Goal: Task Accomplishment & Management: Complete application form

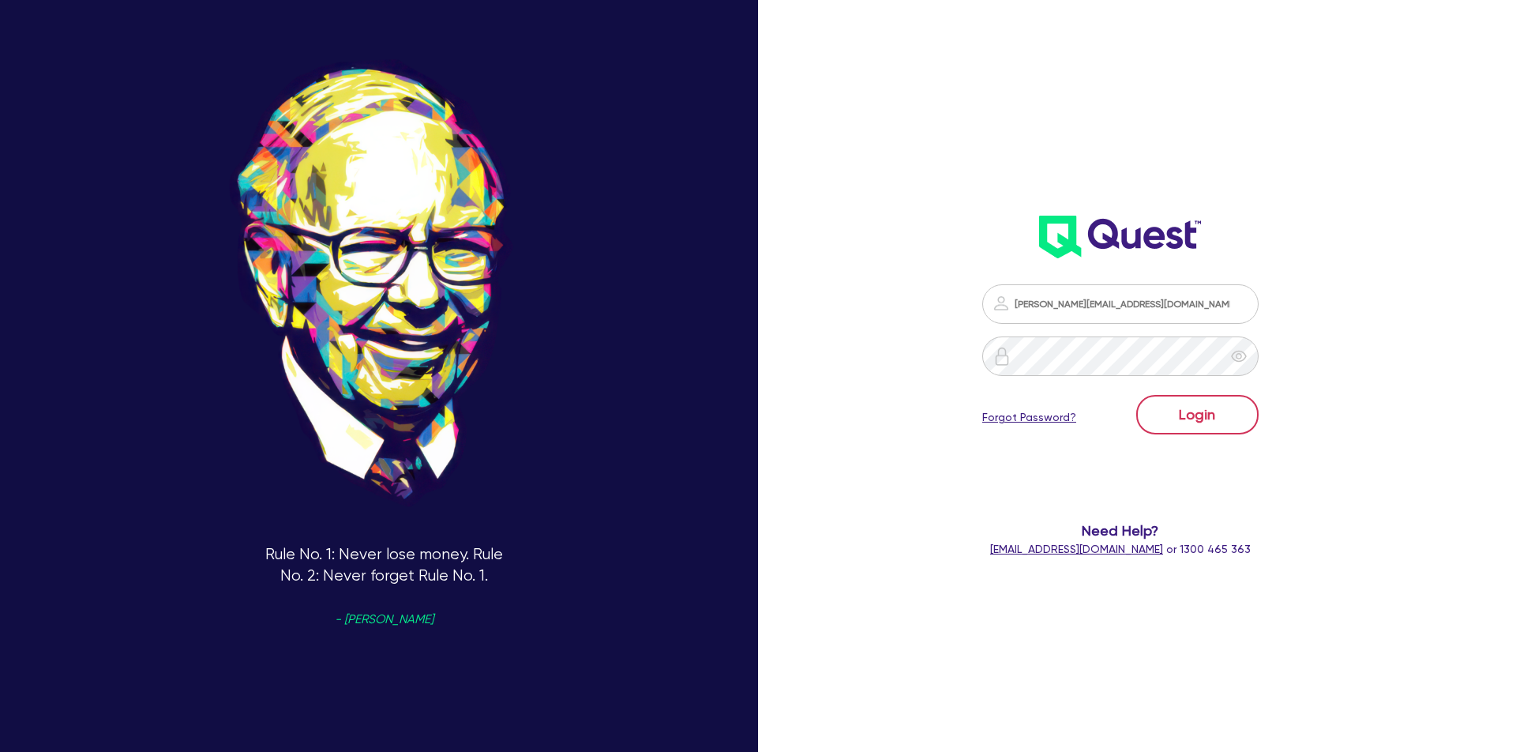
click at [1204, 419] on button "Login" at bounding box center [1197, 414] width 122 height 39
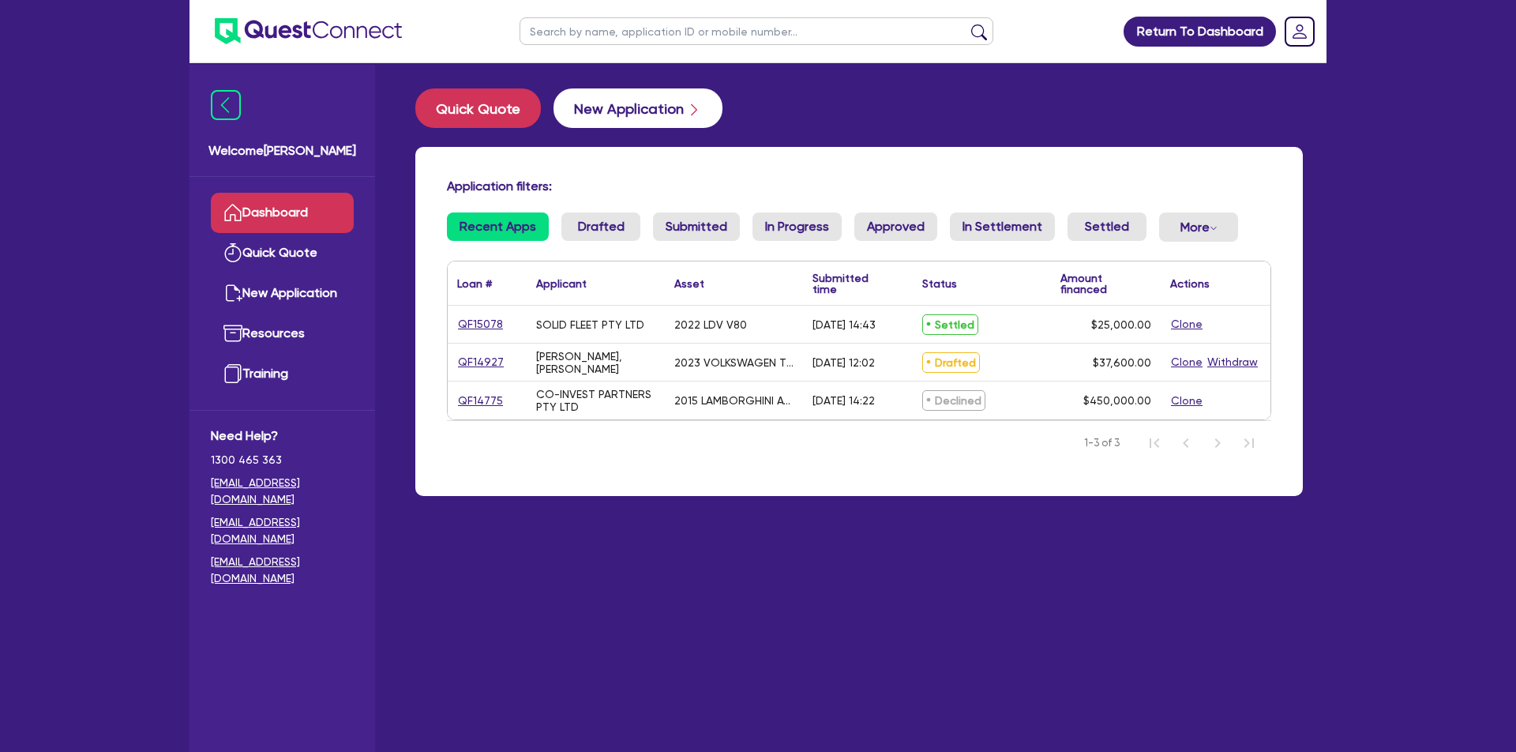
click at [663, 114] on button "New Application" at bounding box center [638, 107] width 169 height 39
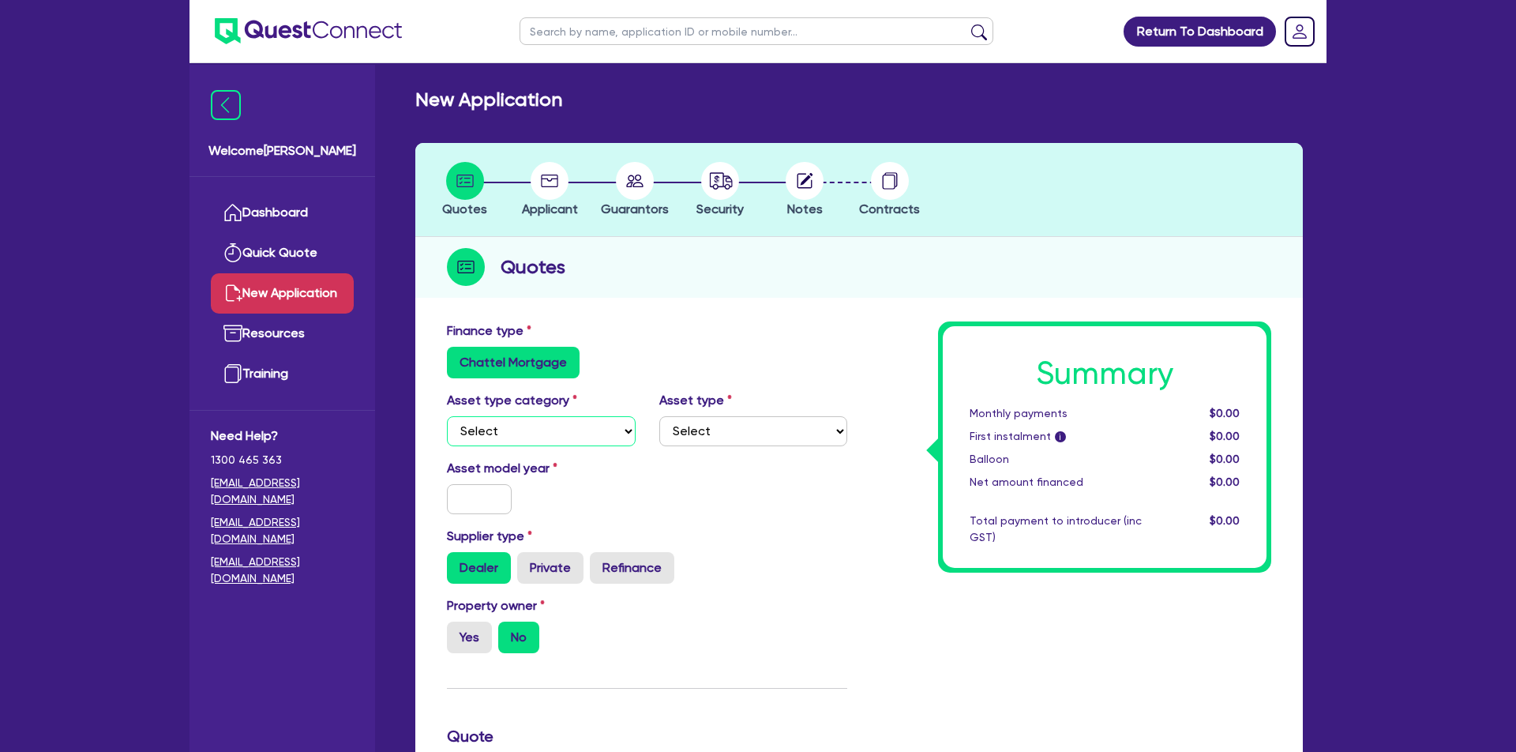
select select "PRIMARY_ASSETS"
select select "HEAVY_TRUCKS"
click at [472, 487] on input "text" at bounding box center [479, 499] width 65 height 30
type input "2021"
click at [555, 568] on label "Private" at bounding box center [550, 568] width 66 height 32
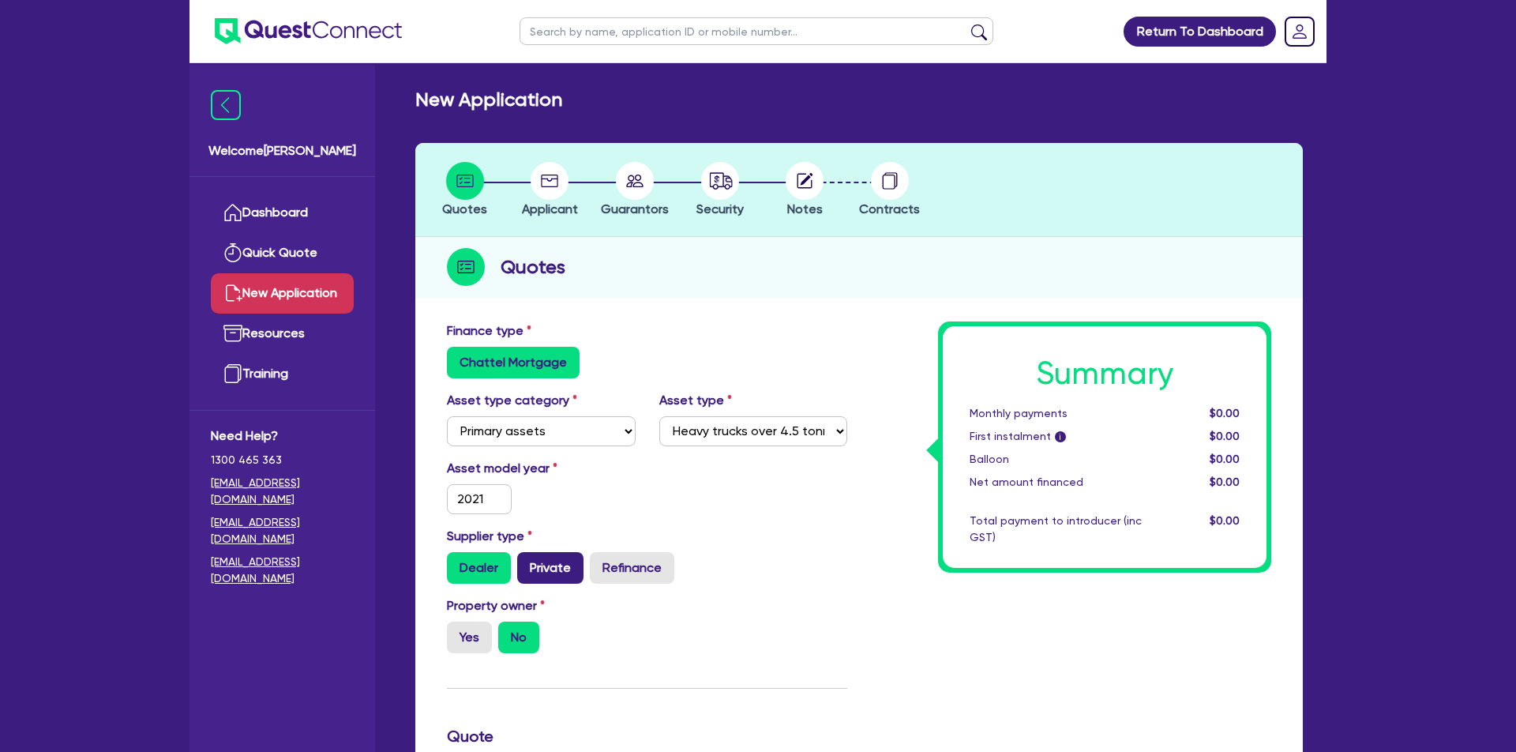
click at [527, 562] on input "Private" at bounding box center [522, 557] width 10 height 10
radio input "true"
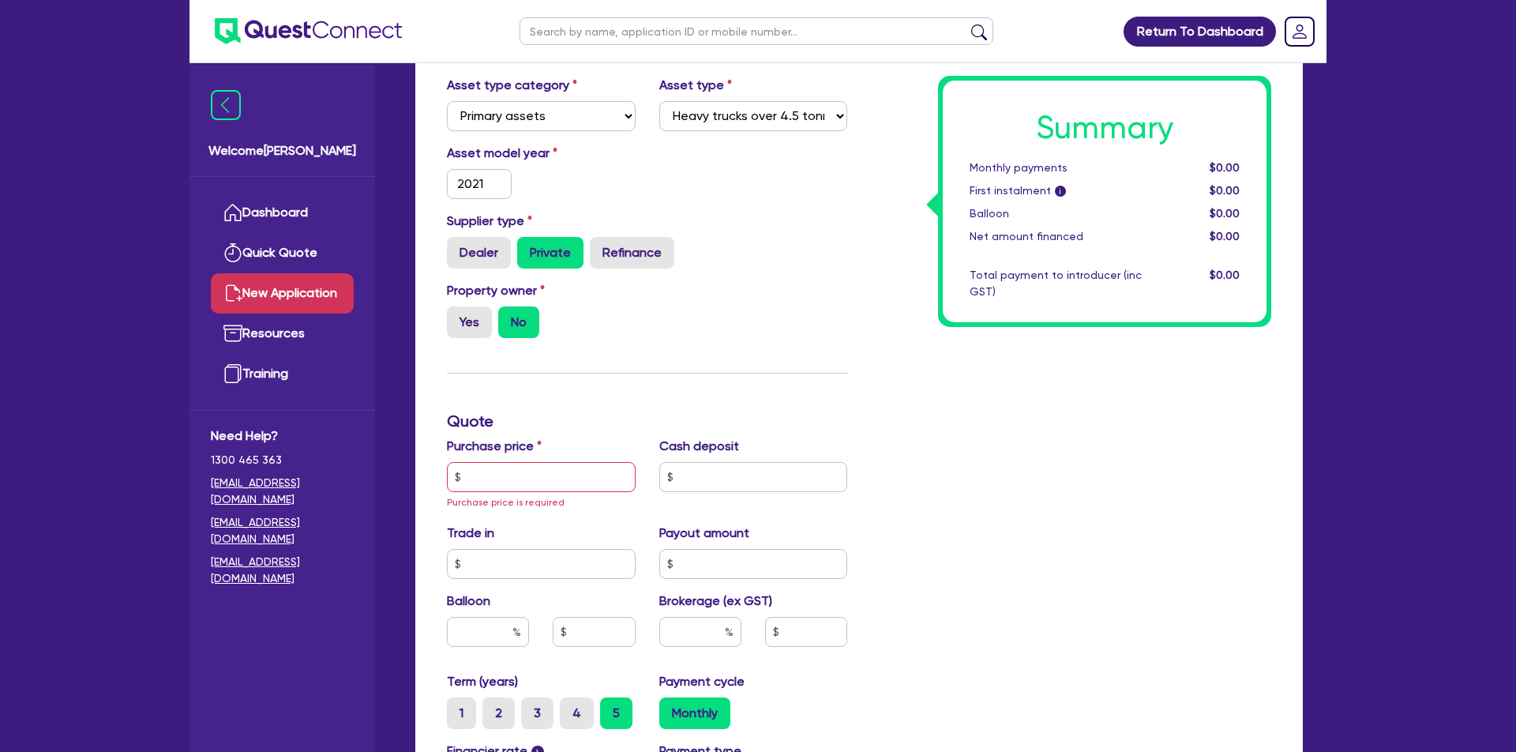
scroll to position [316, 0]
click at [531, 480] on input "text" at bounding box center [541, 476] width 189 height 30
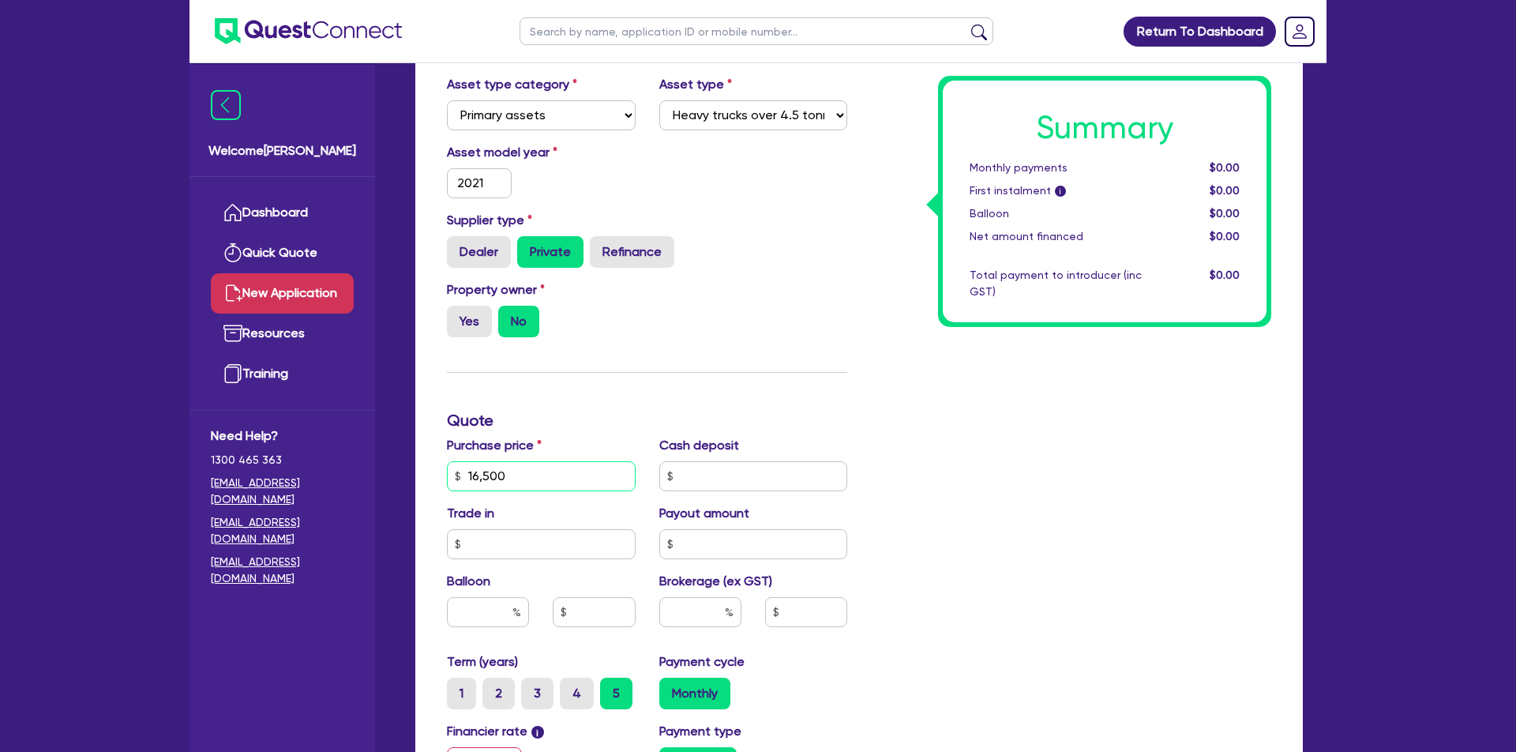
type input "165,000"
click at [798, 467] on input "text" at bounding box center [753, 476] width 189 height 30
click at [771, 478] on input "32,000" at bounding box center [753, 476] width 189 height 30
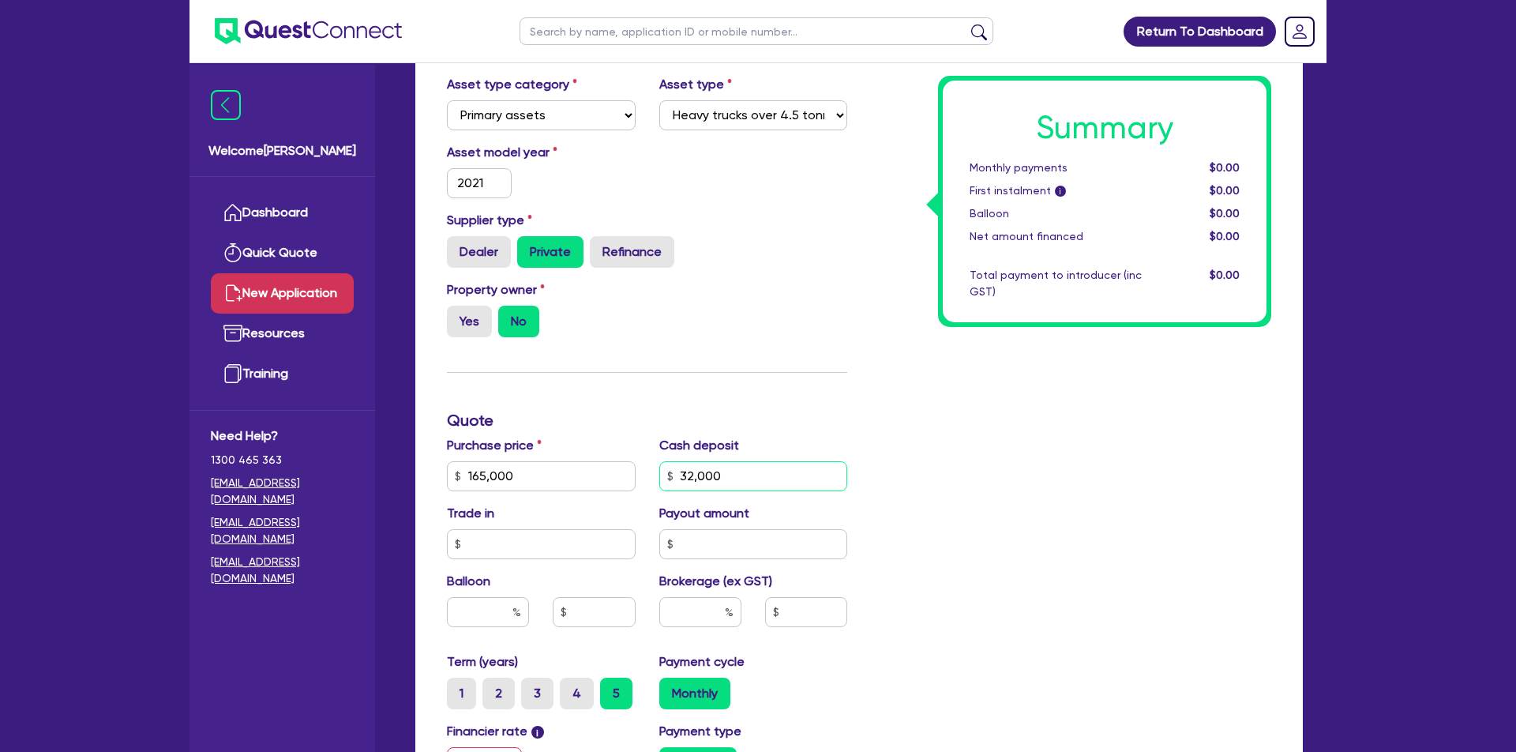
click at [771, 478] on input "32,000" at bounding box center [753, 476] width 189 height 30
type input "0"
type input "30"
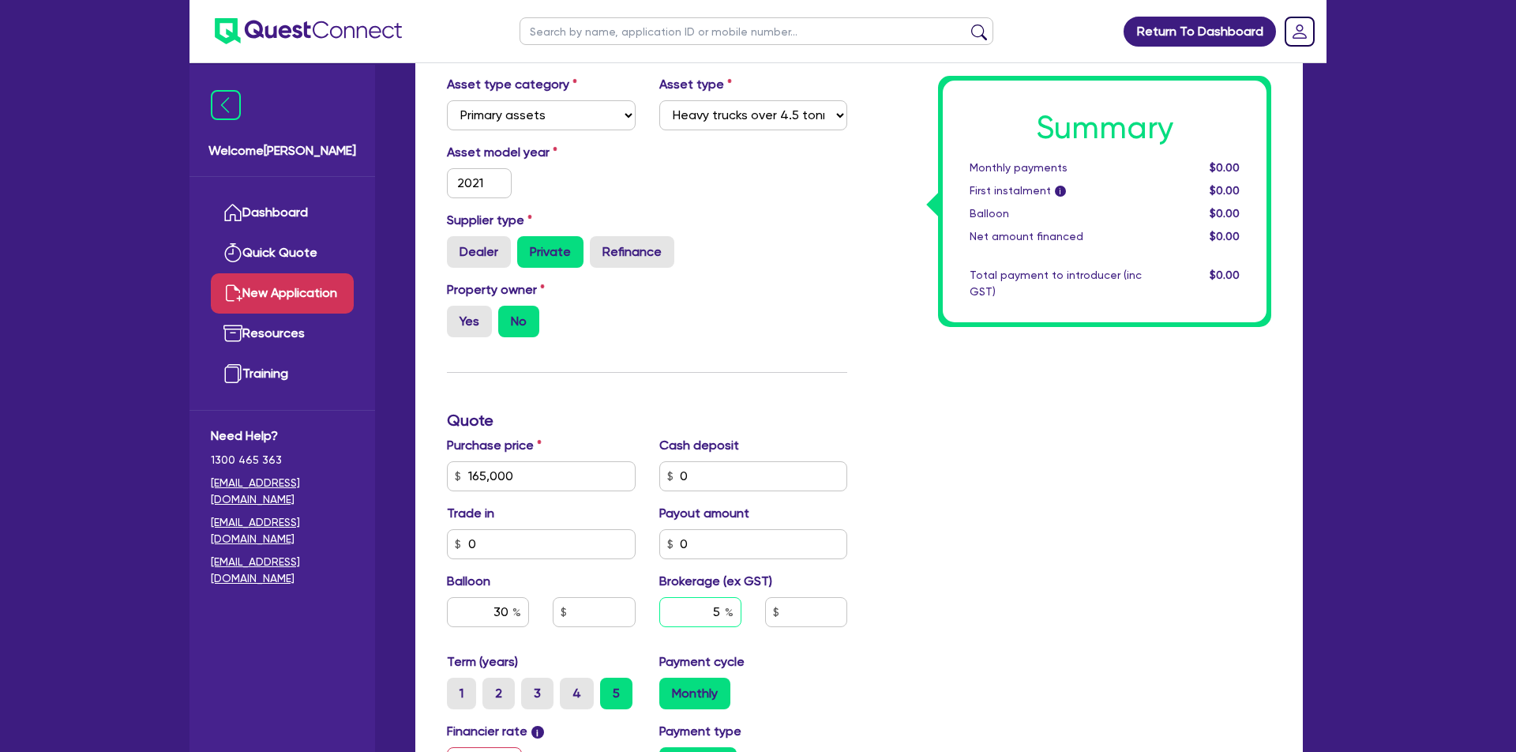
type input "5"
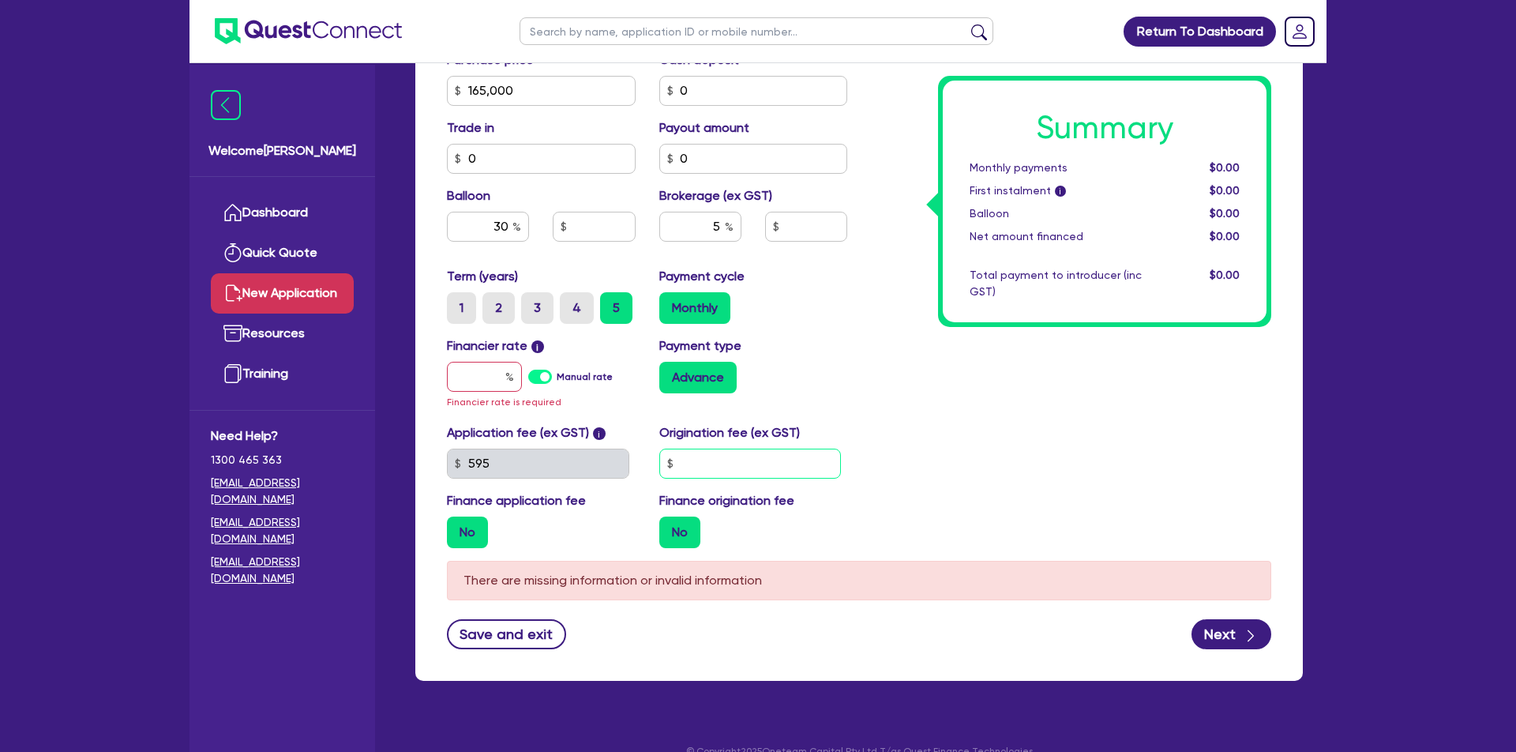
click at [723, 477] on input "text" at bounding box center [750, 464] width 182 height 30
click at [557, 374] on label "Manual rate" at bounding box center [585, 377] width 56 height 14
click at [0, 0] on input "Manual rate" at bounding box center [0, 0] width 0 height 0
type input "49,500"
type input "8,250"
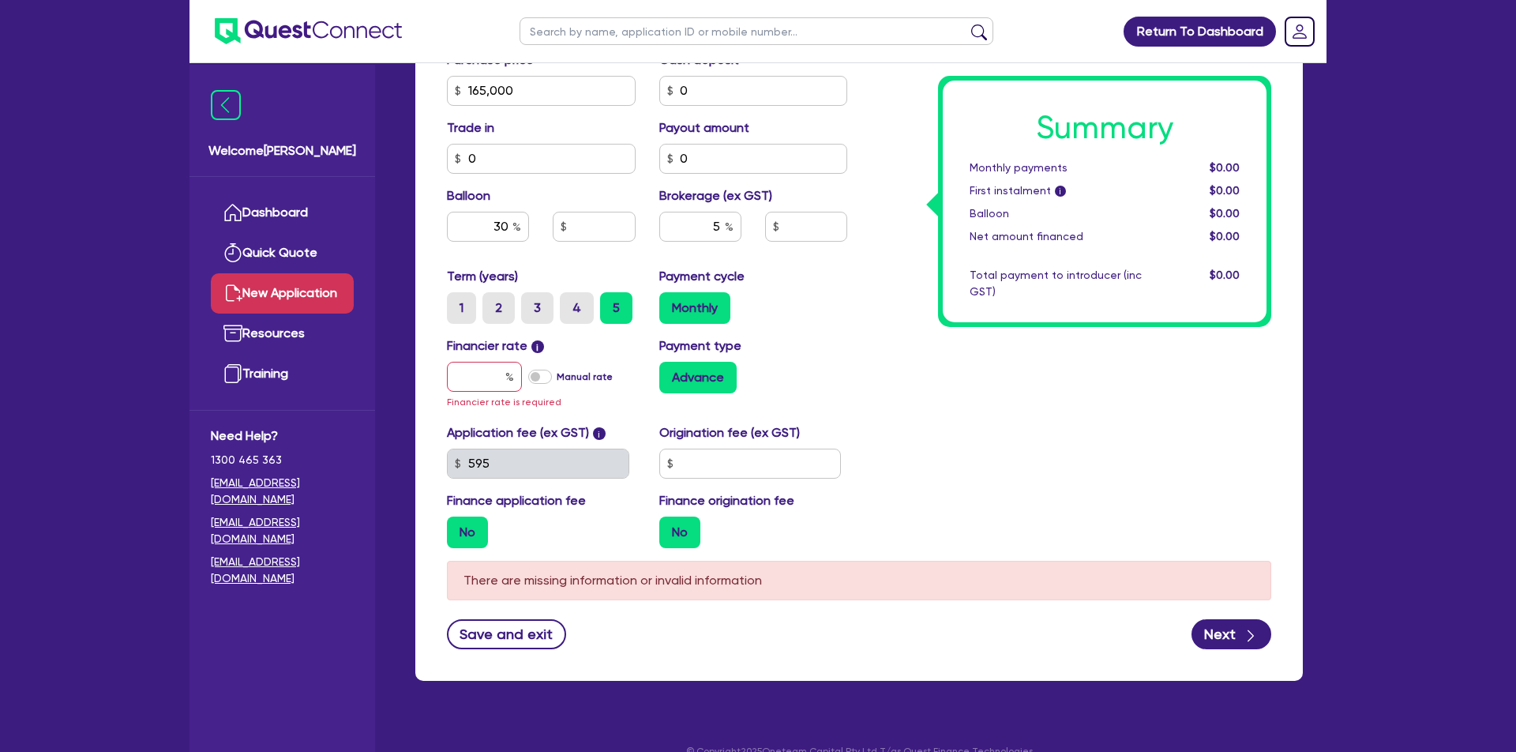
type input "17"
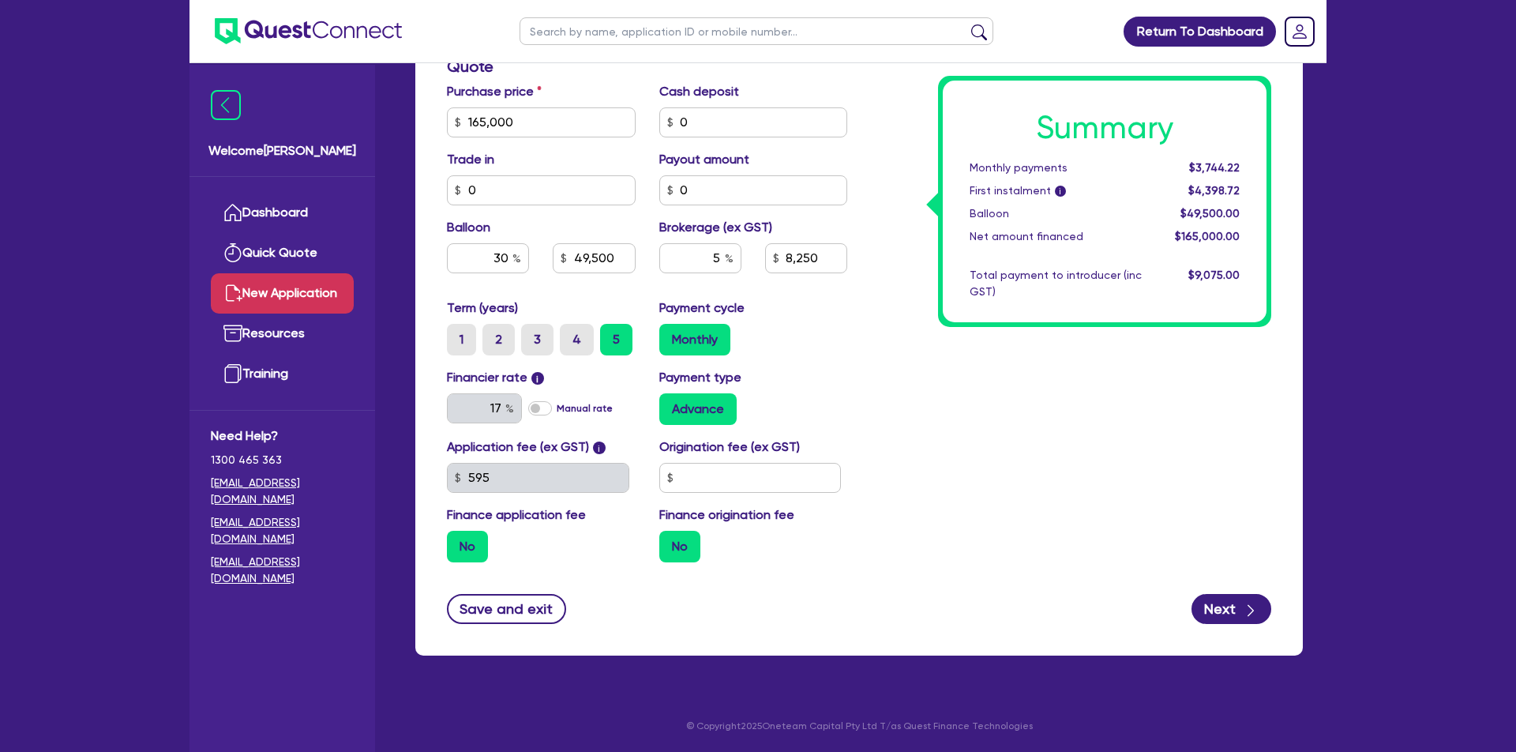
scroll to position [669, 0]
click at [831, 470] on input "text" at bounding box center [750, 479] width 182 height 30
type input "49,500"
type input "8,250"
type input "49,500"
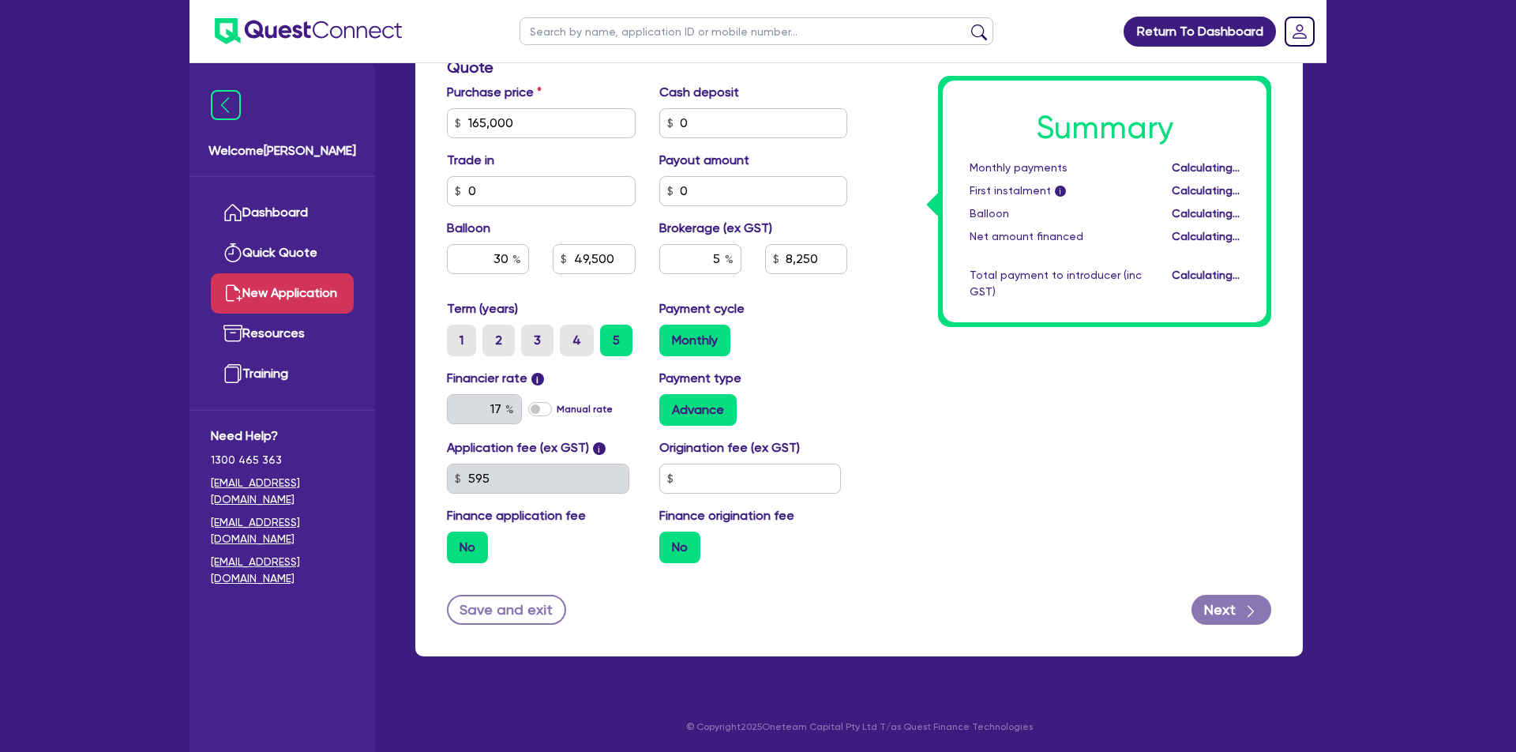
type input "8,250"
click at [557, 411] on label "Manual rate" at bounding box center [585, 409] width 56 height 14
click at [0, 0] on input "Manual rate" at bounding box center [0, 0] width 0 height 0
click at [487, 413] on input "text" at bounding box center [484, 409] width 75 height 30
type input "12"
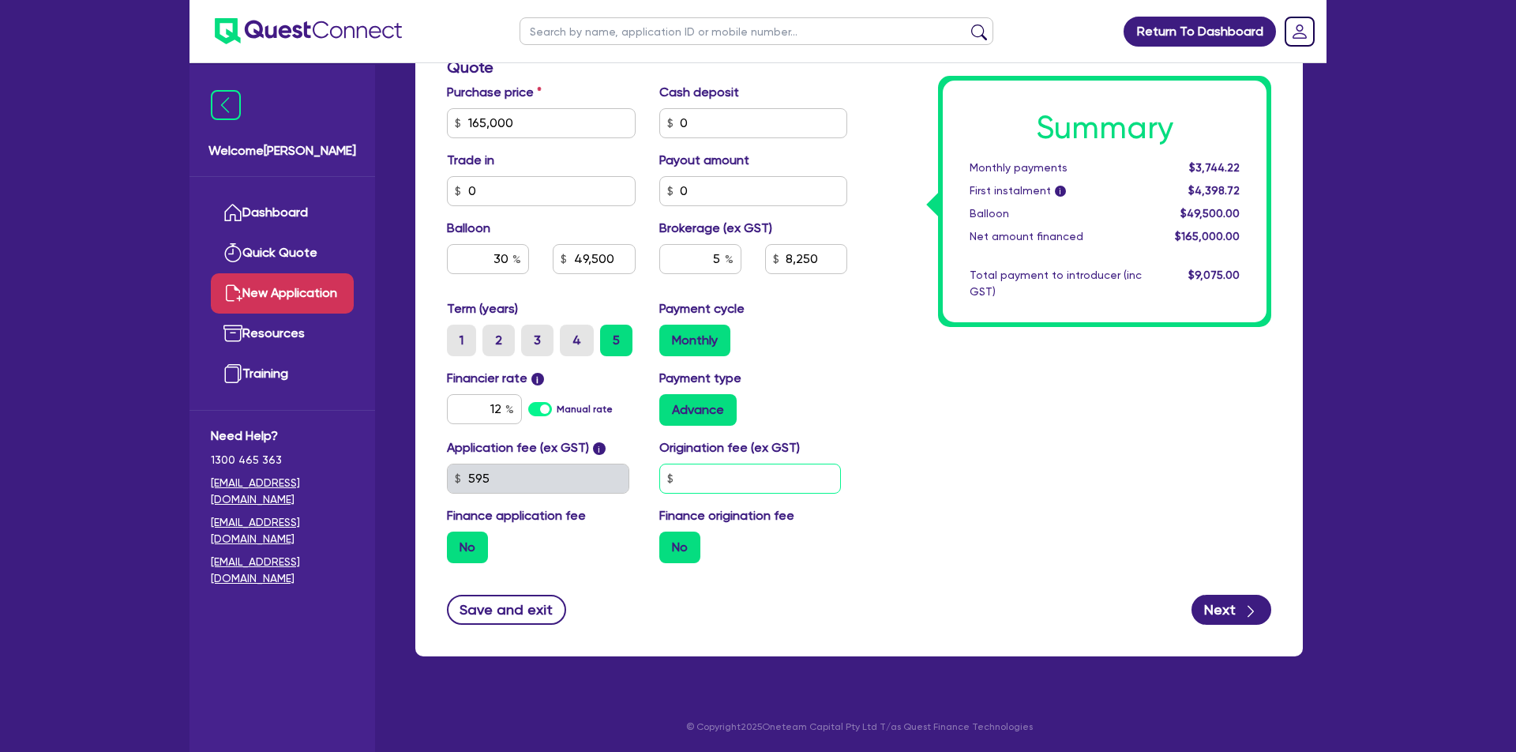
type input "49,500"
type input "8,250"
type input "49,500"
type input "8,250"
click at [783, 475] on input "text" at bounding box center [750, 479] width 182 height 30
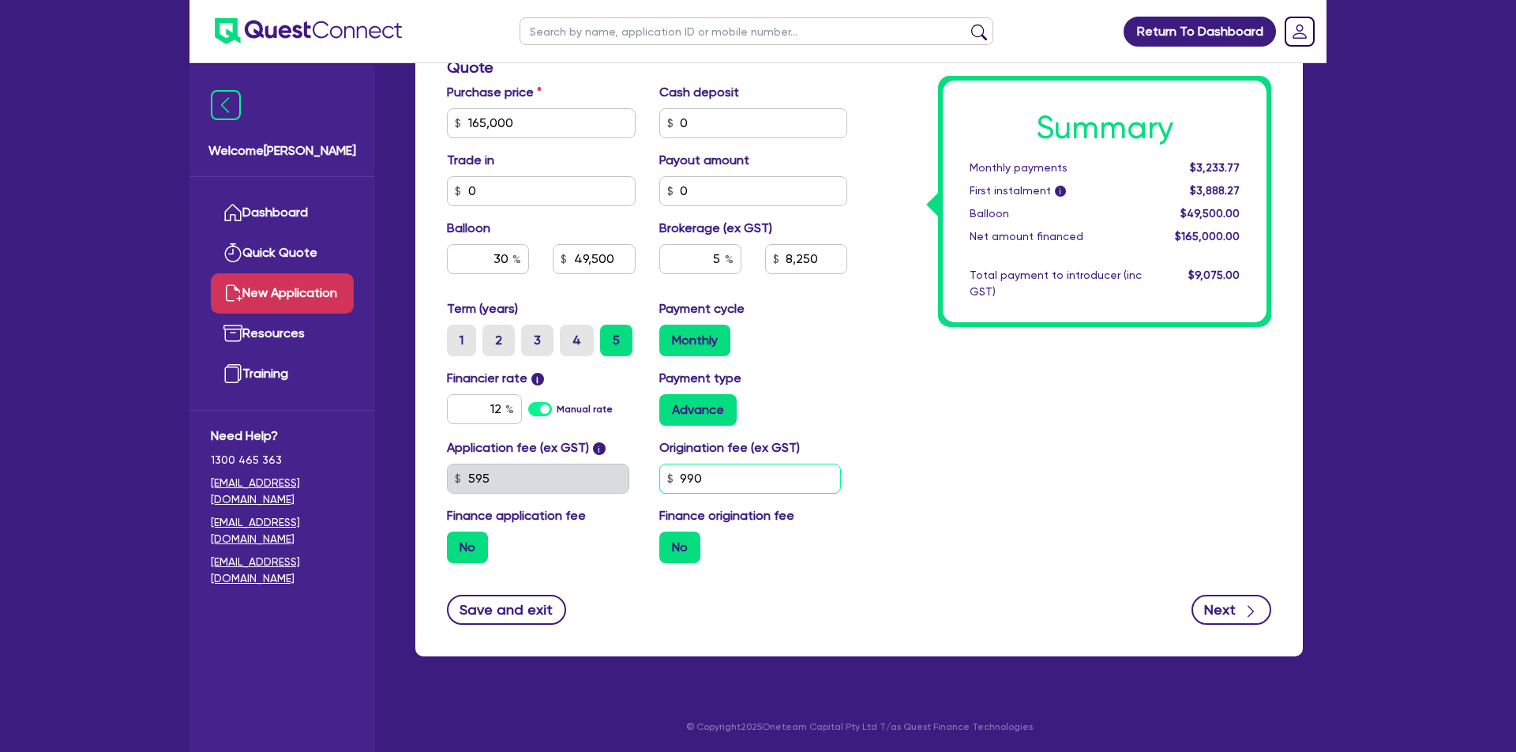
type input "990"
type input "49,500"
type input "8,250"
type input "49,500"
type input "8,250"
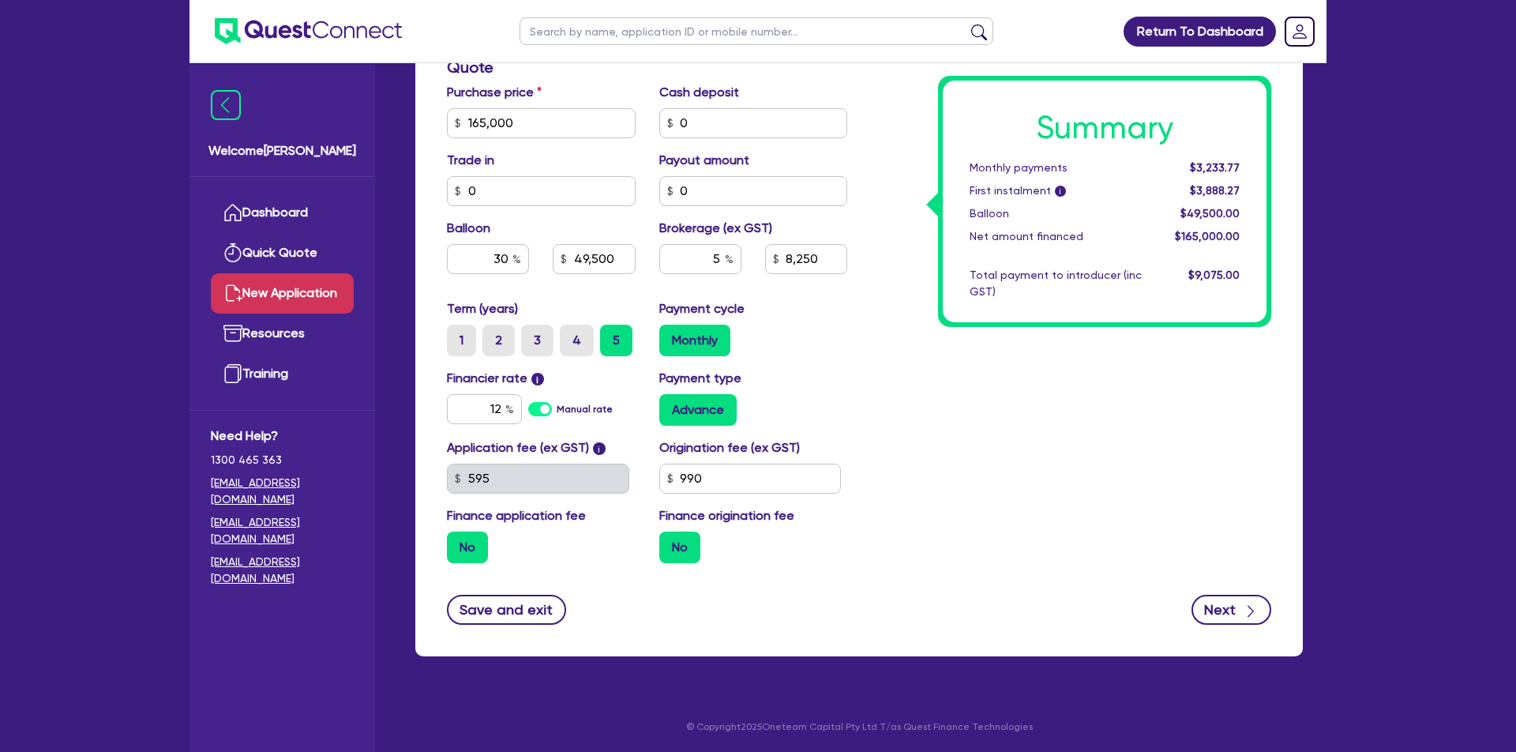
click at [1247, 614] on icon "button" at bounding box center [1251, 611] width 16 height 16
type input "49,500"
type input "8,250"
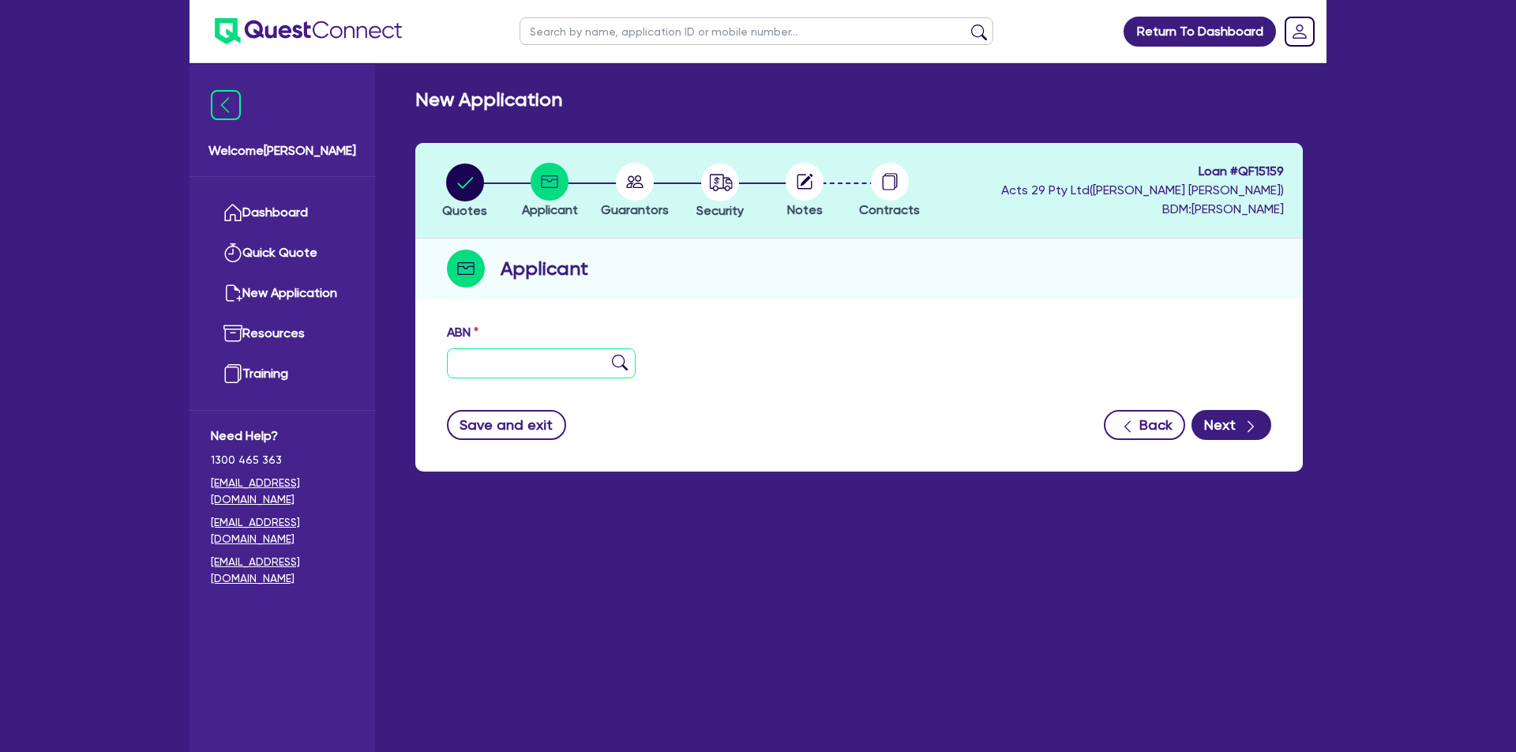
click at [565, 363] on input "text" at bounding box center [541, 363] width 189 height 30
click at [554, 374] on input "text" at bounding box center [541, 363] width 189 height 30
paste input "29 649 849 623"
type input "29 649 849 623"
click at [613, 360] on img at bounding box center [620, 363] width 16 height 16
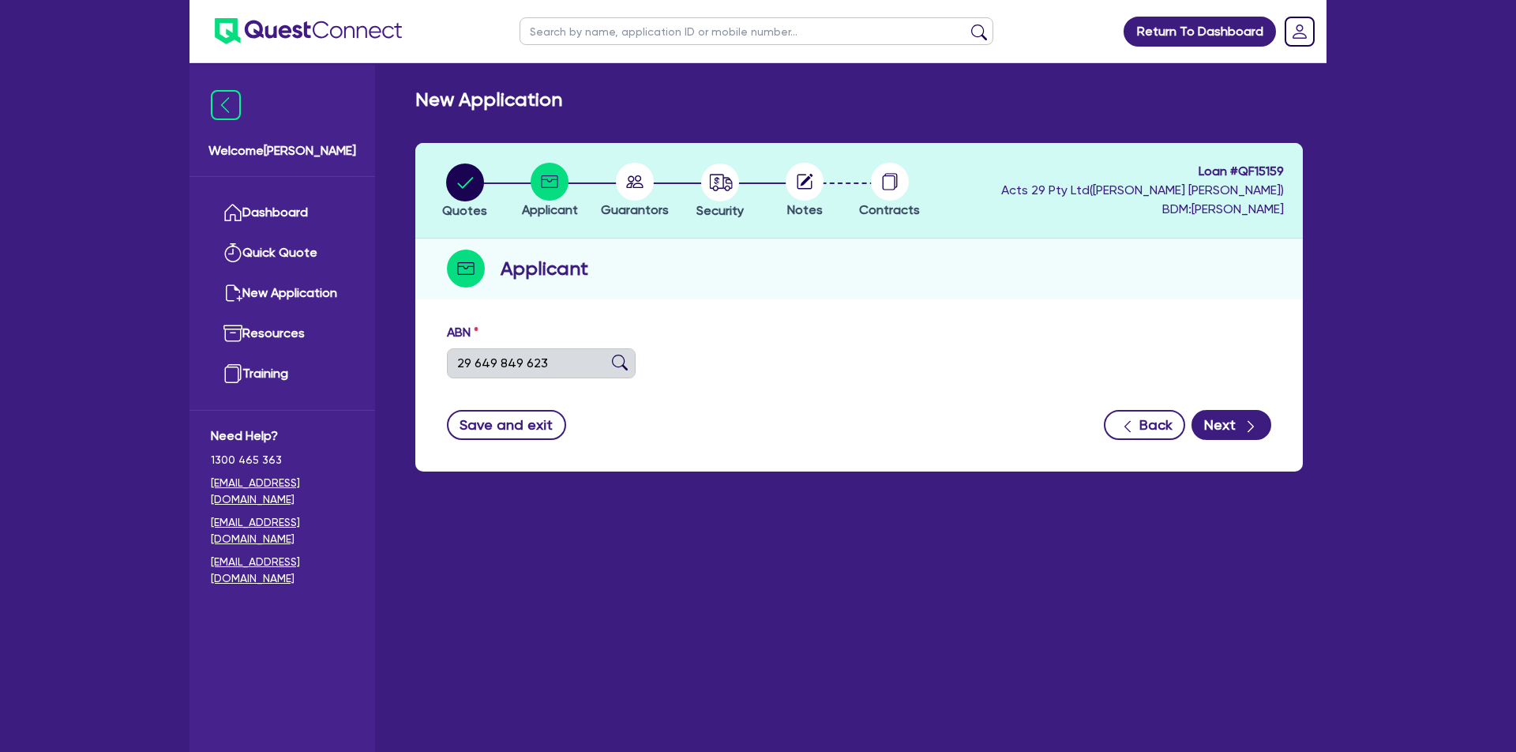
type input "[PERSON_NAME] BROS PTY LTD"
select select "COMPANY"
type input "[DATE]"
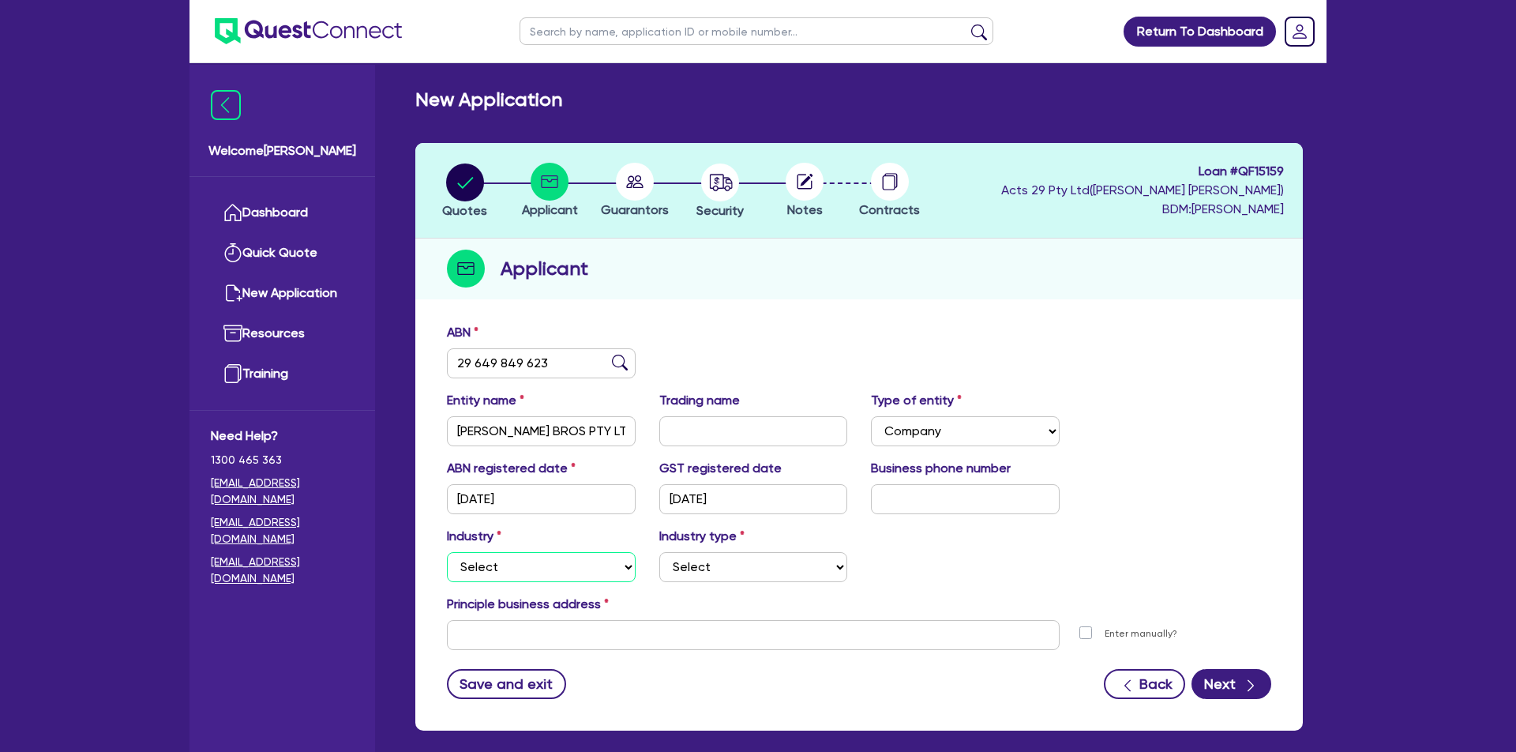
select select "TRANSPORT_WAREHOUSING"
select select "WAREHOUSING"
click at [873, 644] on input "text" at bounding box center [753, 635] width 613 height 30
click at [651, 640] on input "text" at bounding box center [753, 635] width 613 height 30
paste input "[STREET_ADDRESS]"
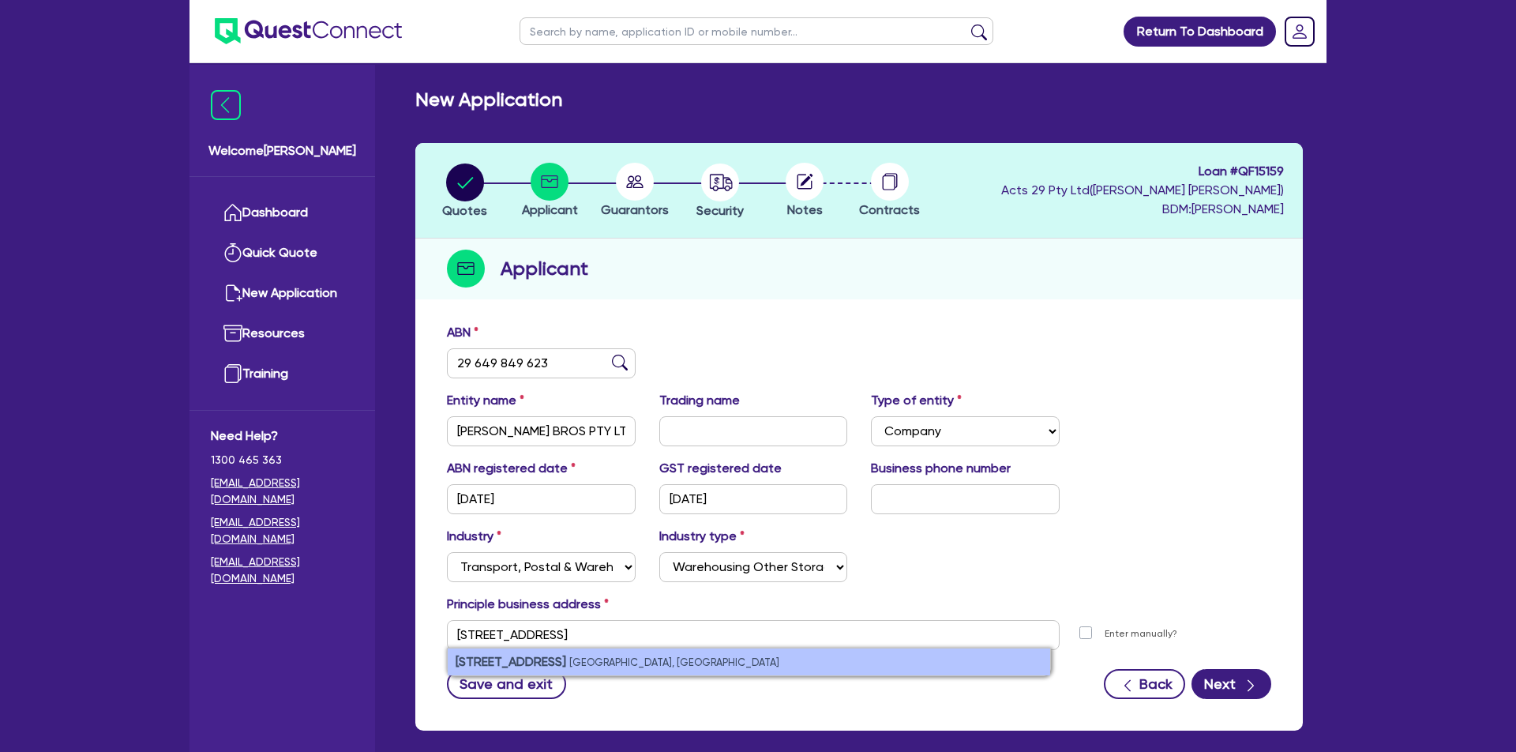
click at [644, 659] on small "[GEOGRAPHIC_DATA], [GEOGRAPHIC_DATA]" at bounding box center [674, 662] width 210 height 12
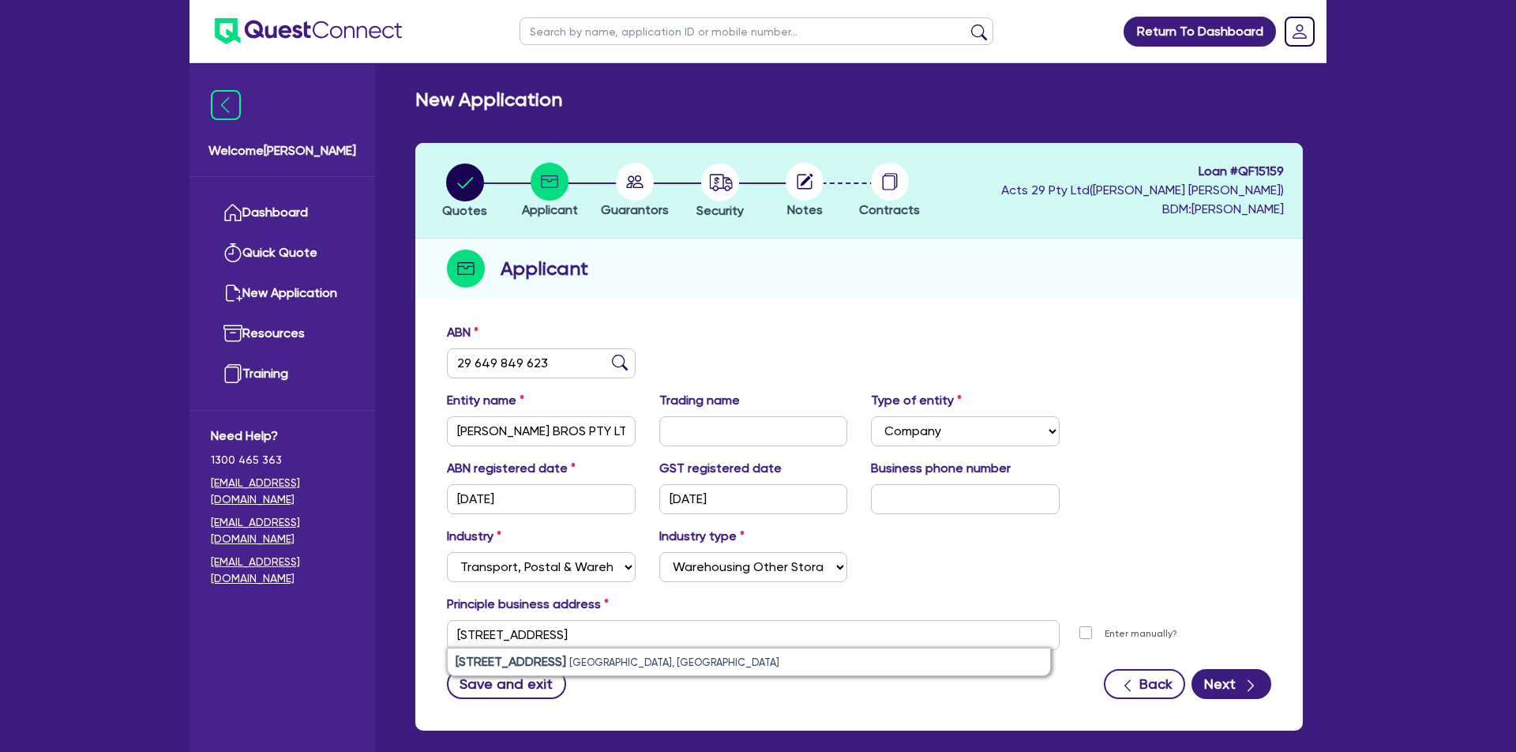
type input "[STREET_ADDRESS][PERSON_NAME]"
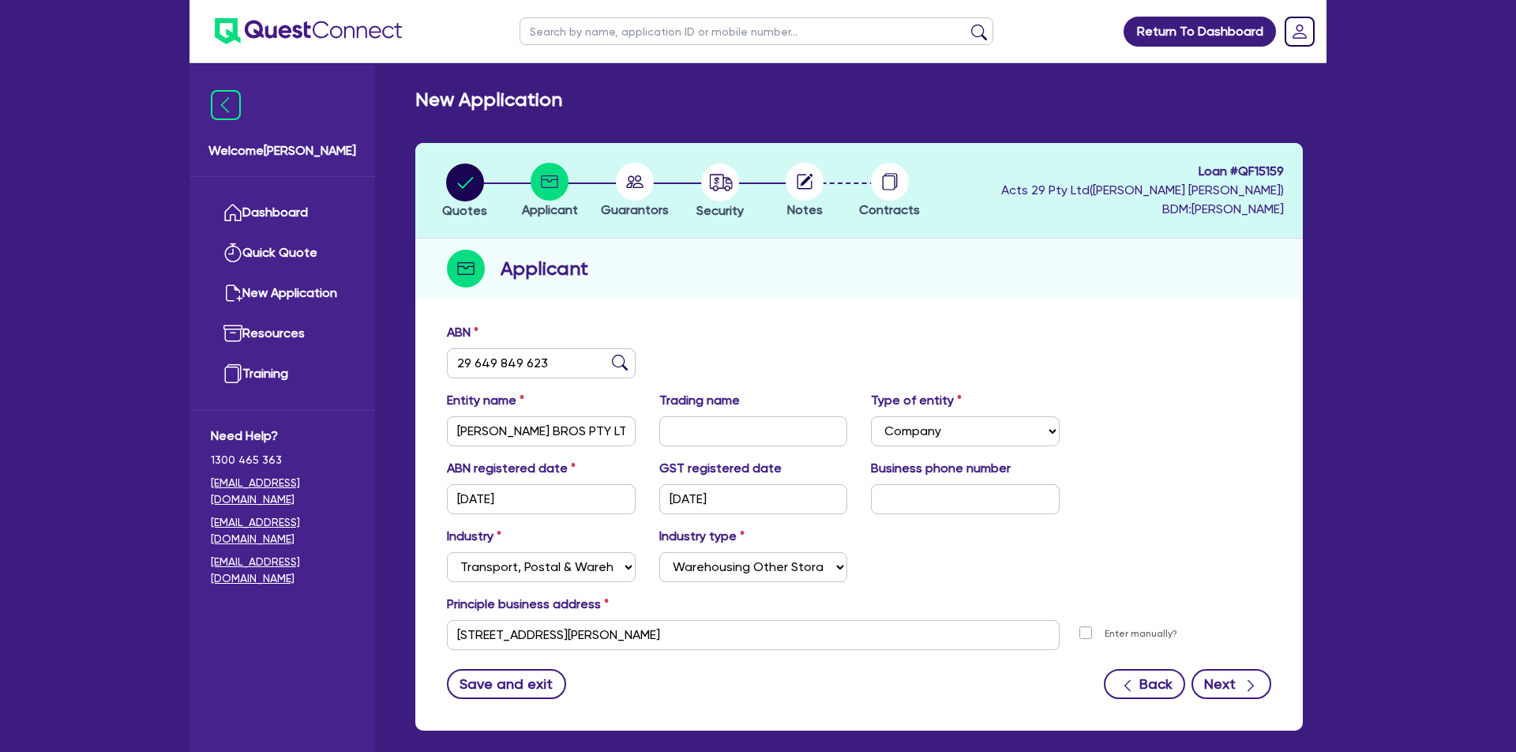
click at [1224, 693] on button "Next" at bounding box center [1232, 684] width 80 height 30
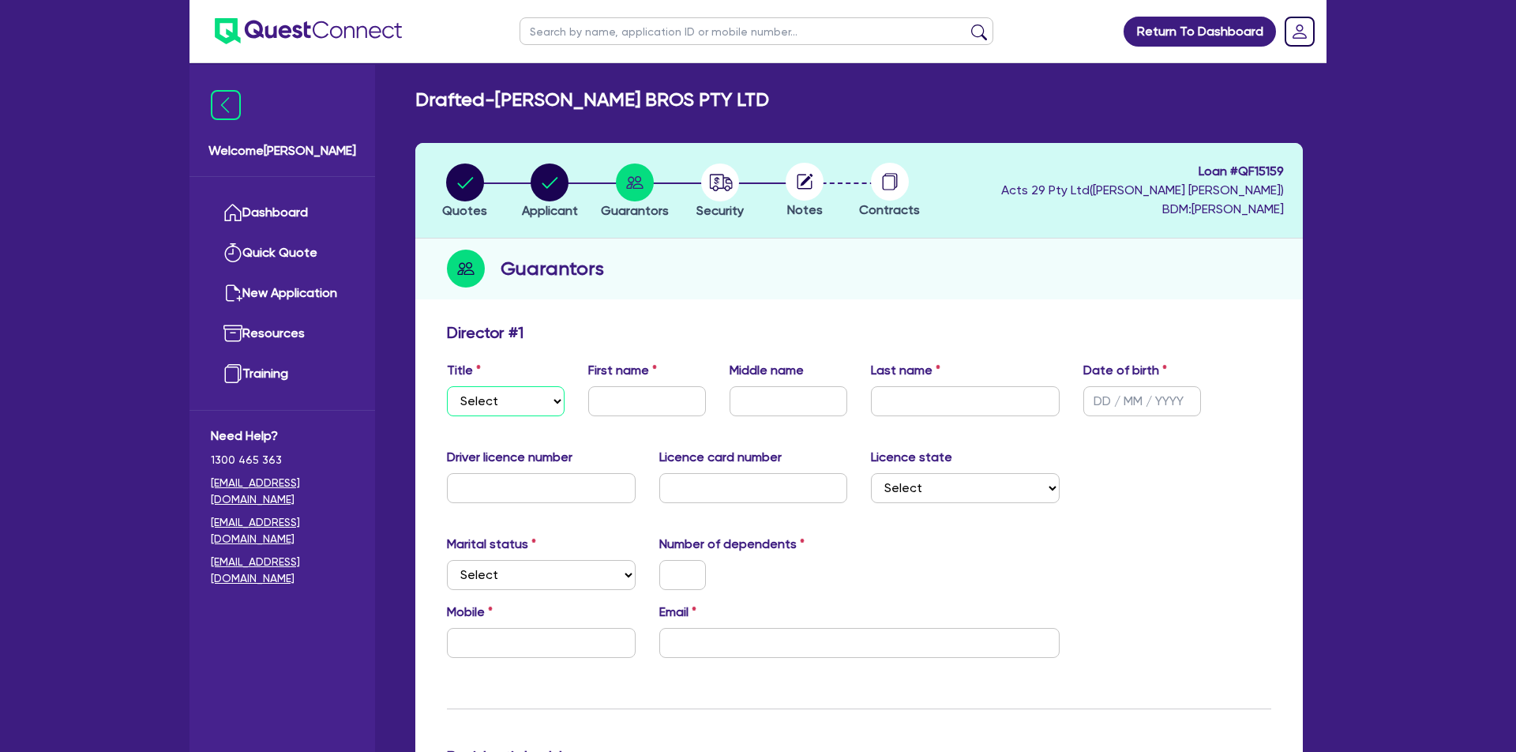
select select "MR"
type input "[PERSON_NAME]"
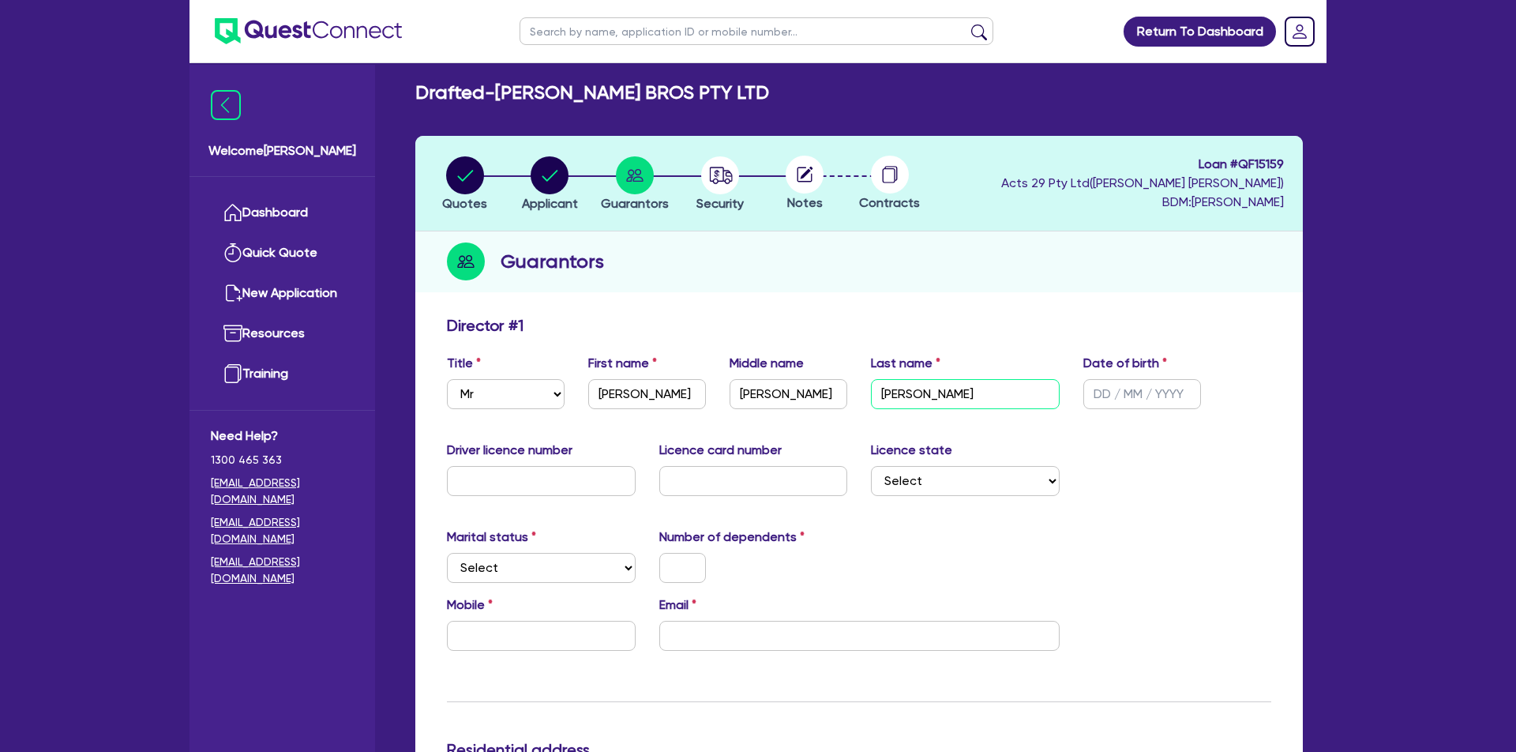
type input "[PERSON_NAME]"
type input "06/ /"
type input "06"
type input "[DATE]"
click at [611, 488] on input "06" at bounding box center [541, 481] width 189 height 30
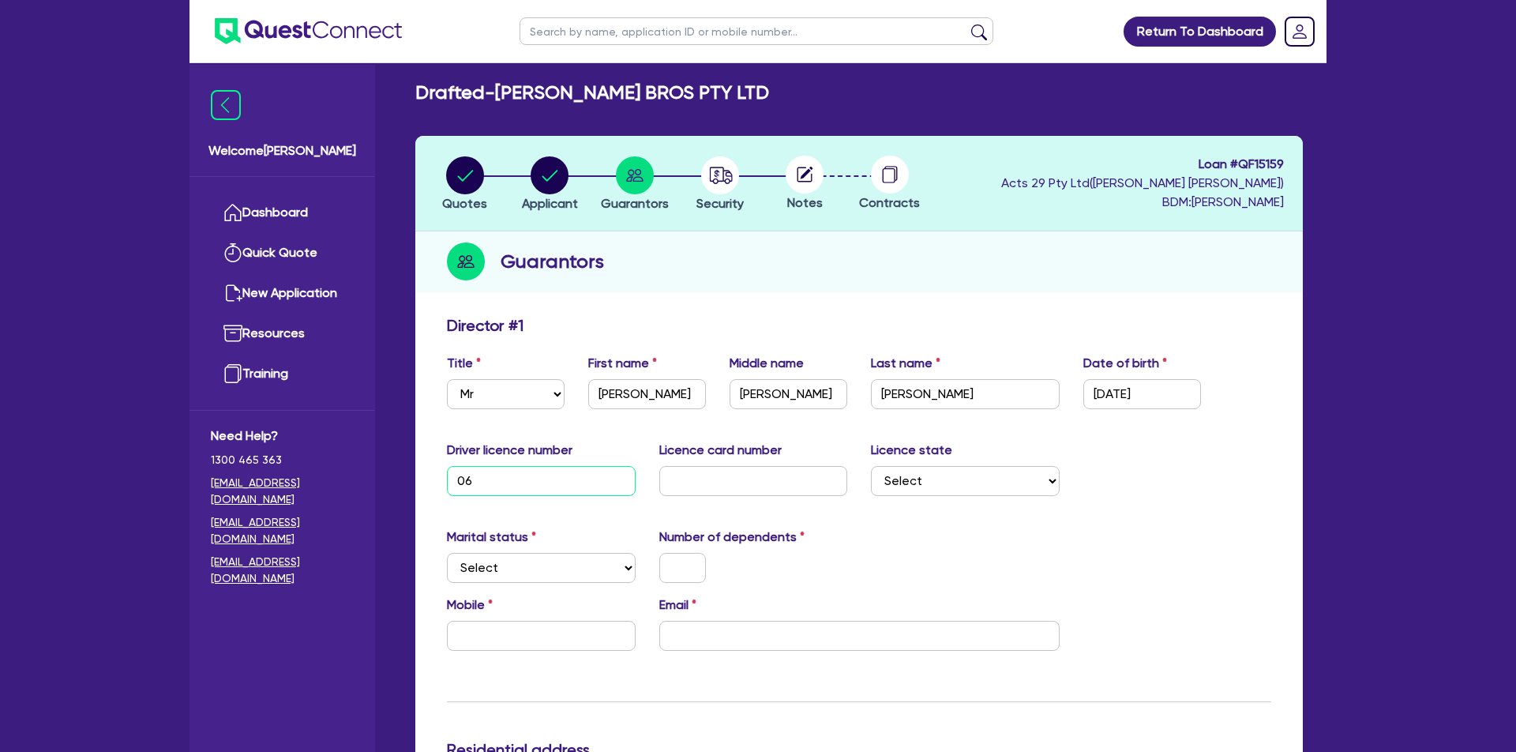
click at [610, 488] on input "06" at bounding box center [541, 481] width 189 height 30
paste input "19894153"
type input "019894153"
drag, startPoint x: 719, startPoint y: 474, endPoint x: 809, endPoint y: 485, distance: 91.5
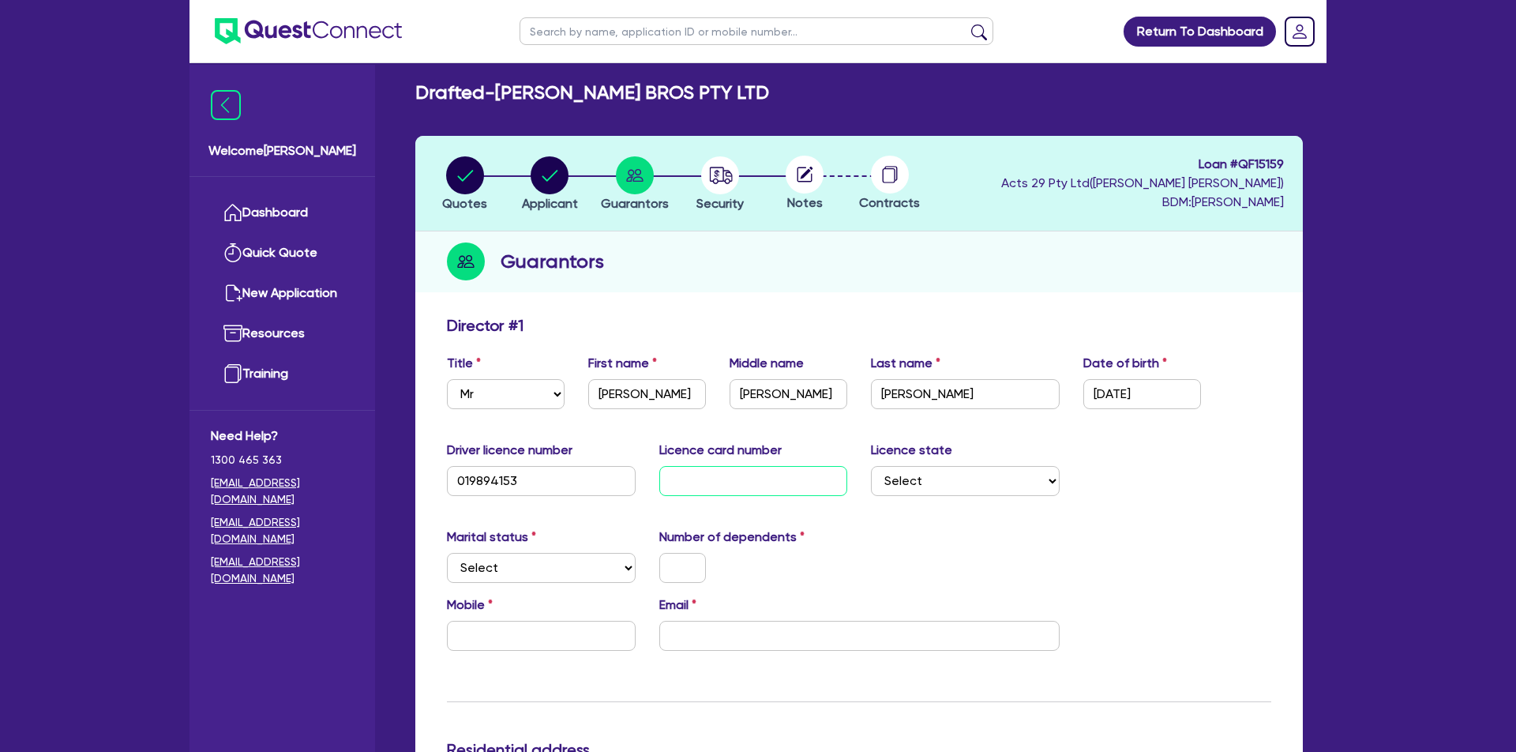
click at [719, 474] on input "text" at bounding box center [753, 481] width 189 height 30
select select "VIC"
select select "SINGLE"
click at [665, 567] on input "text" at bounding box center [682, 568] width 47 height 30
click at [606, 628] on input "text" at bounding box center [541, 636] width 189 height 30
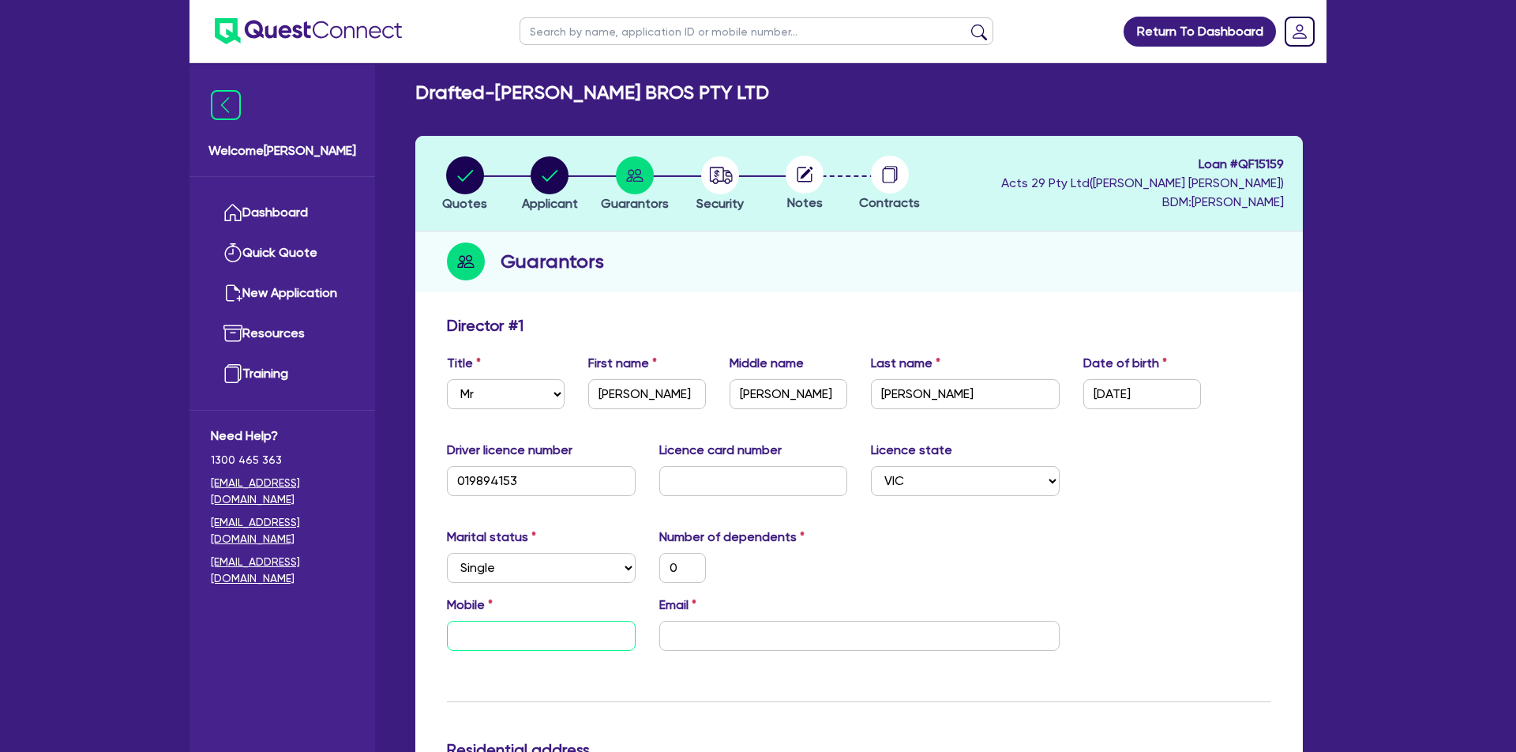
paste input "0424 834 349"
type input "0"
type input "0424 834 349"
paste input "Email Address: [EMAIL_ADDRESS][DOMAIN_NAME]"
type input "0"
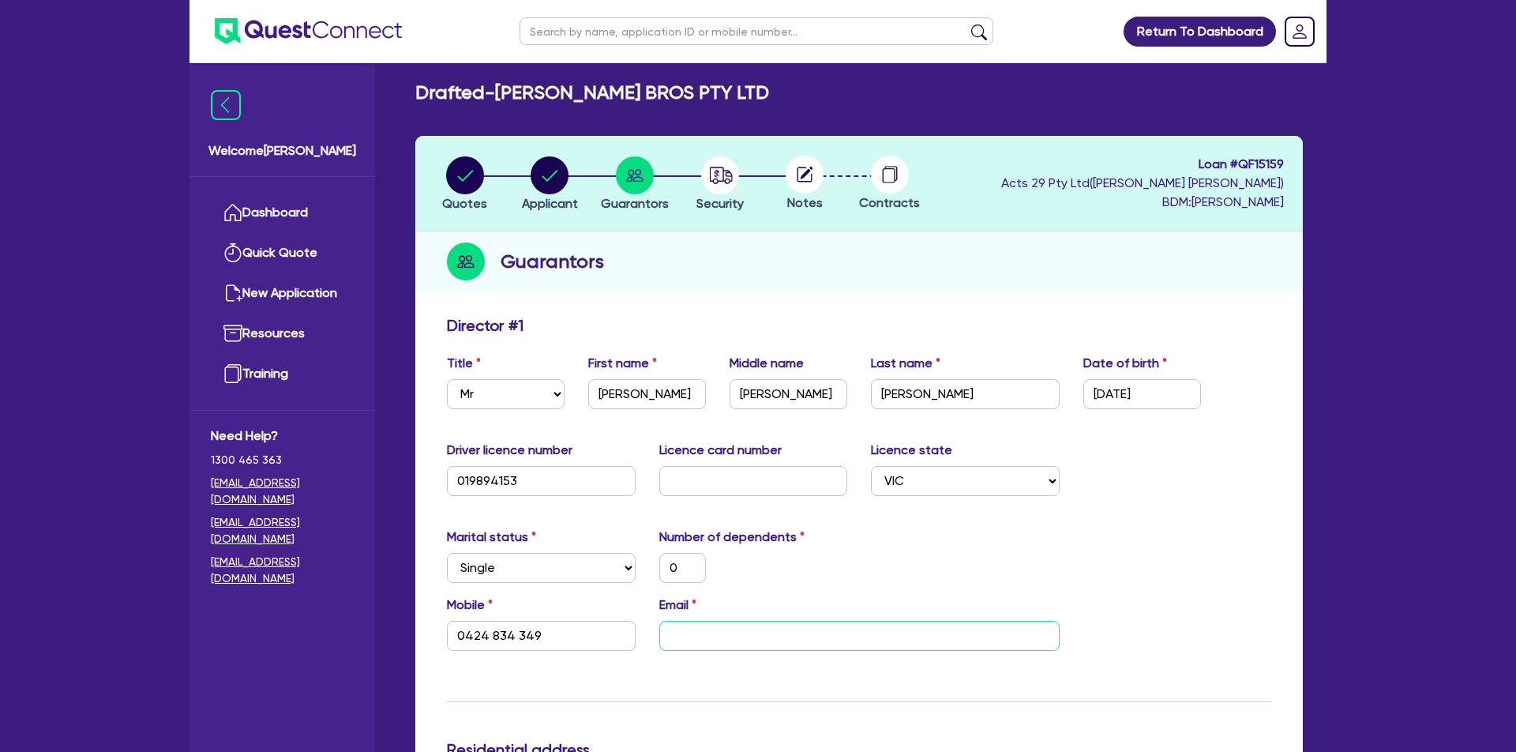
type input "0424 834 349"
type input "Email Address: [EMAIL_ADDRESS][DOMAIN_NAME]"
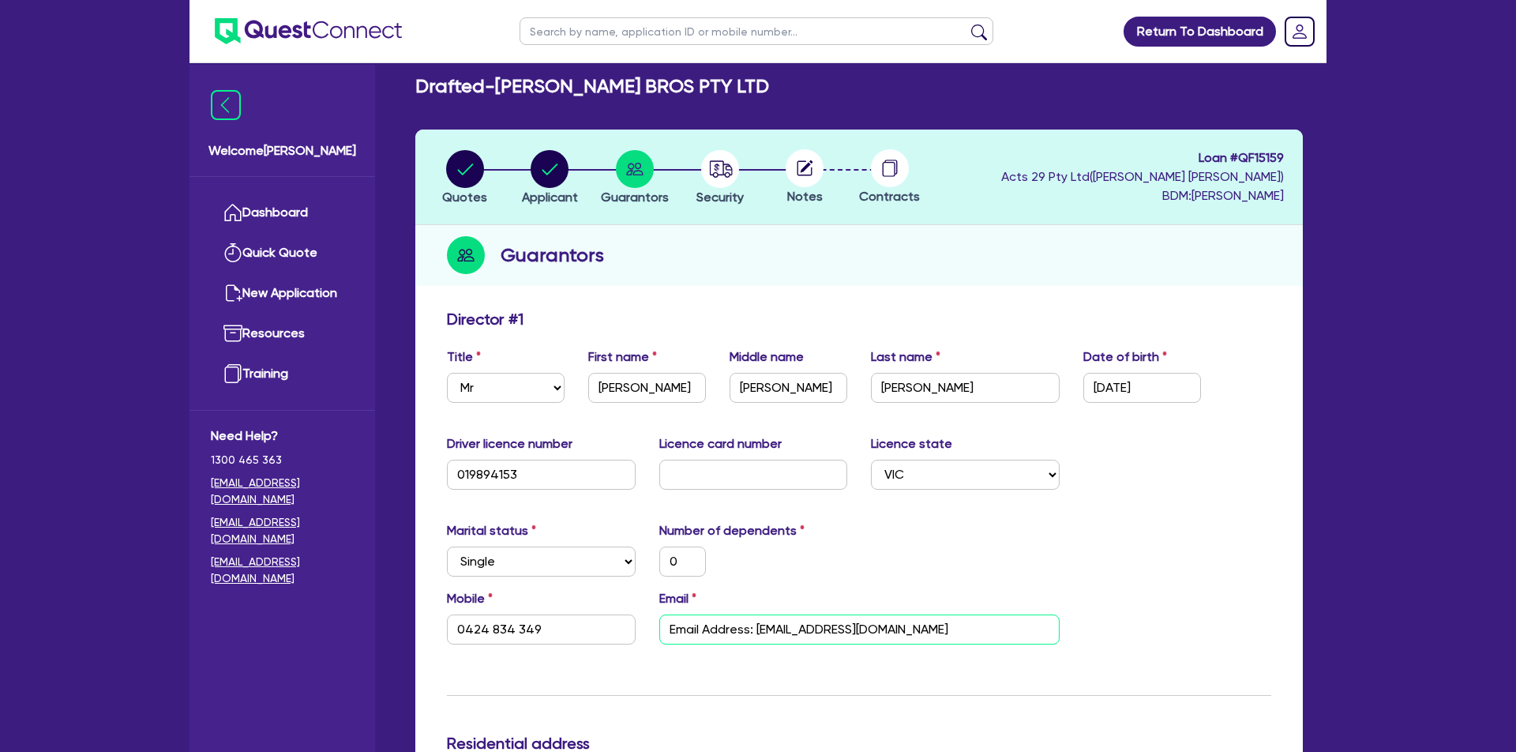
drag, startPoint x: 763, startPoint y: 634, endPoint x: 161, endPoint y: 546, distance: 608.2
type input "0"
type input "0424 834 349"
type input "[EMAIL_ADDRESS][DOMAIN_NAME]"
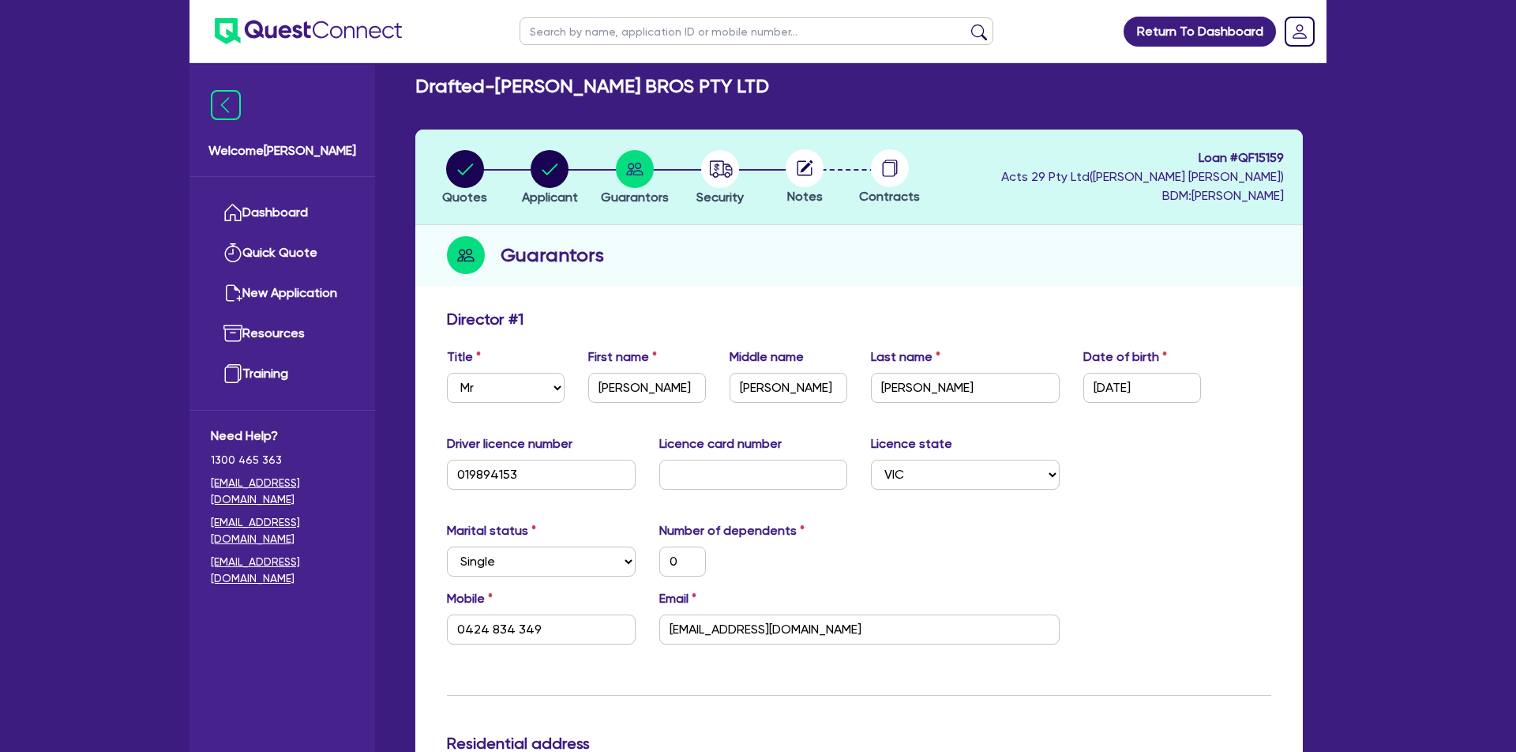
click at [754, 565] on div "0" at bounding box center [754, 561] width 212 height 30
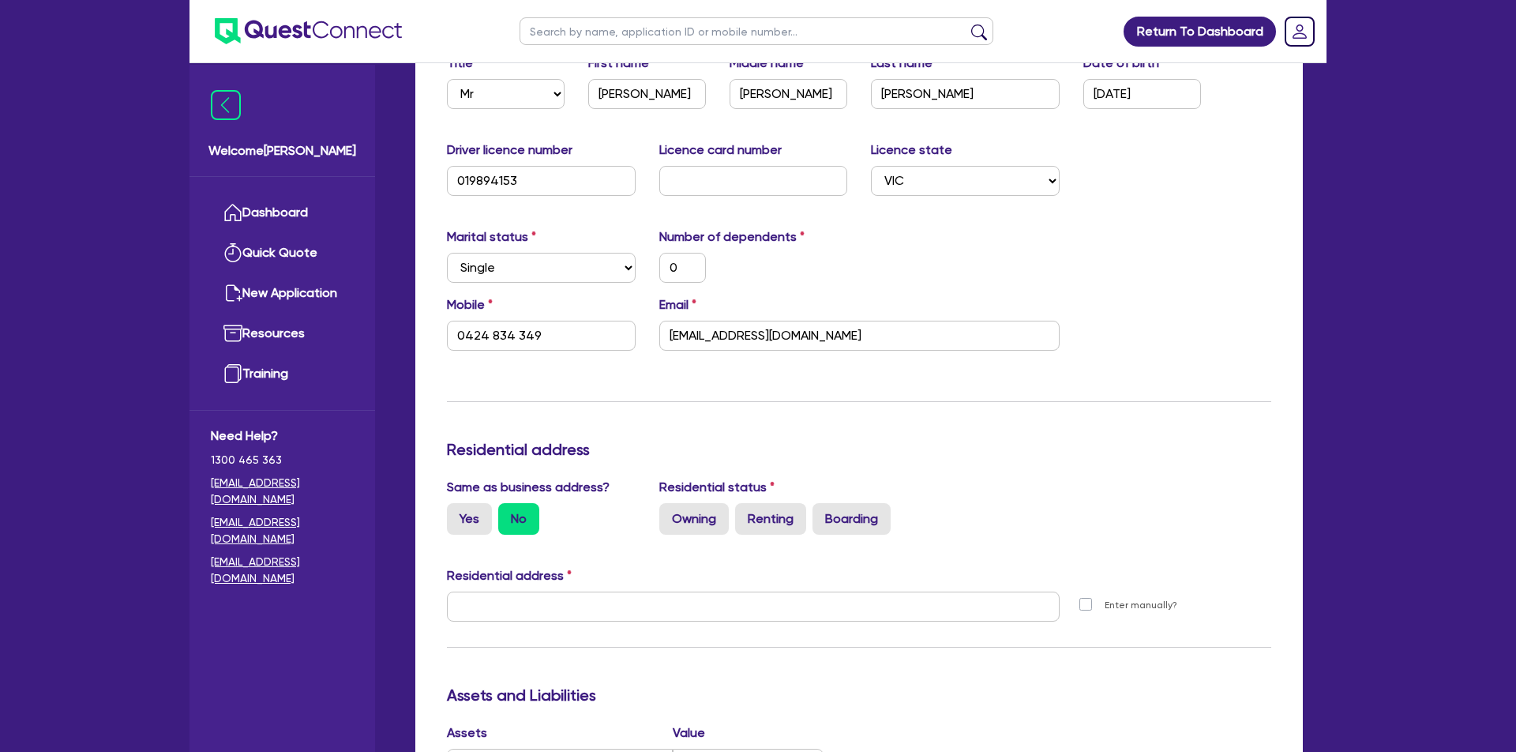
scroll to position [343, 0]
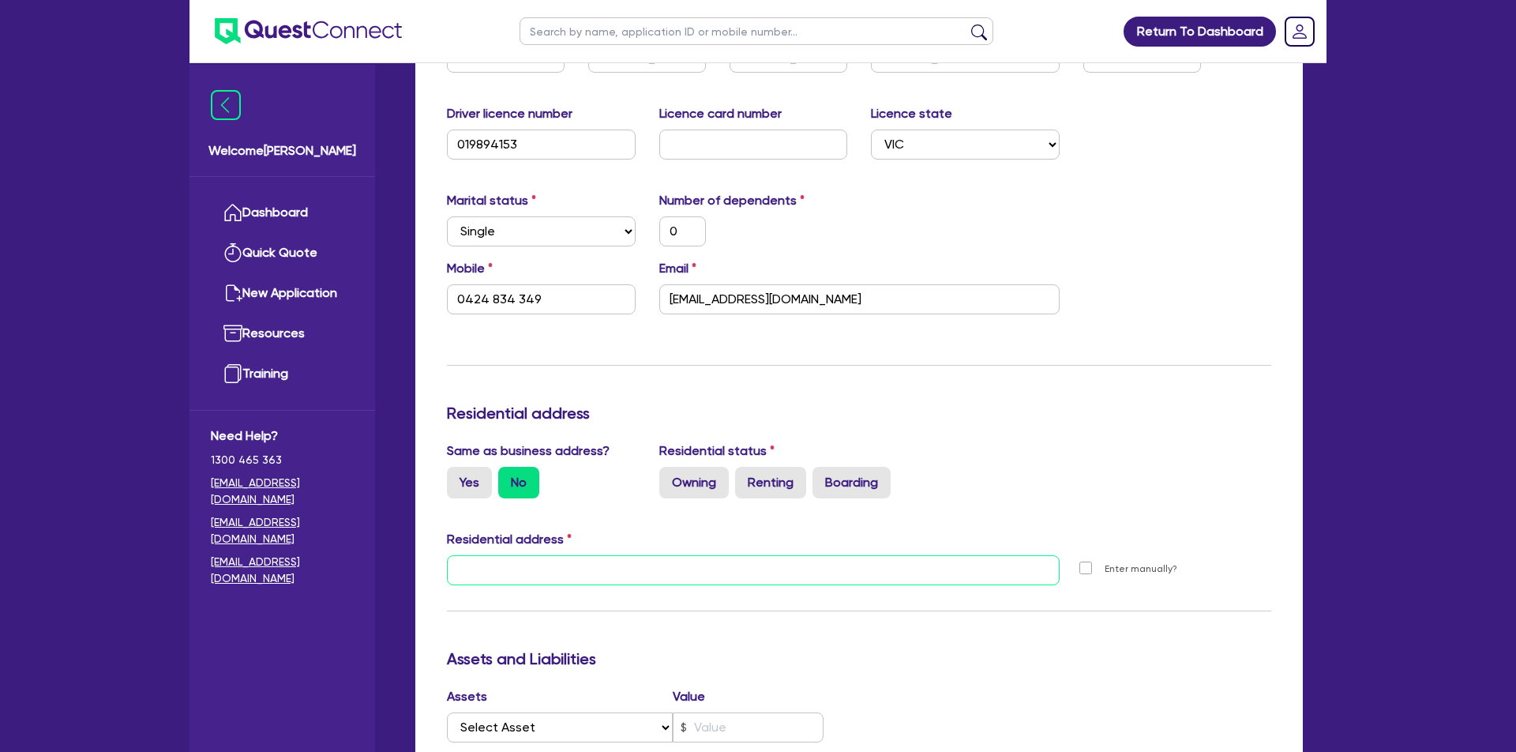
paste input "[STREET_ADDRESS][PERSON_NAME]"
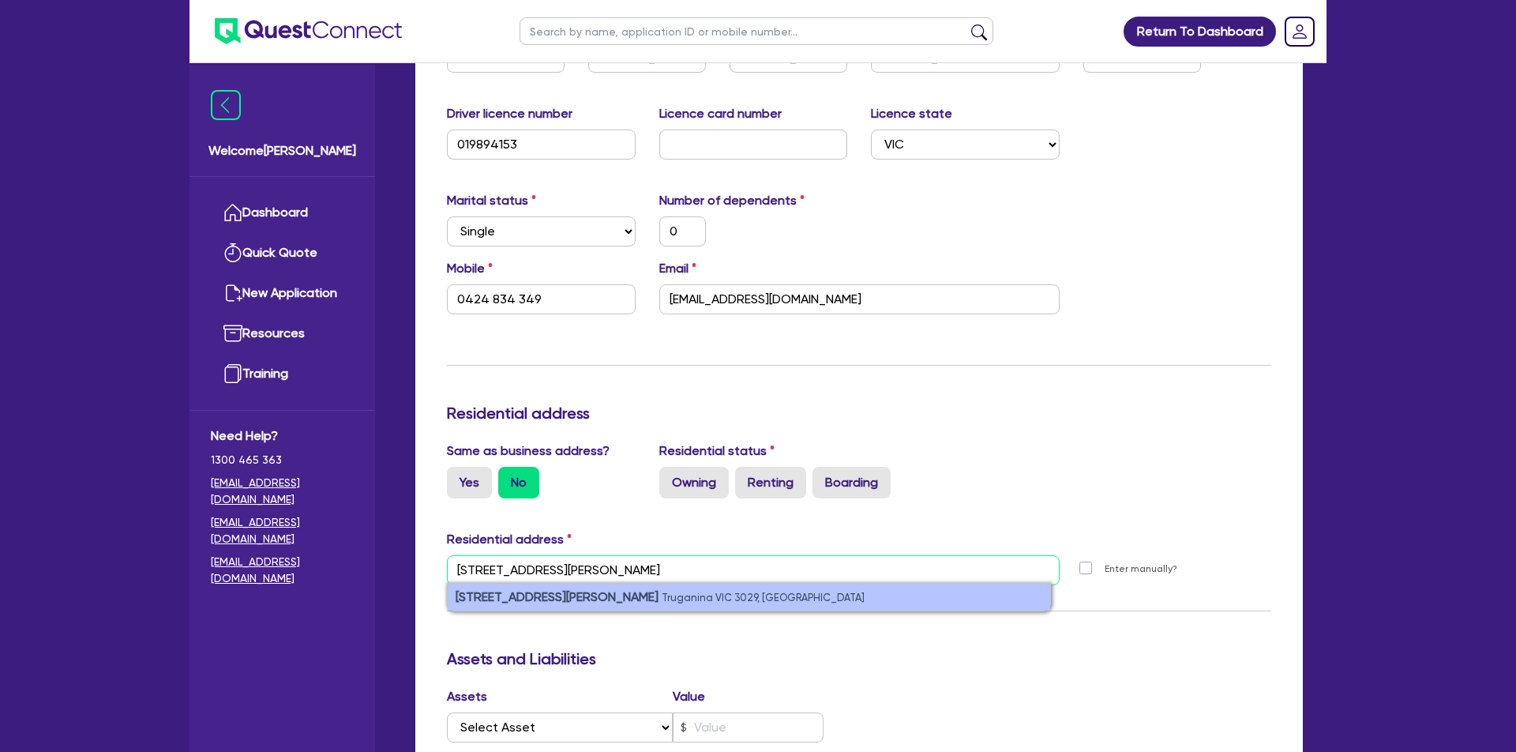
type input "[STREET_ADDRESS][PERSON_NAME]"
click at [723, 602] on li "[STREET_ADDRESS][PERSON_NAME]" at bounding box center [749, 597] width 603 height 27
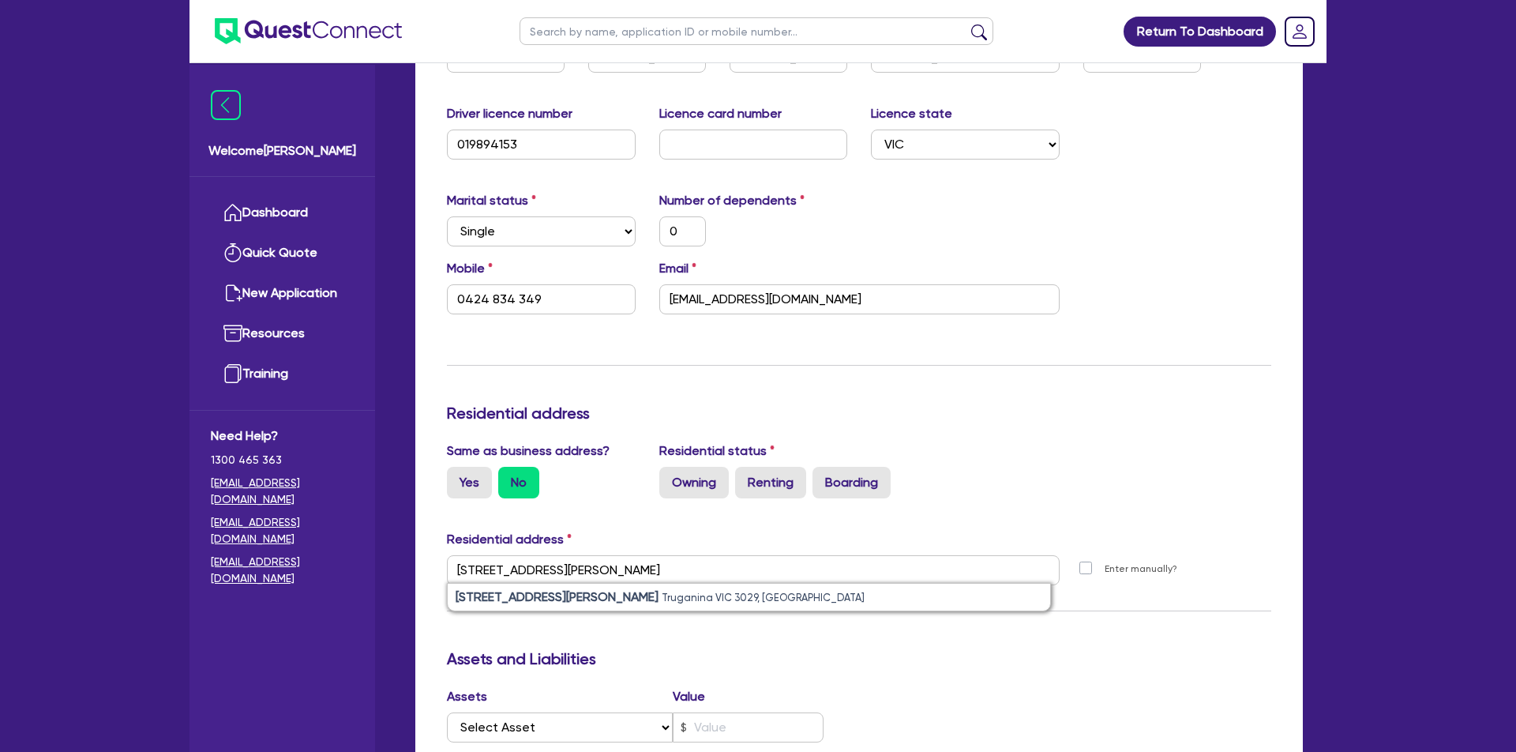
type input "0"
type input "0424 834 349"
type input "[STREET_ADDRESS][PERSON_NAME]"
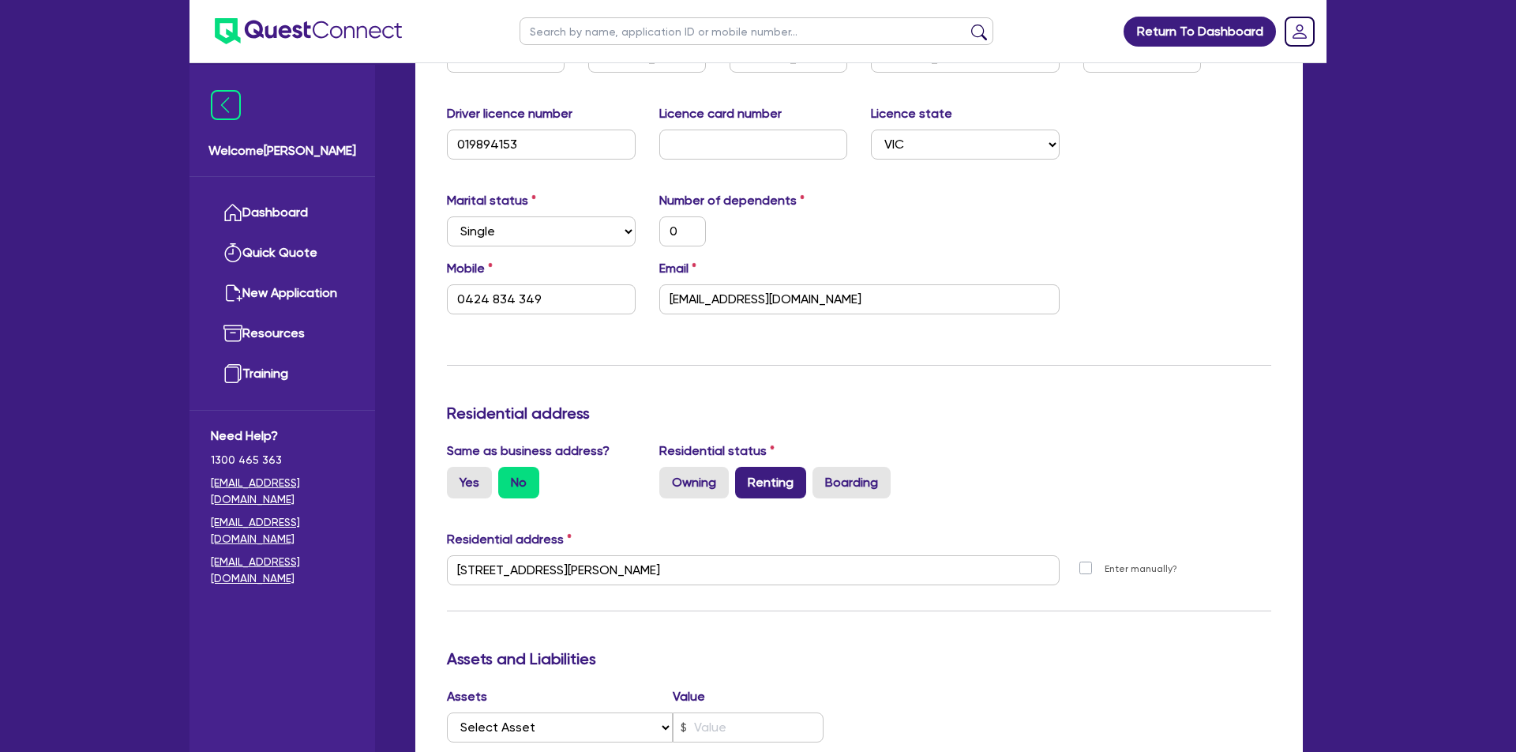
click at [780, 483] on label "Renting" at bounding box center [770, 483] width 71 height 32
click at [745, 477] on input "Renting" at bounding box center [740, 472] width 10 height 10
radio input "true"
type input "0"
type input "0424 834 349"
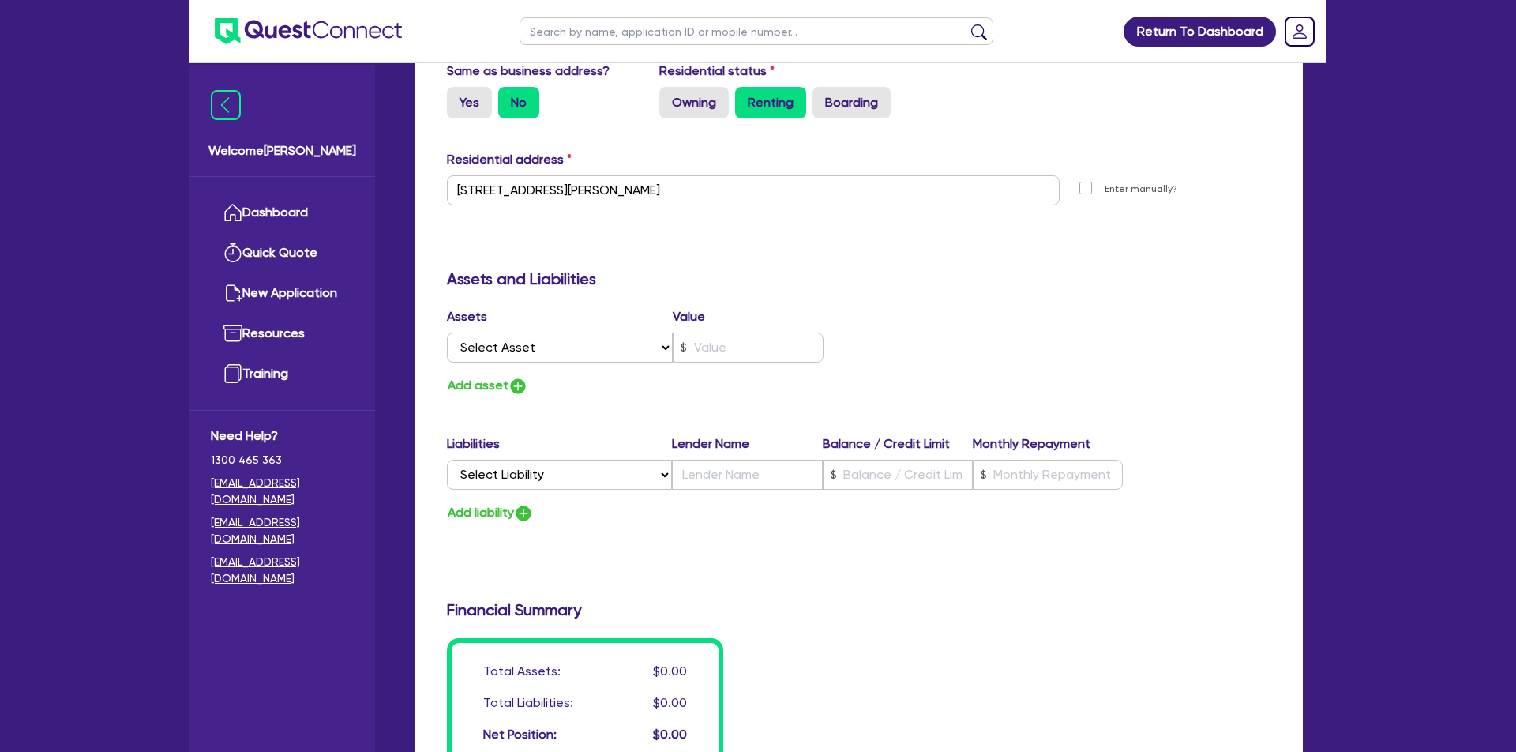
scroll to position [730, 0]
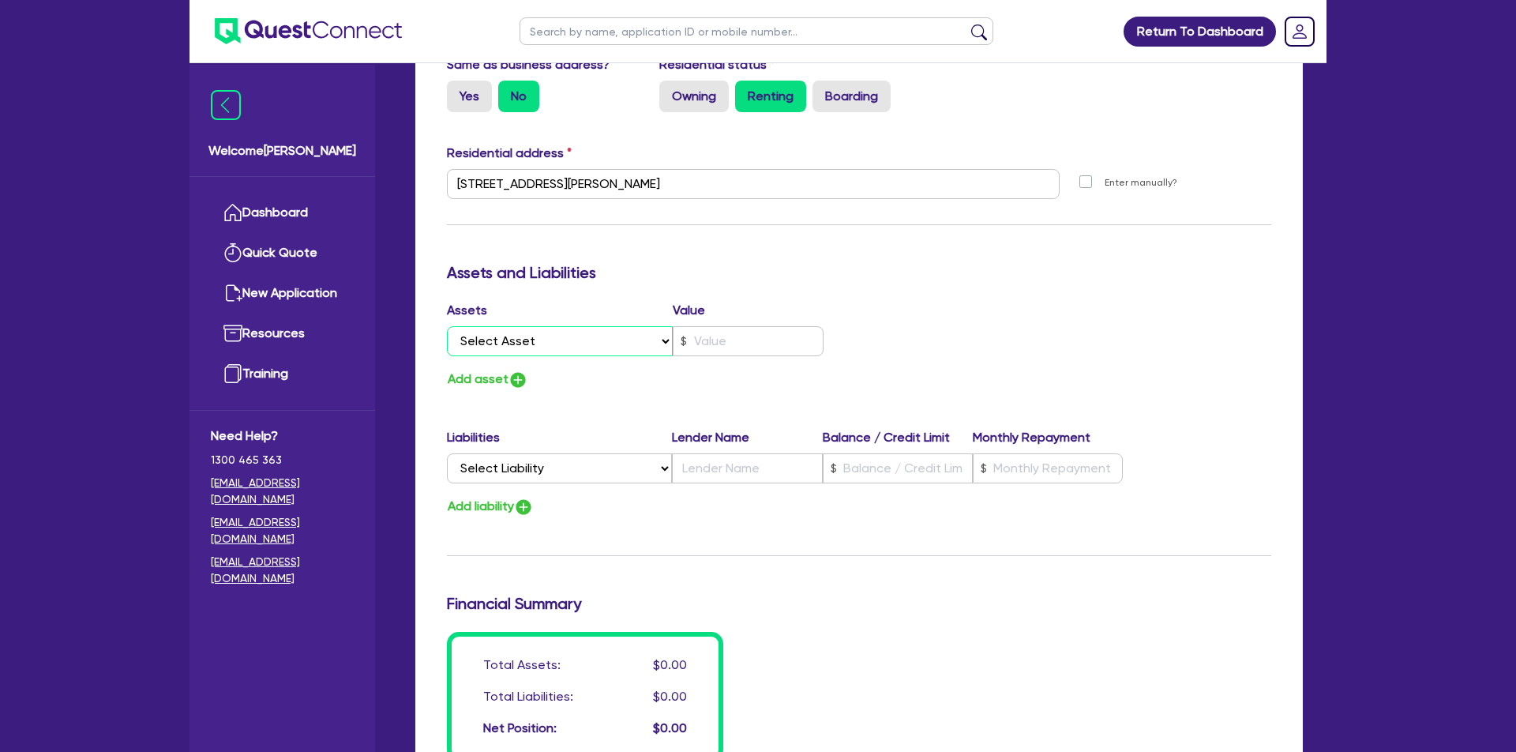
select select "CASH"
type input "0"
type input "0424 834 349"
click at [735, 350] on input "text" at bounding box center [748, 341] width 151 height 30
type input "0"
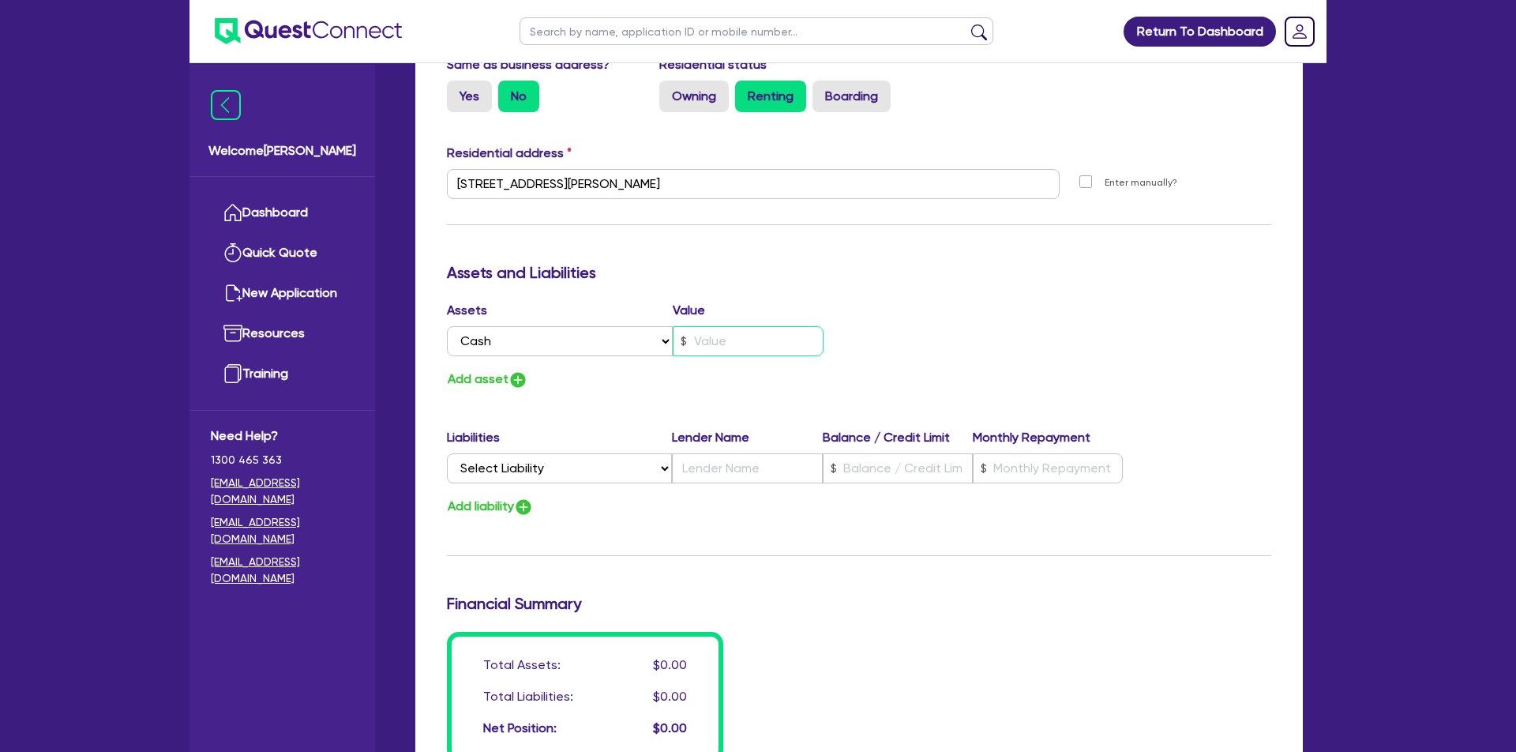
type input "0424 834 349"
type input "1"
type input "0"
type input "0424 834 349"
type input "10"
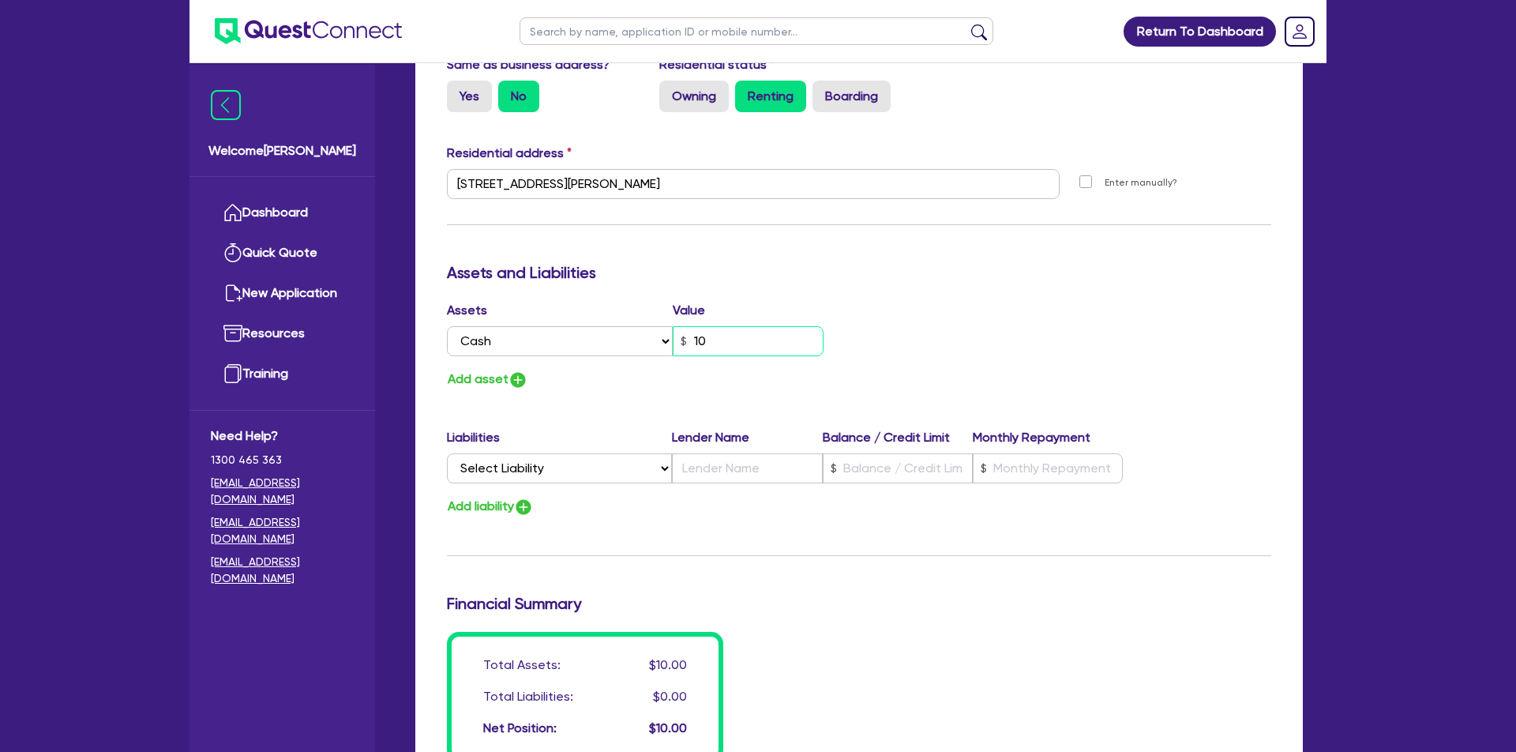
type input "0"
type input "0424 834 349"
type input "100"
type input "0"
type input "0424 834 349"
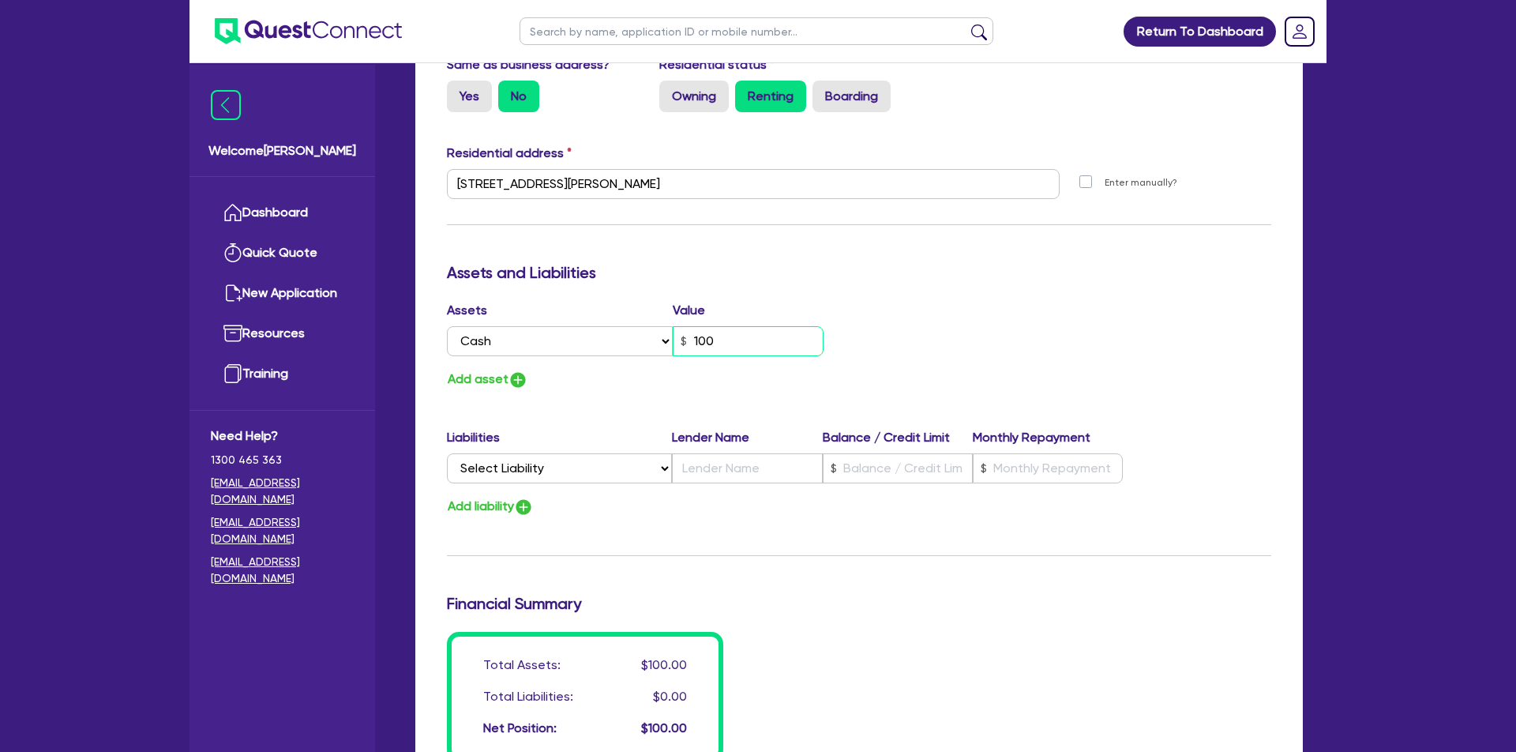
type input "1,000"
type input "0"
type input "0424 834 349"
type input "10,000"
click at [520, 379] on img "button" at bounding box center [518, 379] width 19 height 19
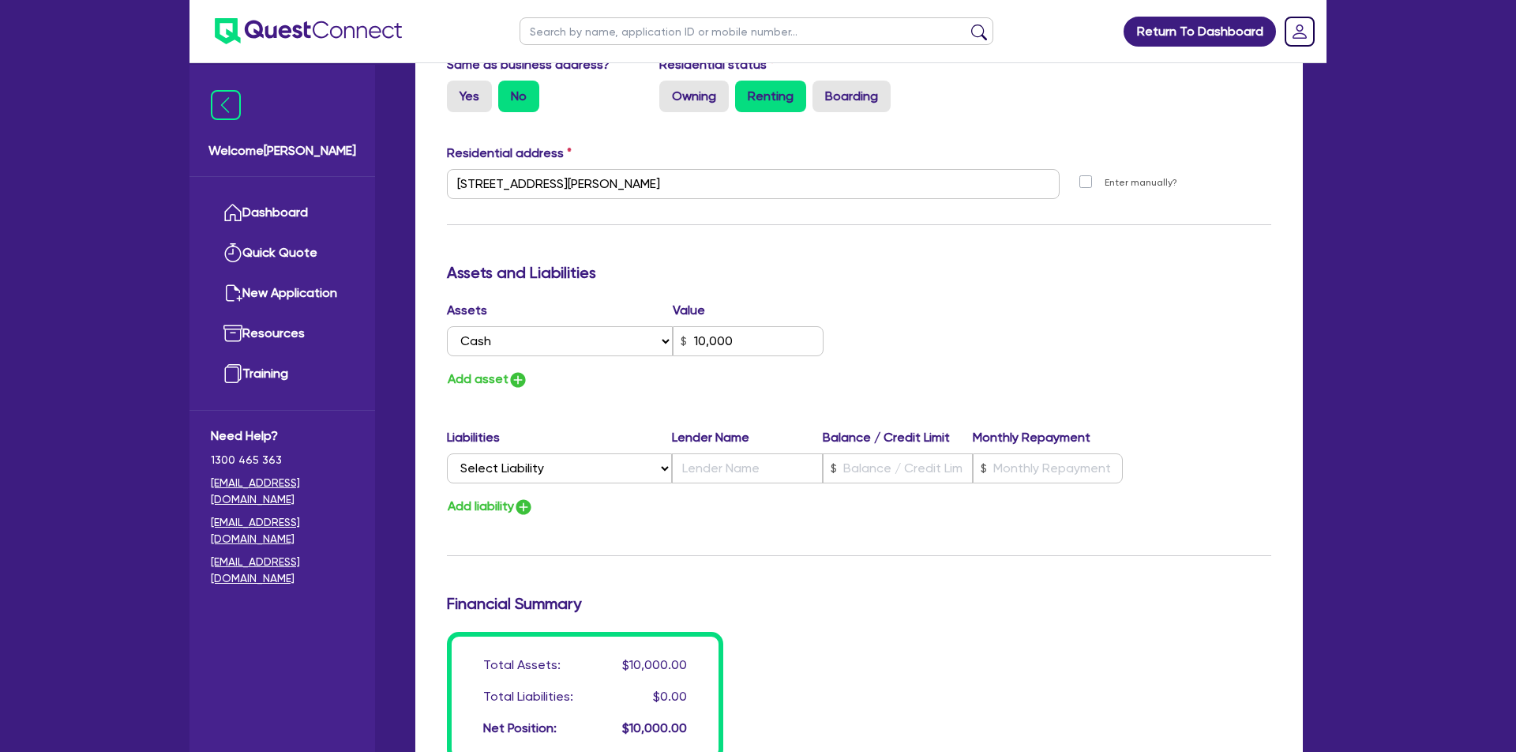
type input "0"
type input "0424 834 349"
type input "10,000"
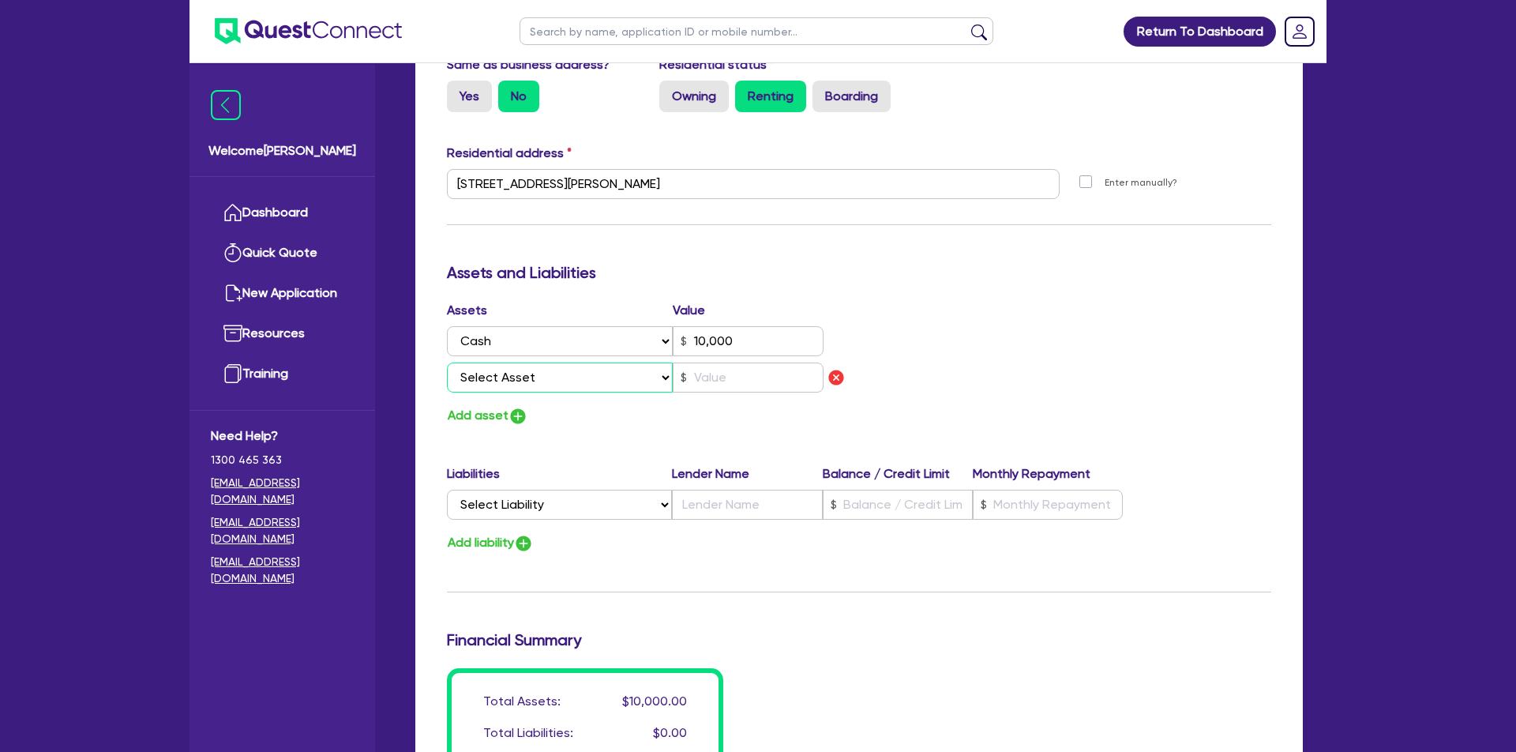
select select "EQUIPMENT"
type input "0"
type input "0424 834 349"
type input "10,000"
click at [726, 378] on input "text" at bounding box center [748, 377] width 151 height 30
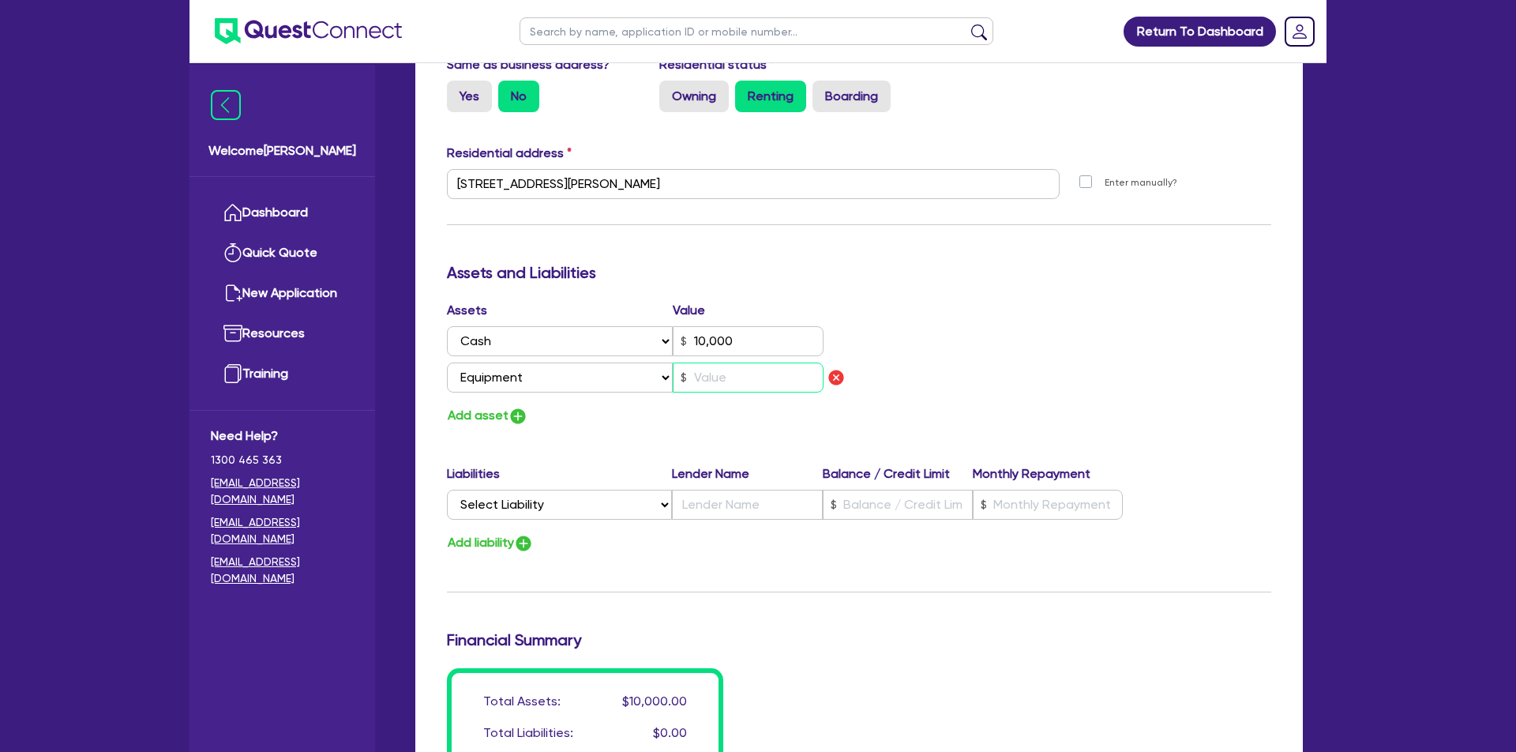
type input "0"
type input "0424 834 349"
type input "10,000"
type input "2"
type input "0"
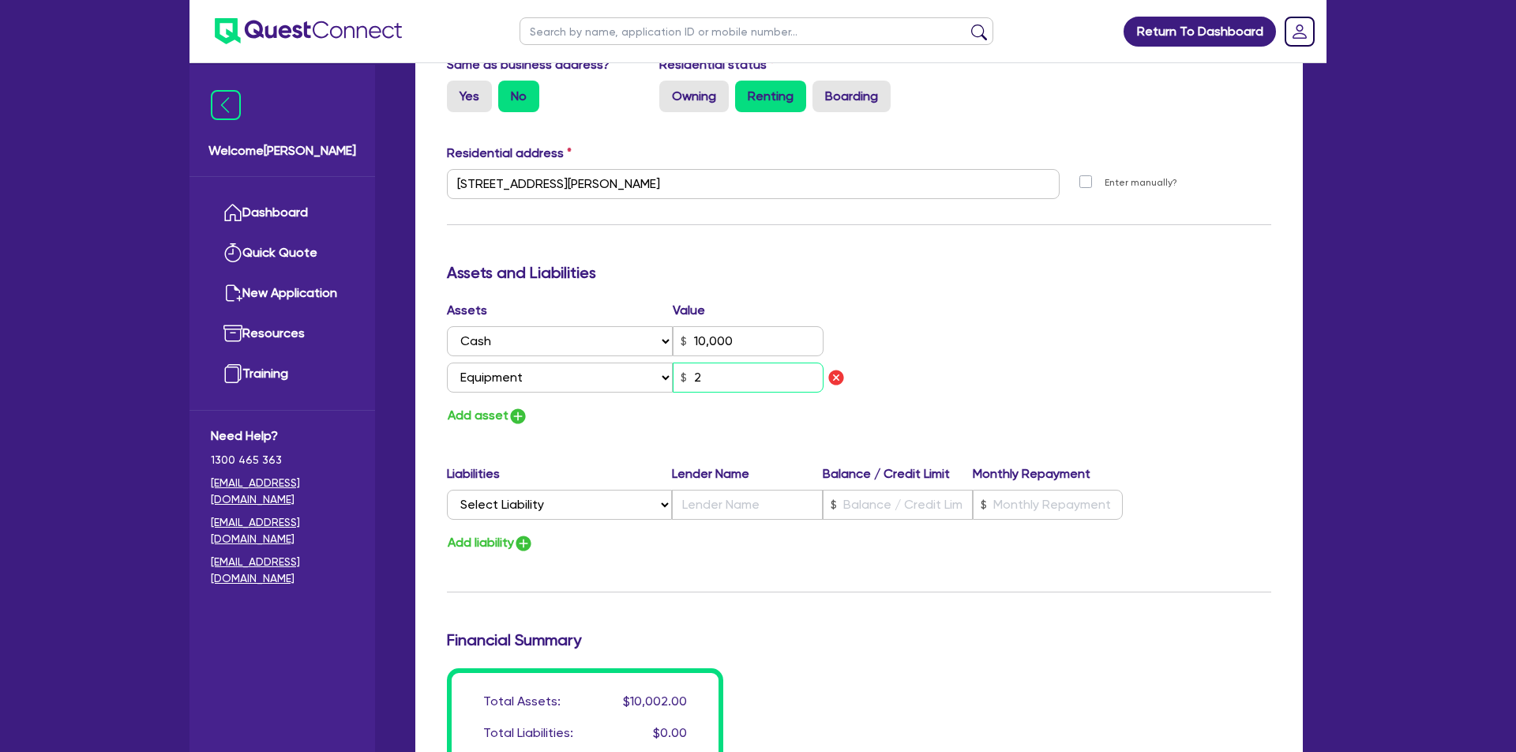
type input "0424 834 349"
type input "10,000"
type input "25"
type input "0"
type input "0424 834 349"
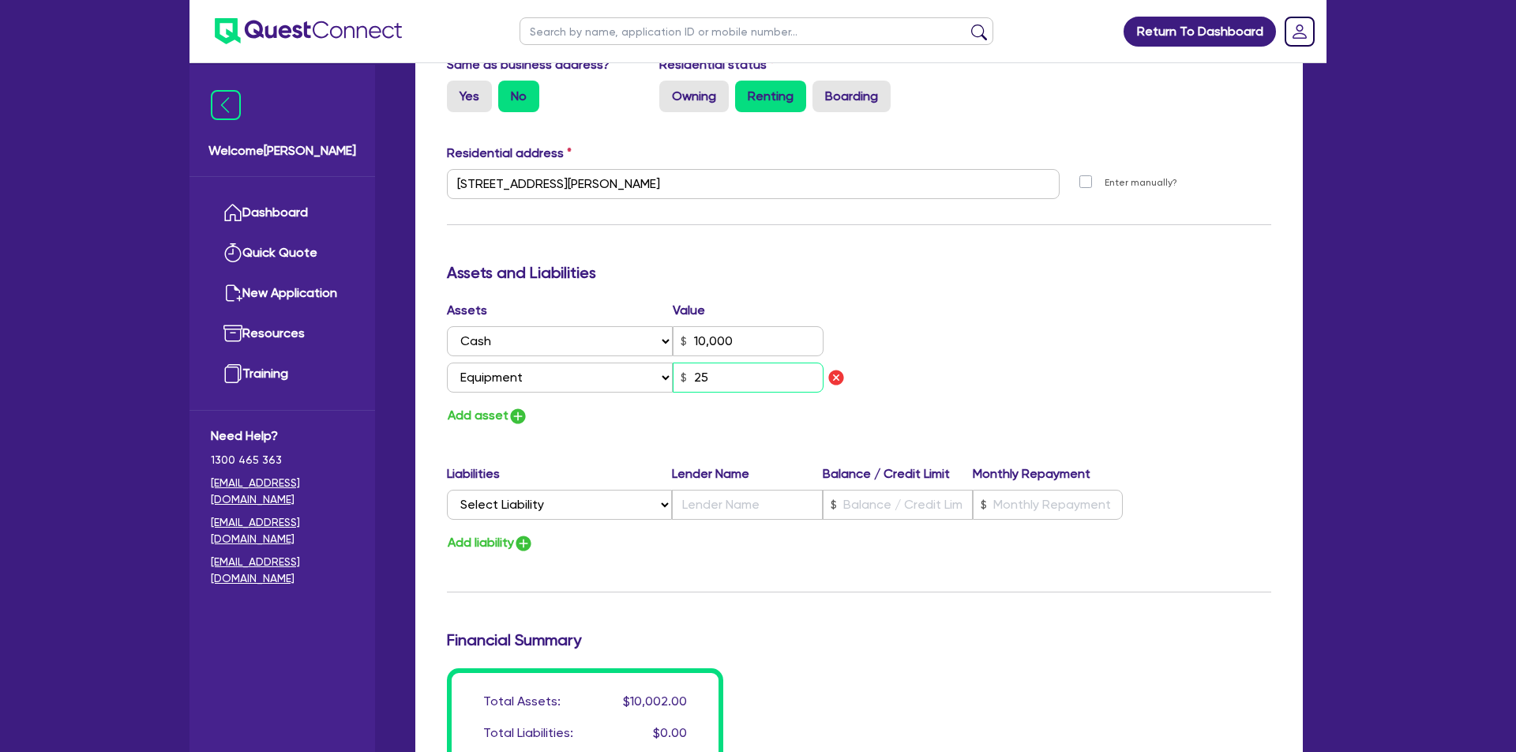
type input "10,000"
type input "250"
type input "0"
type input "0424 834 349"
type input "10,000"
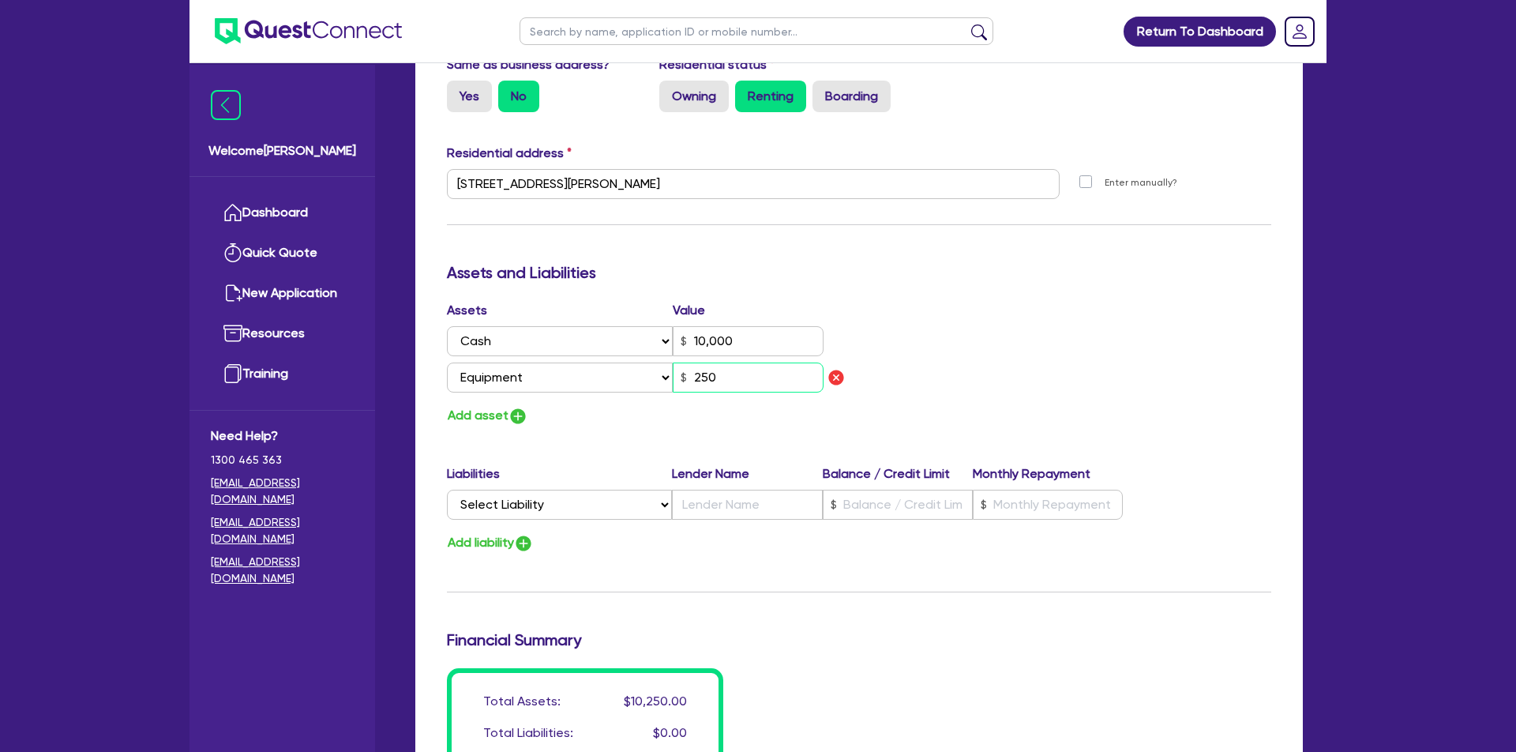
type input "2,500"
type input "0"
type input "0424 834 349"
type input "10,000"
type input "25,000"
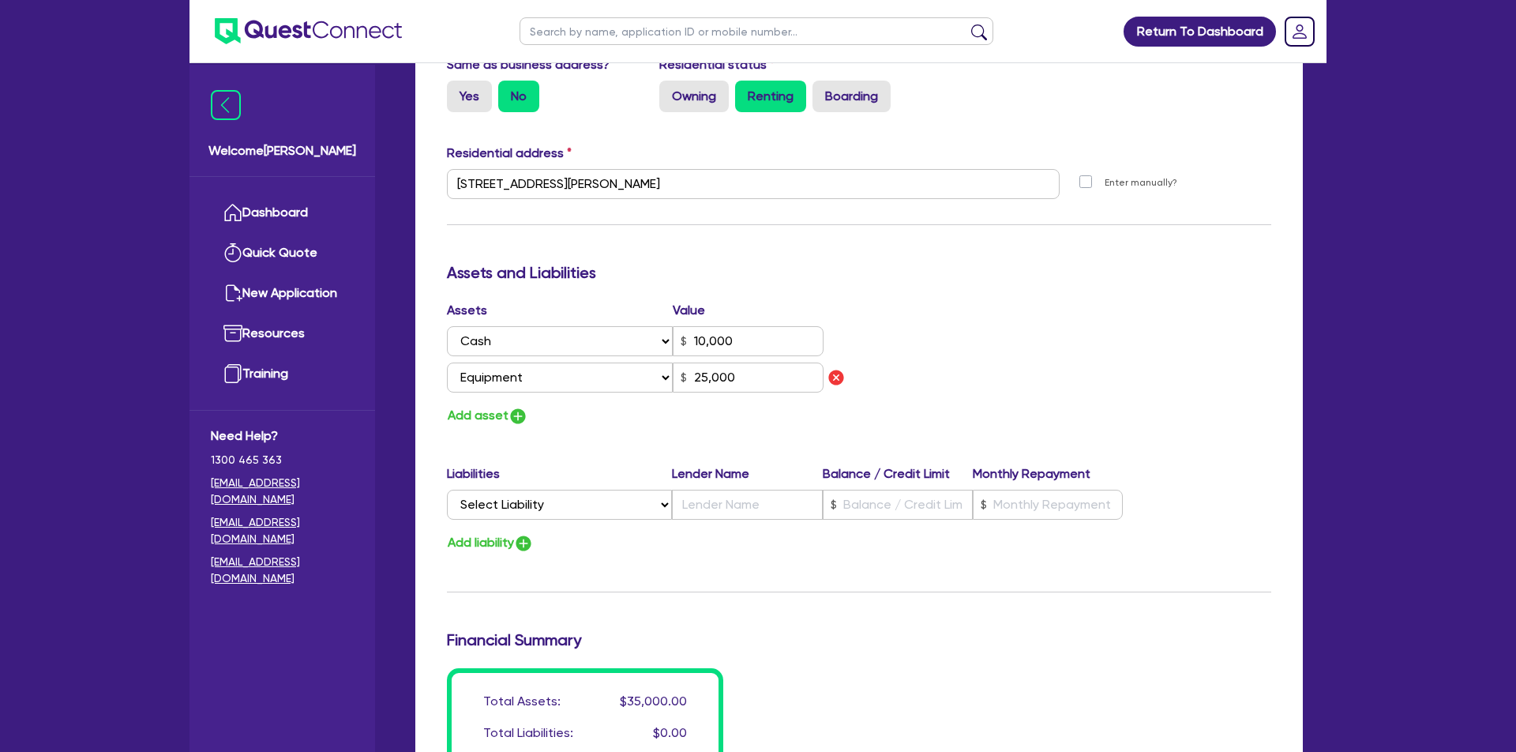
click at [512, 412] on button "Add asset" at bounding box center [487, 415] width 81 height 21
type input "0"
type input "0424 834 349"
type input "10,000"
type input "25,000"
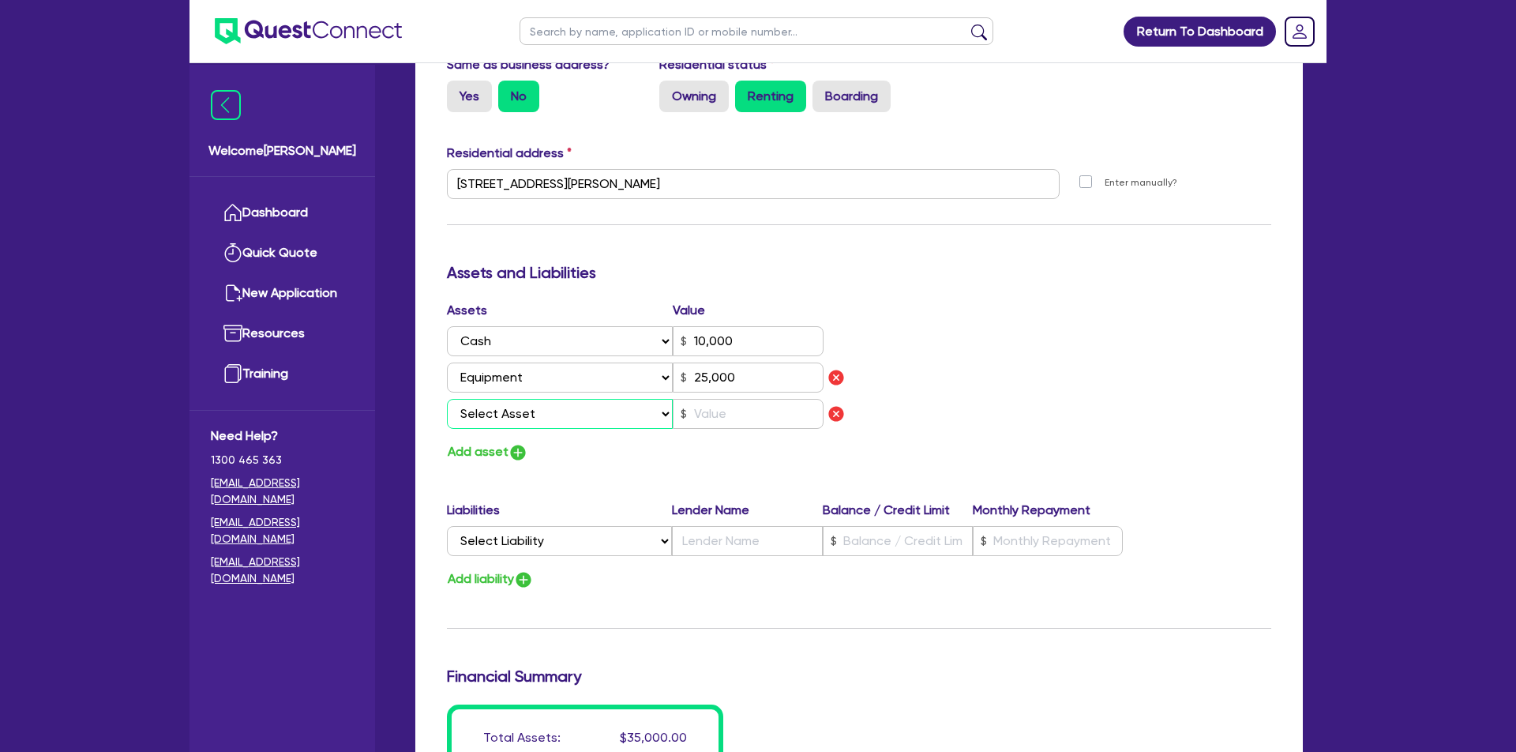
select select "VEHICLE"
type input "0"
type input "0424 834 349"
type input "10,000"
type input "25,000"
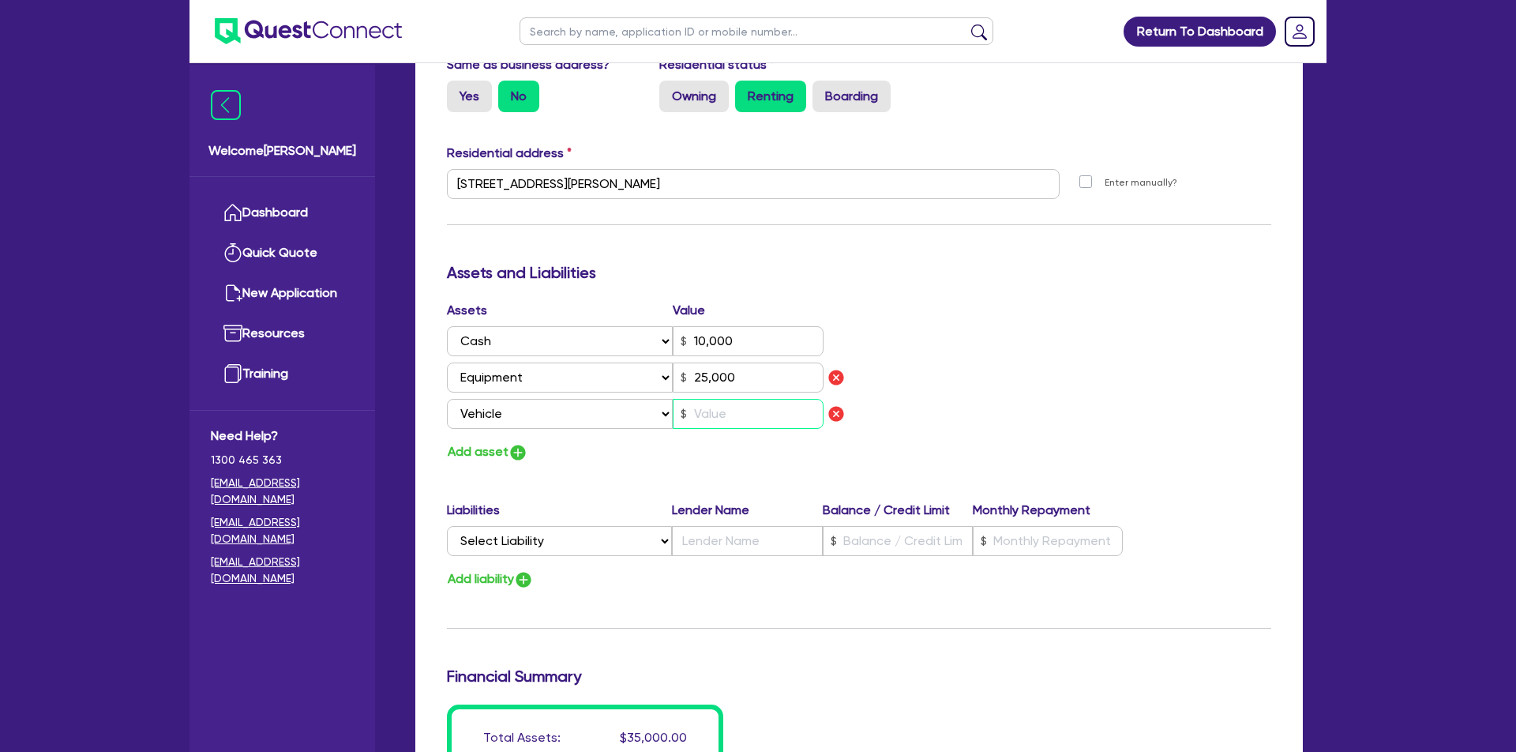
click at [758, 409] on input "text" at bounding box center [748, 414] width 151 height 30
type input "0"
type input "0424 834 349"
type input "10,000"
type input "25,000"
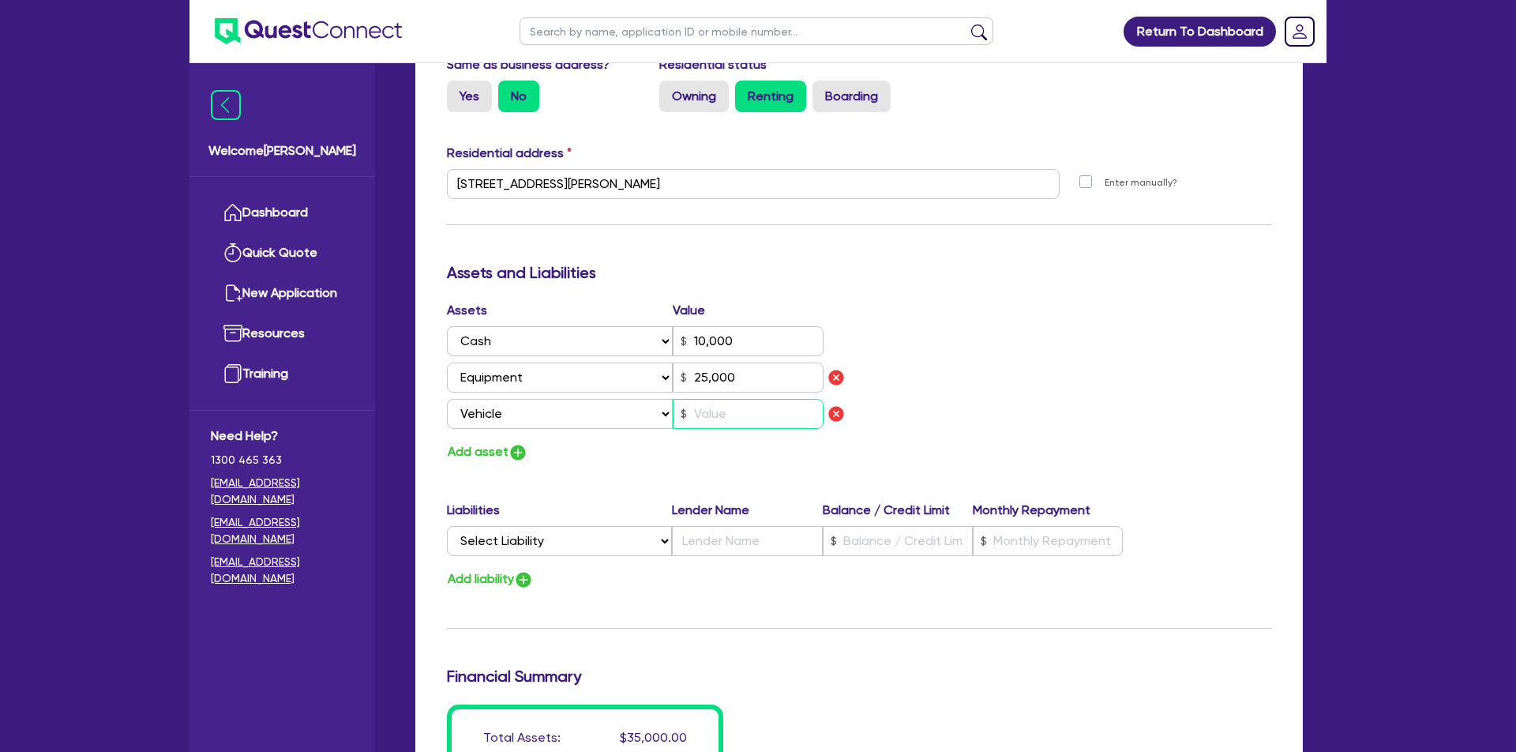
type input "1"
type input "0"
type input "0424 834 349"
type input "10,000"
type input "25,000"
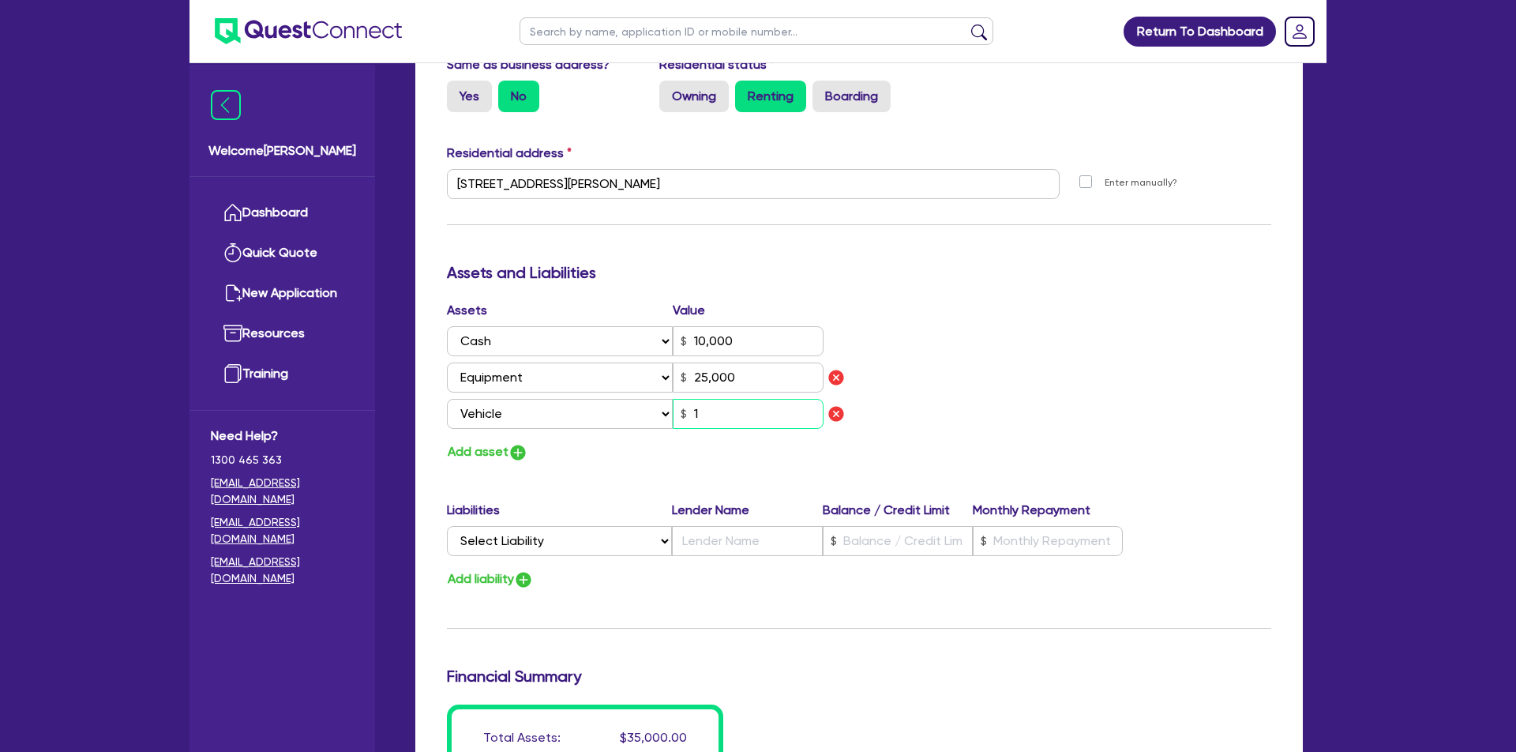
type input "12"
type input "0"
type input "0424 834 349"
type input "10,000"
type input "25,000"
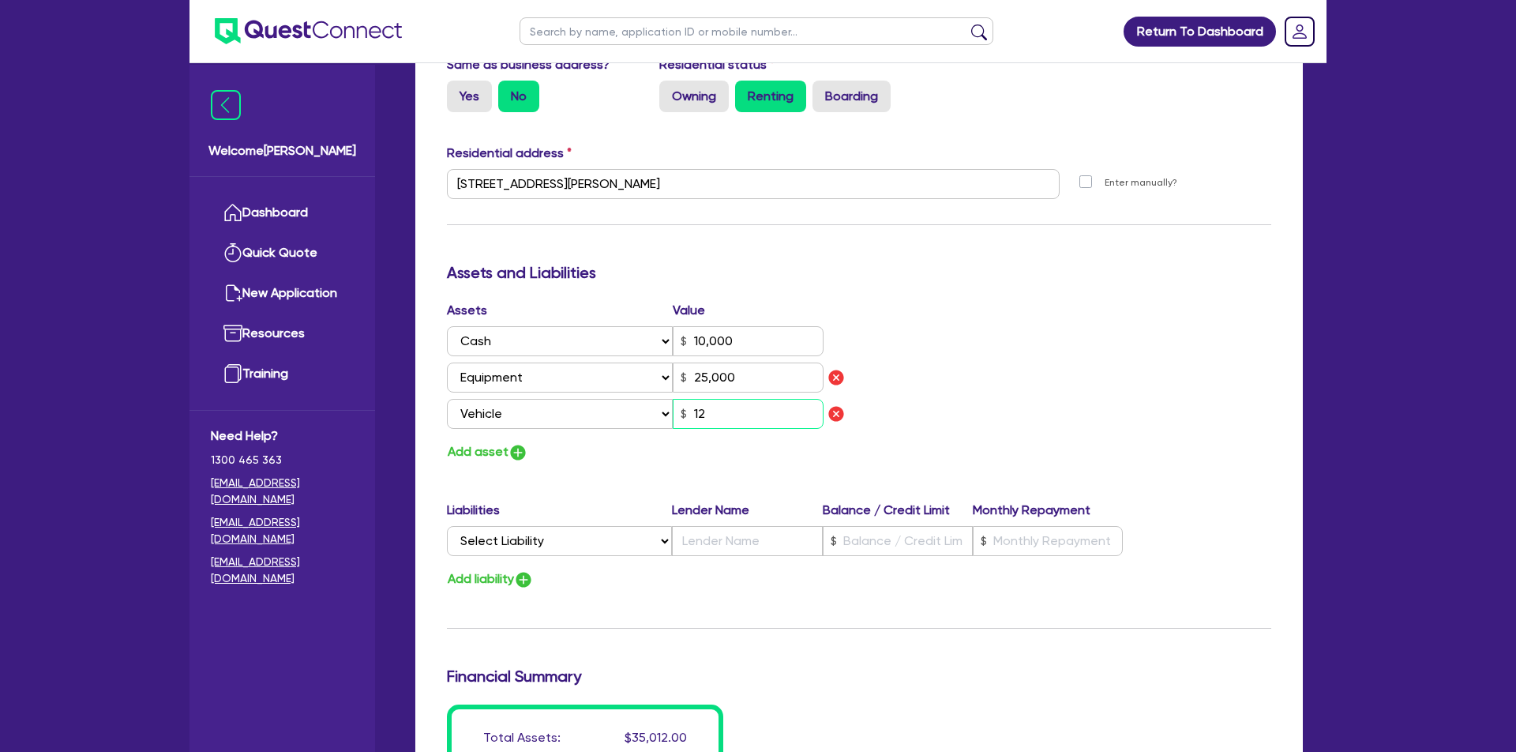
type input "120"
type input "0"
type input "0424 834 349"
type input "10,000"
type input "25,000"
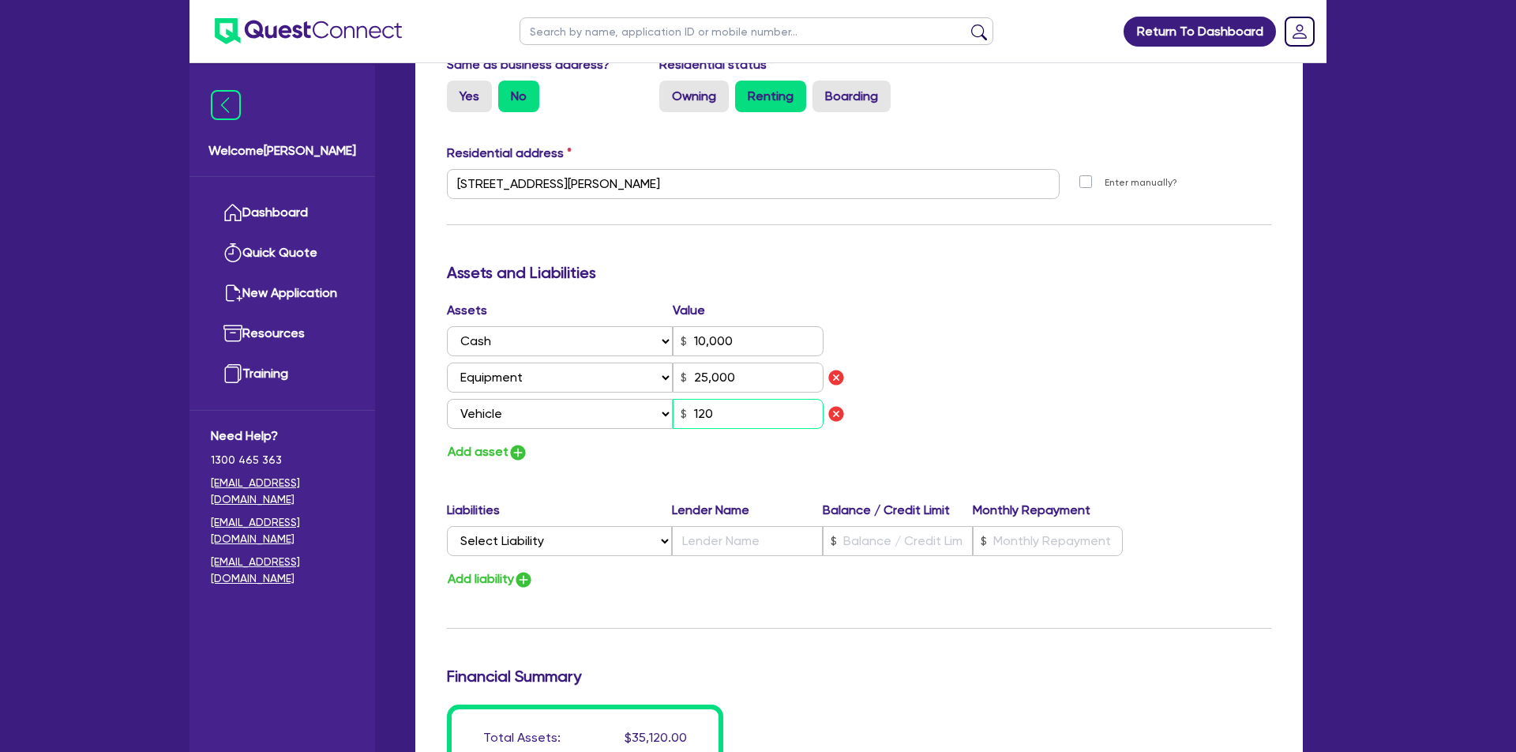
type input "1,200"
type input "0"
type input "0424 834 349"
type input "10,000"
type input "25,000"
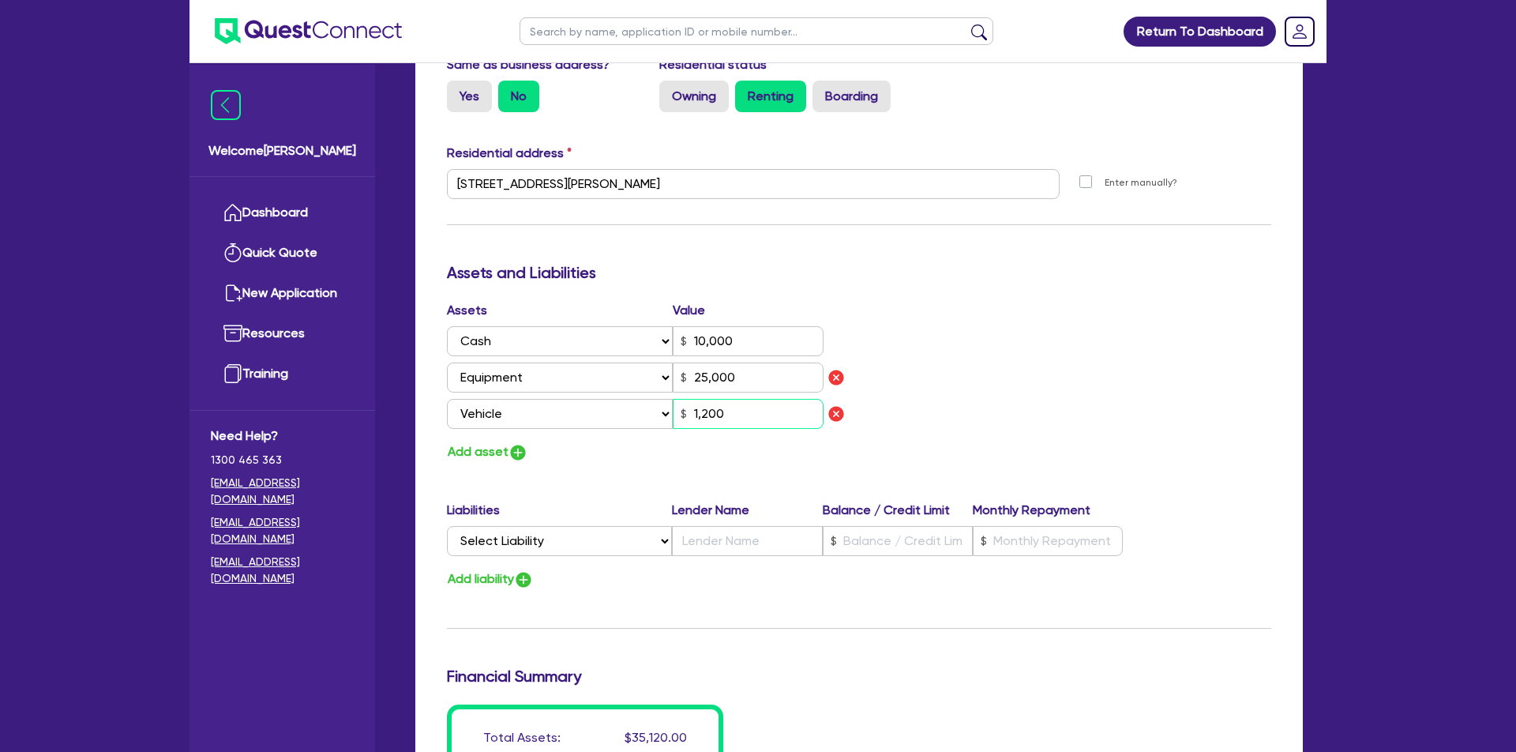
type input "12,000"
type input "0"
type input "0424 834 349"
type input "10,000"
type input "25,000"
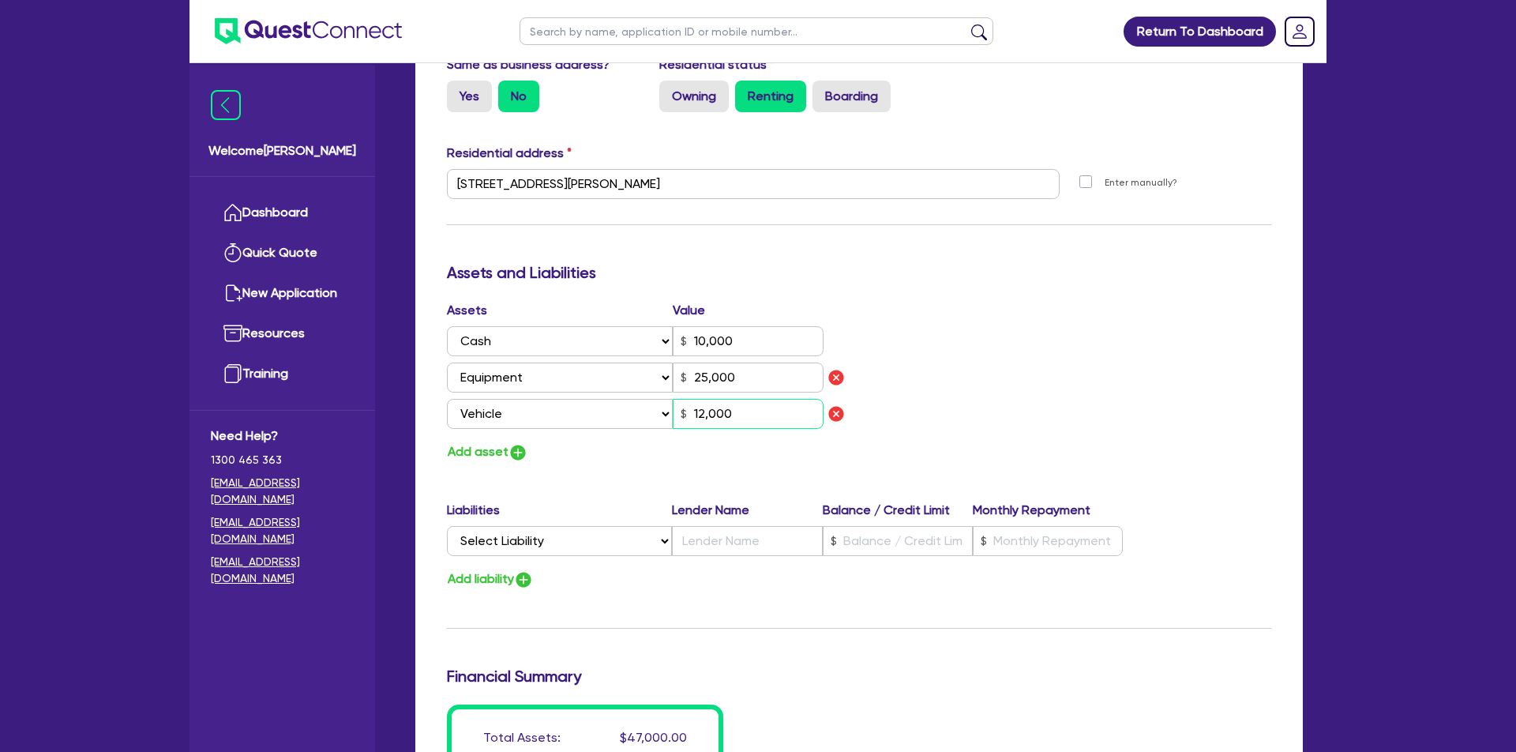
type input "120,000"
click at [474, 445] on button "Add asset" at bounding box center [487, 451] width 81 height 21
type input "0"
type input "0424 834 349"
type input "10,000"
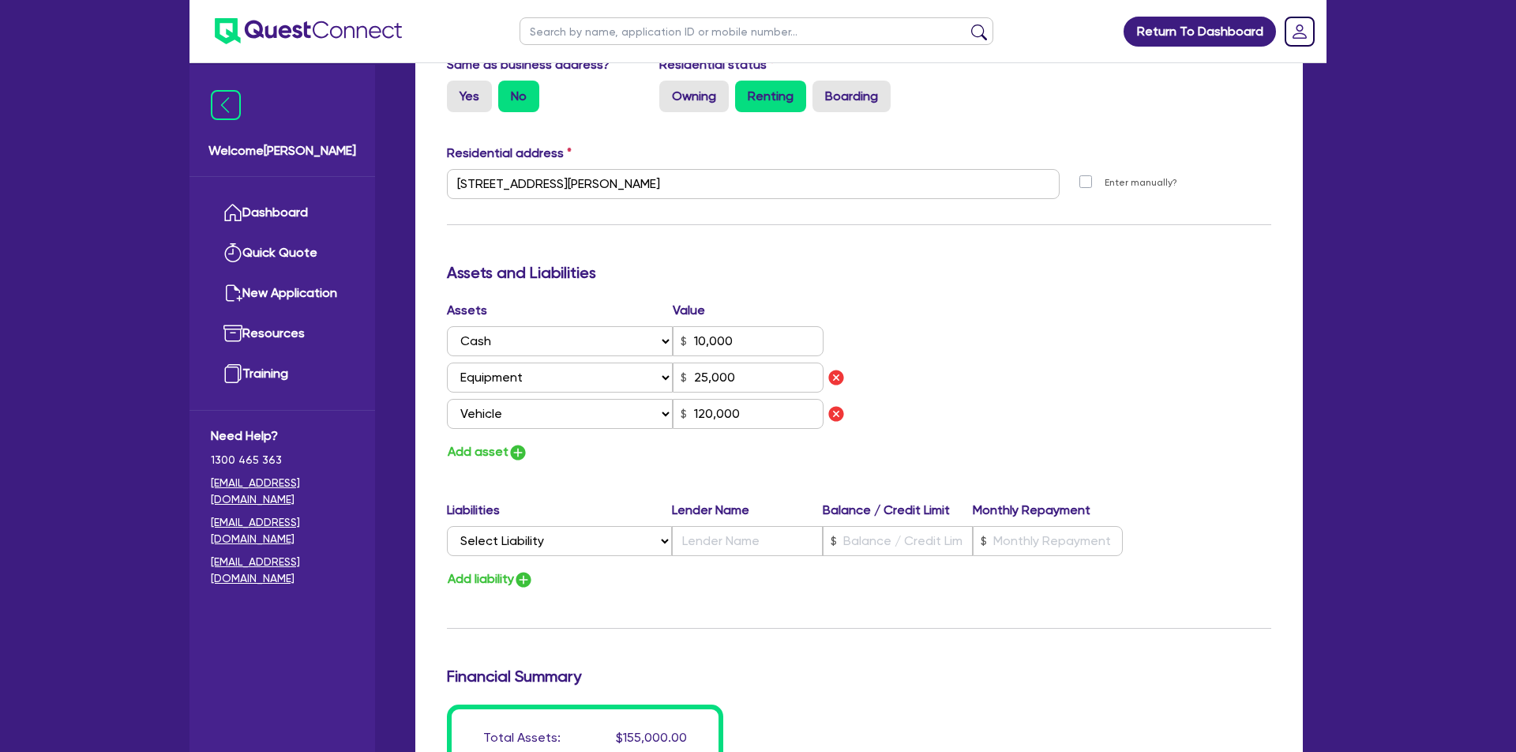
type input "25,000"
type input "120,000"
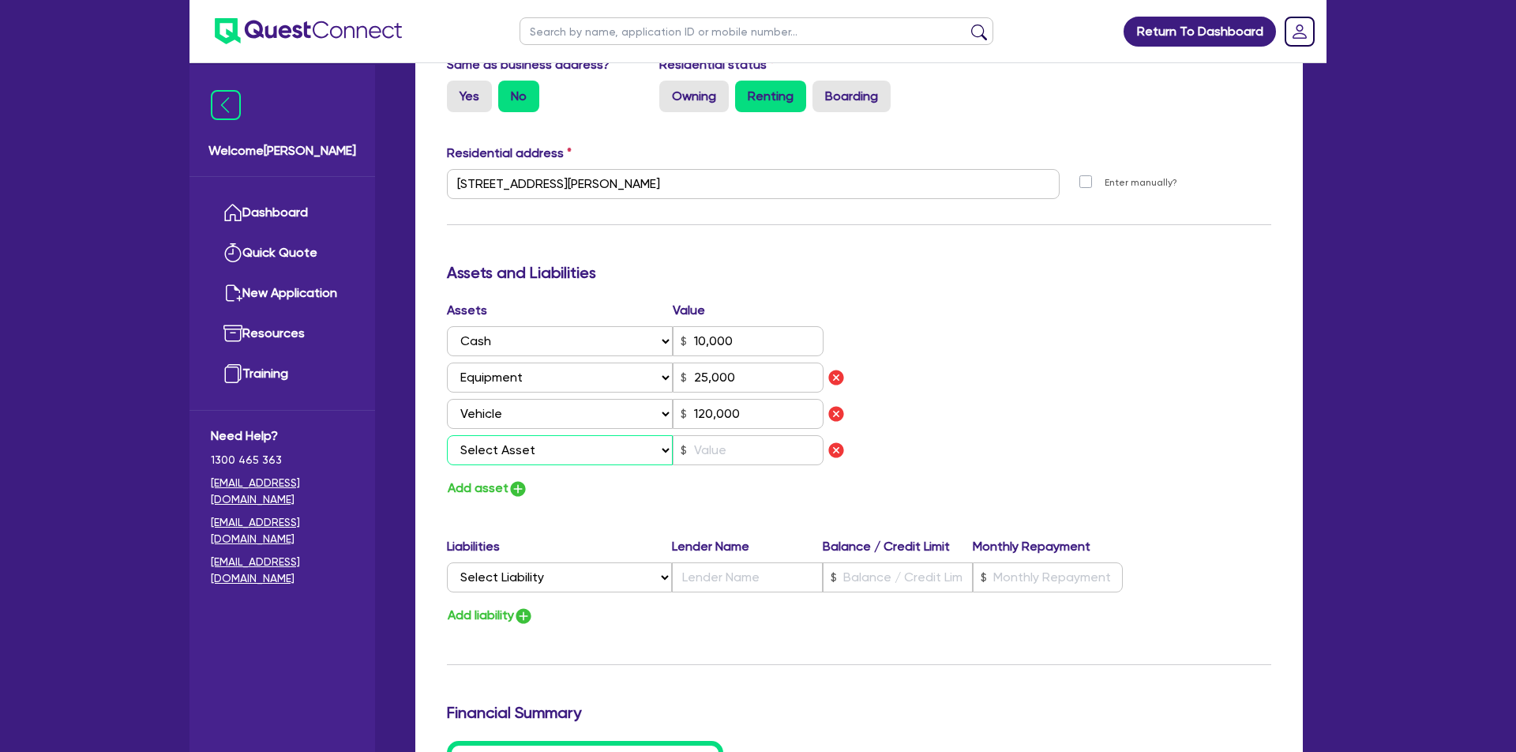
select select "HOUSEHOLD_PERSONAL"
type input "0"
type input "0424 834 349"
type input "10,000"
type input "25,000"
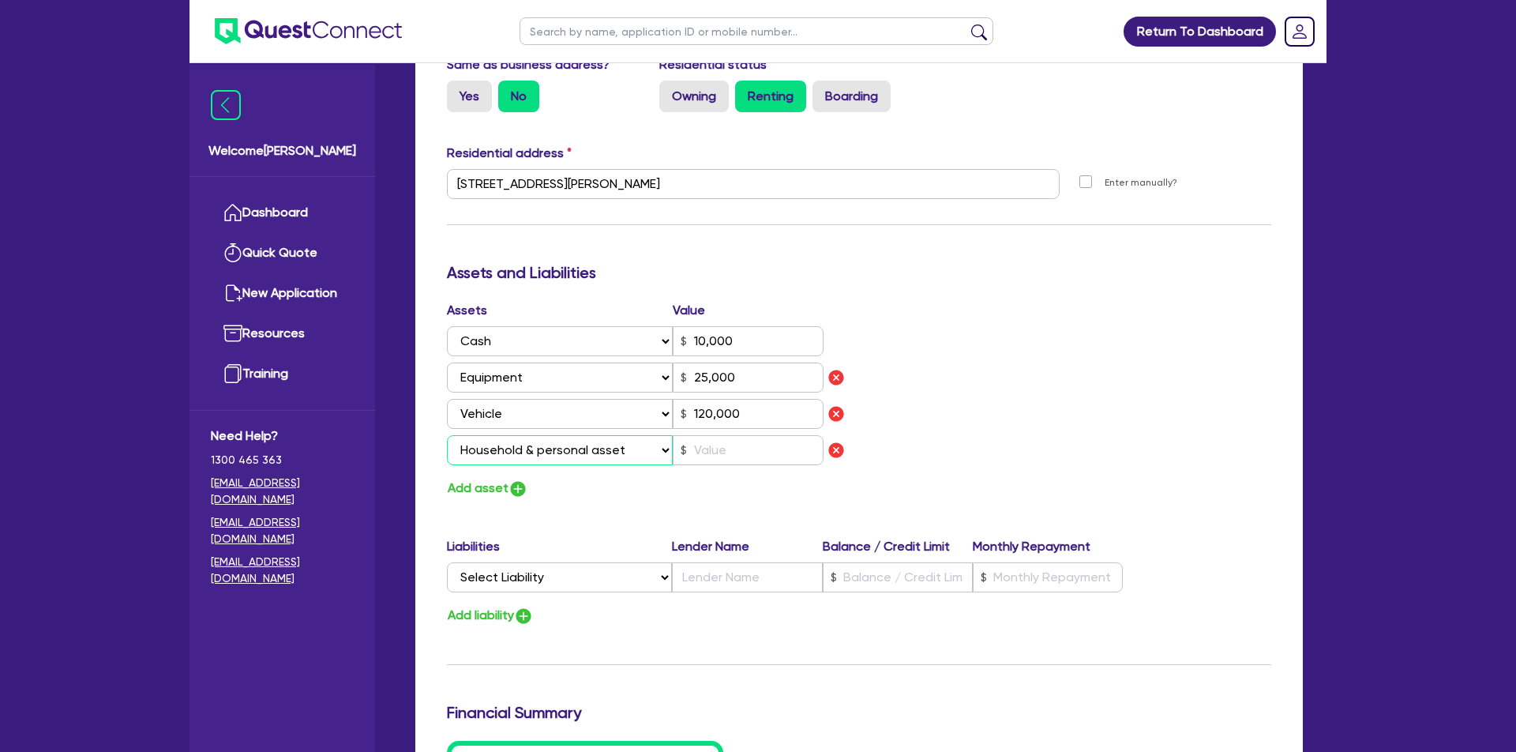
type input "120,000"
click at [762, 453] on input "text" at bounding box center [748, 450] width 151 height 30
type input "0"
type input "0424 834 349"
type input "10,000"
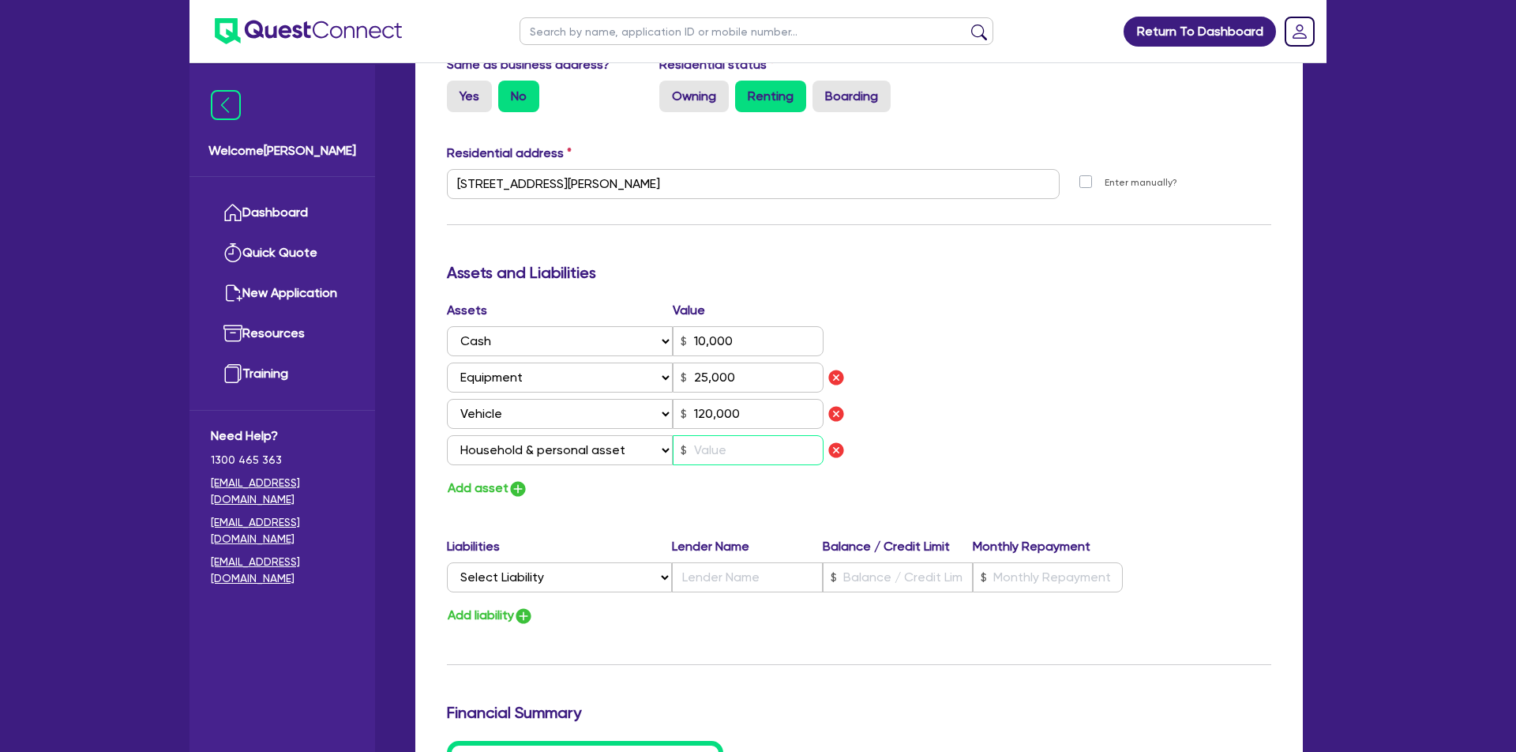
type input "25,000"
type input "120,000"
type input "2"
type input "0"
type input "0424 834 349"
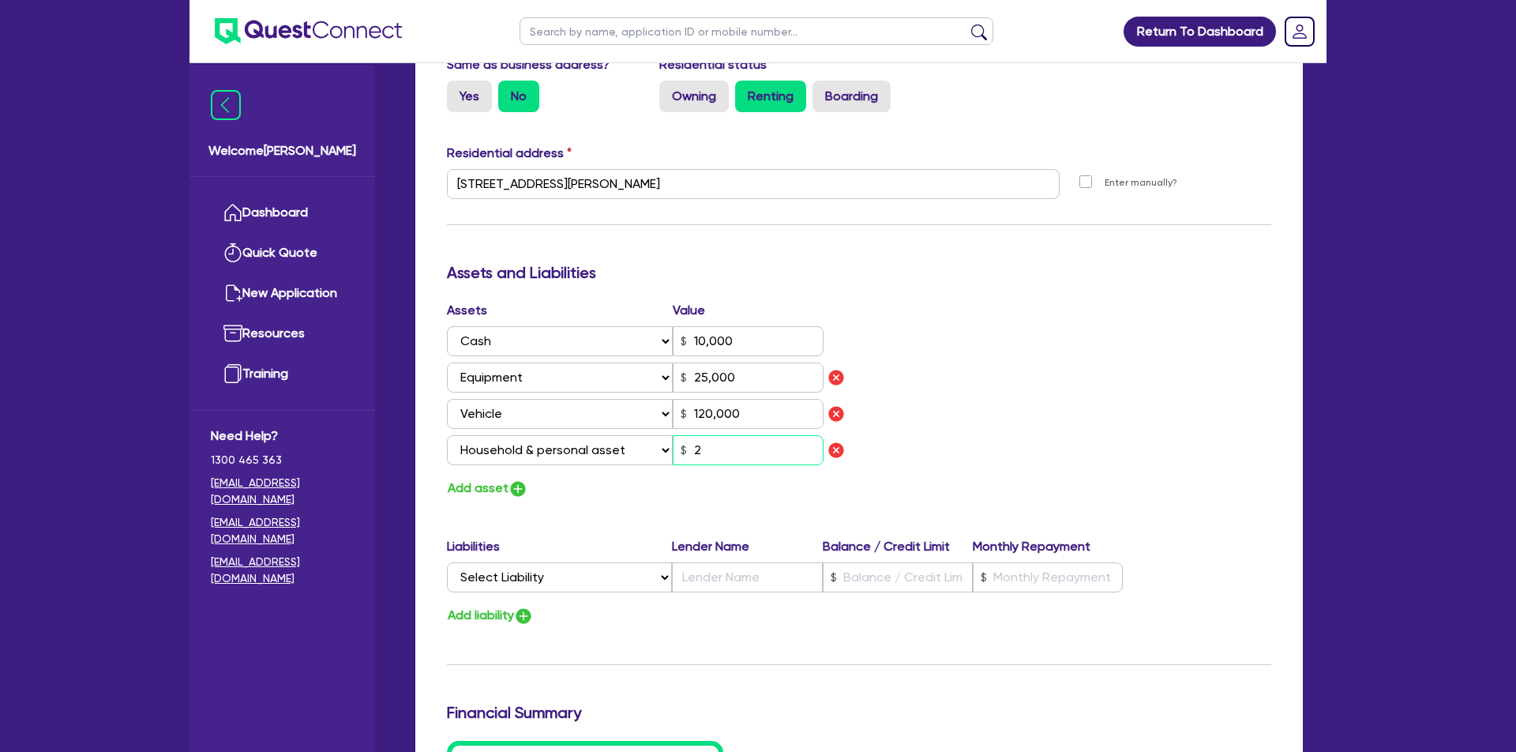
type input "10,000"
type input "25,000"
type input "120,000"
type input "20"
type input "0"
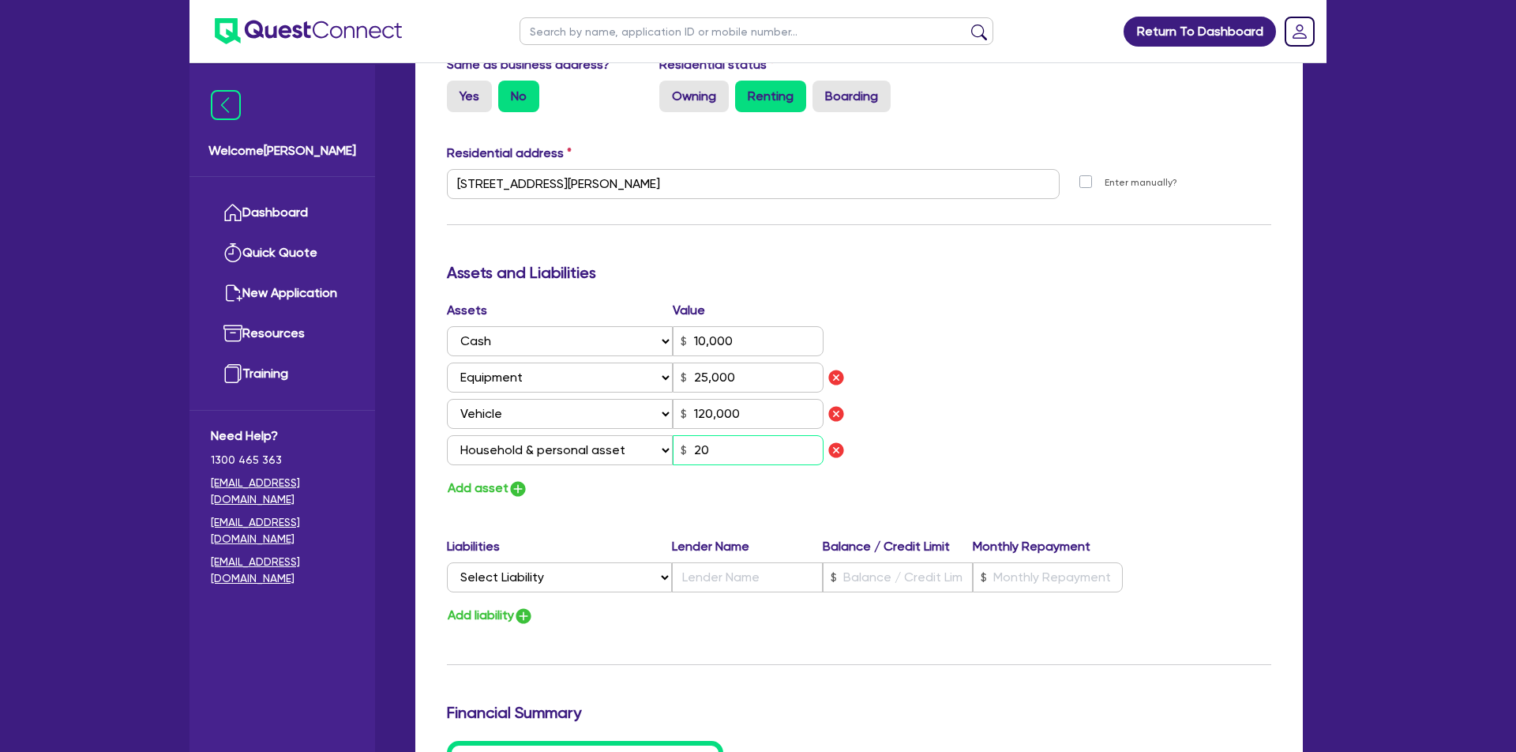
type input "0424 834 349"
type input "10,000"
type input "25,000"
type input "120,000"
type input "200"
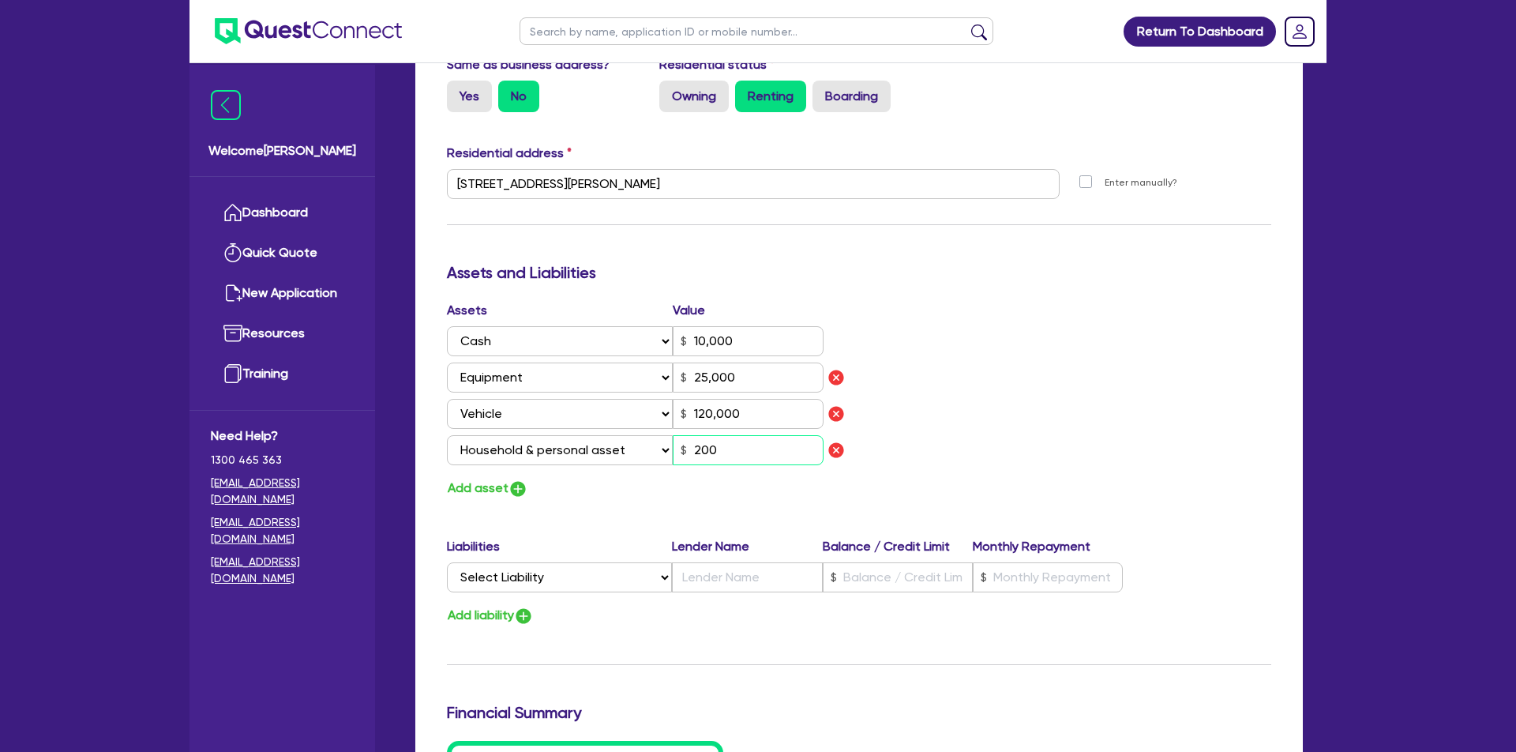
type input "0"
type input "0424 834 349"
type input "10,000"
type input "25,000"
type input "120,000"
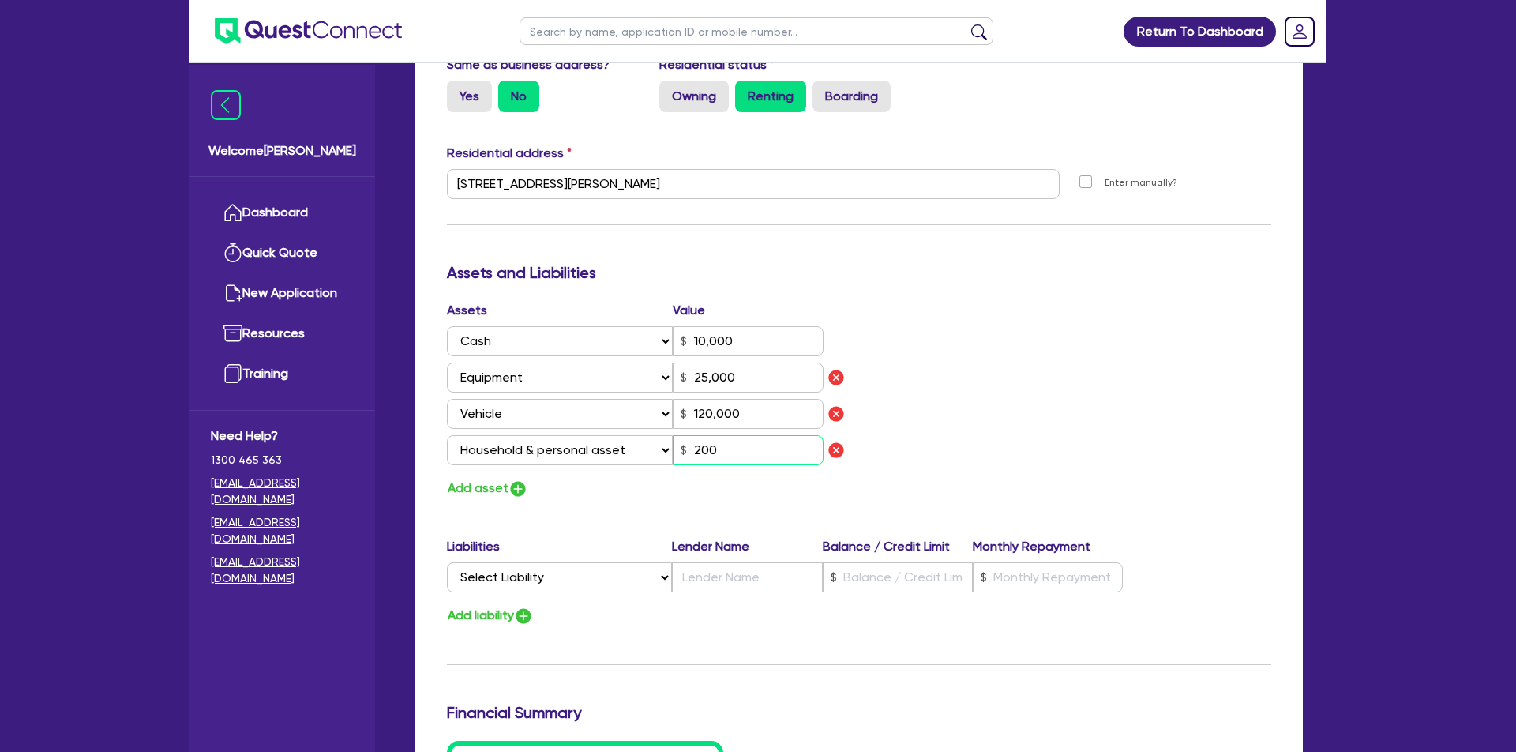
type input "2,000"
type input "0"
type input "0424 834 349"
type input "10,000"
type input "25,000"
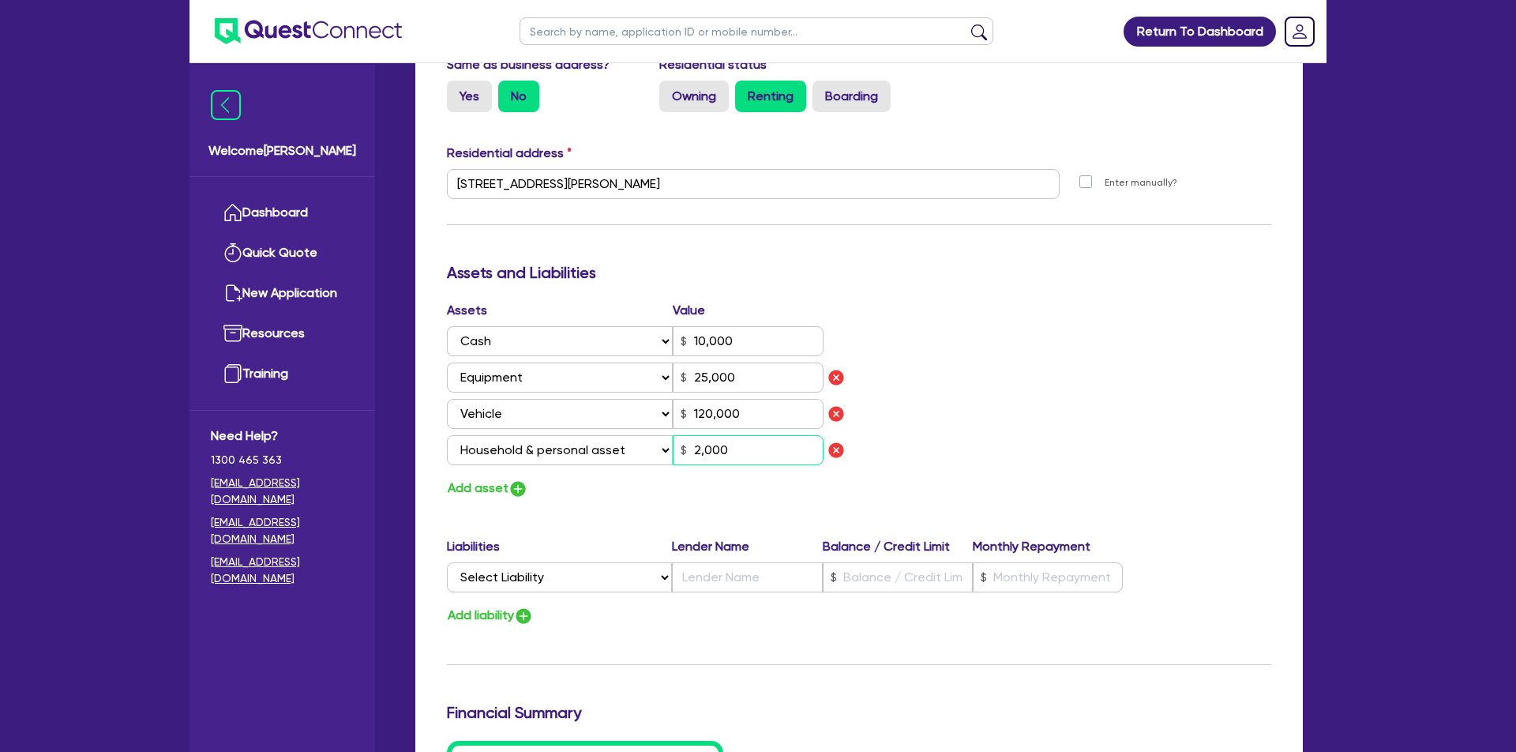
type input "120,000"
type input "20,000"
select select "VEHICLE_LOAN"
type input "0"
type input "0424 834 349"
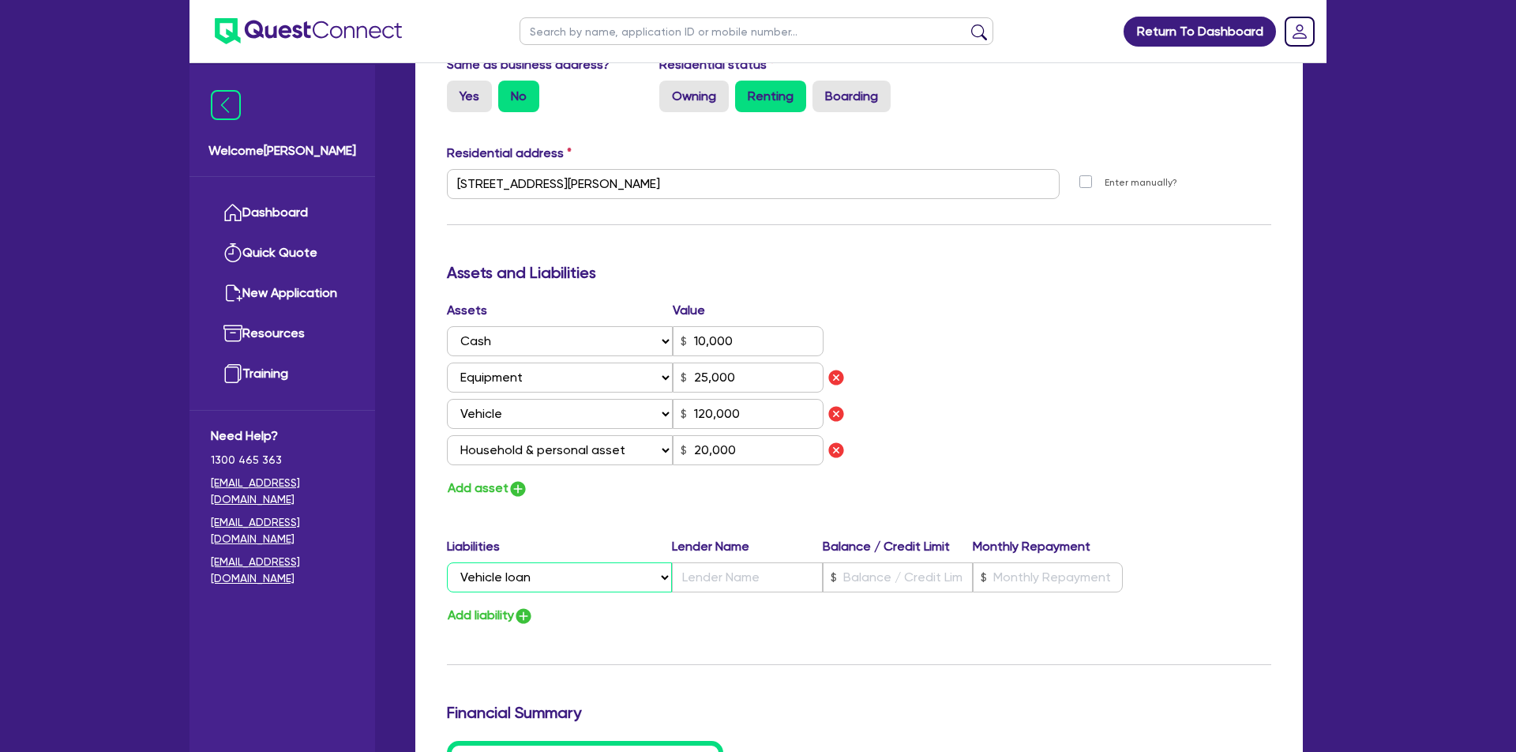
type input "10,000"
type input "25,000"
type input "120,000"
type input "20,000"
type input "0"
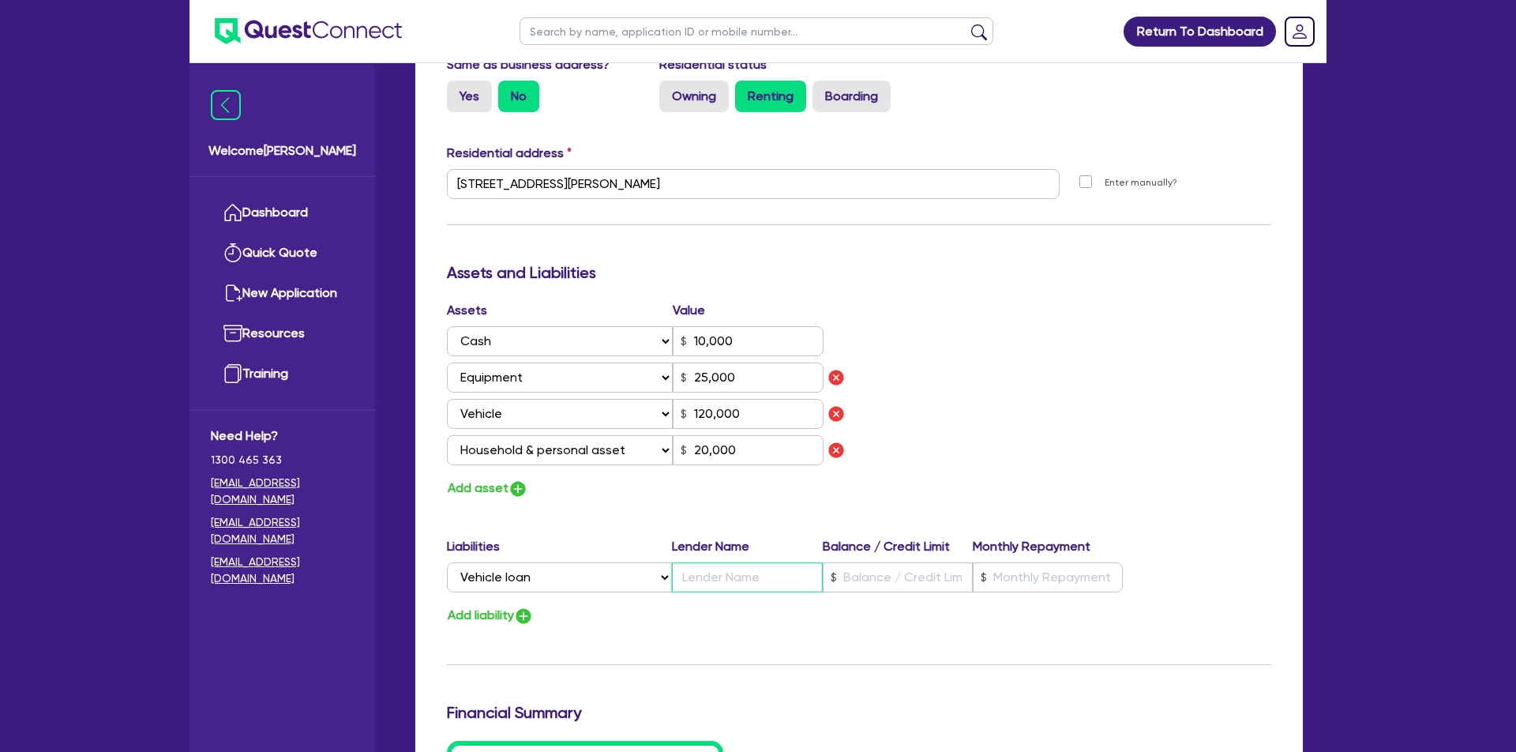
type input "0424 834 349"
type input "10,000"
type input "P"
type input "25,000"
type input "120,000"
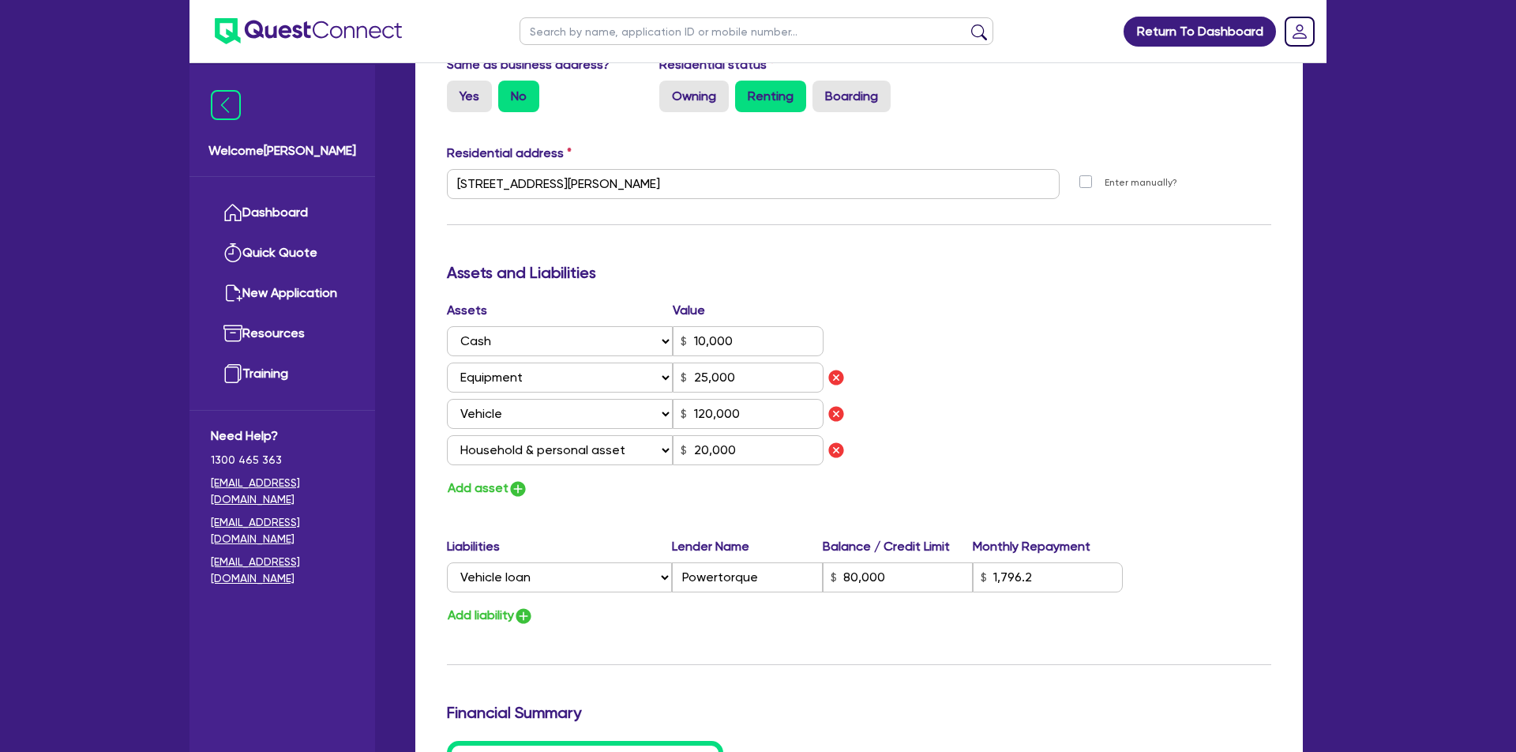
click at [1065, 503] on div "Update residential status for Director #1 Boarding is only acceptable when the …" at bounding box center [859, 231] width 824 height 1277
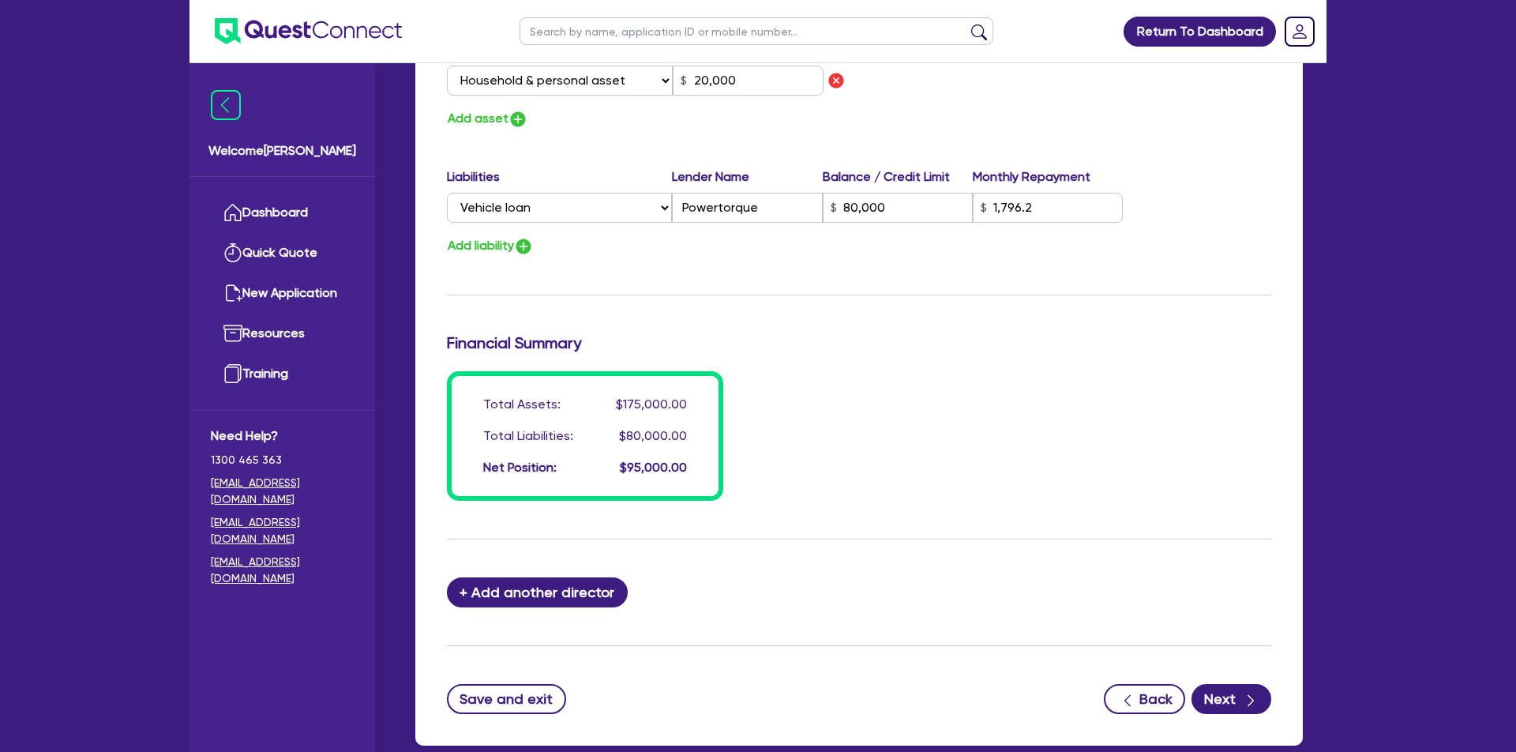
scroll to position [1154, 0]
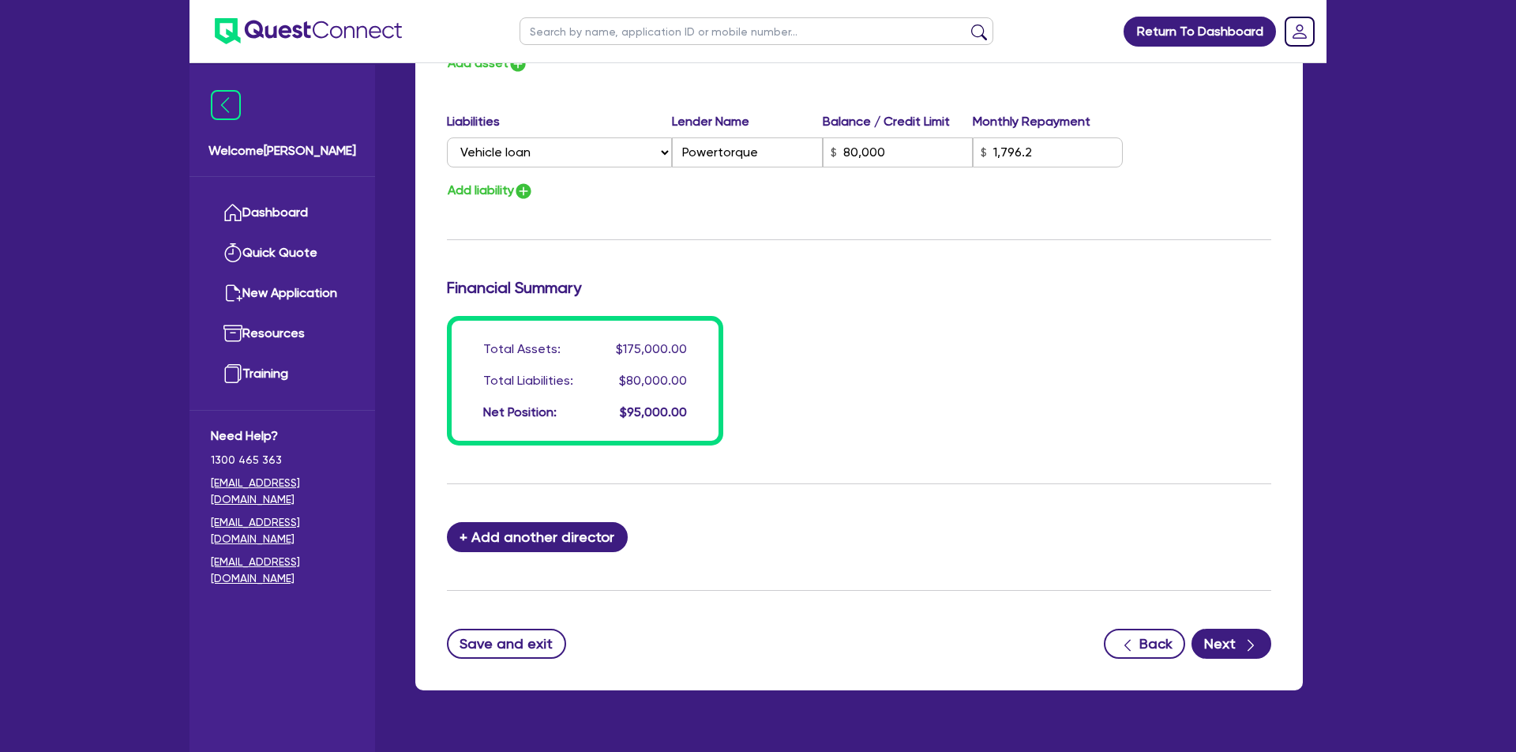
click at [1230, 653] on button "Next" at bounding box center [1232, 644] width 80 height 30
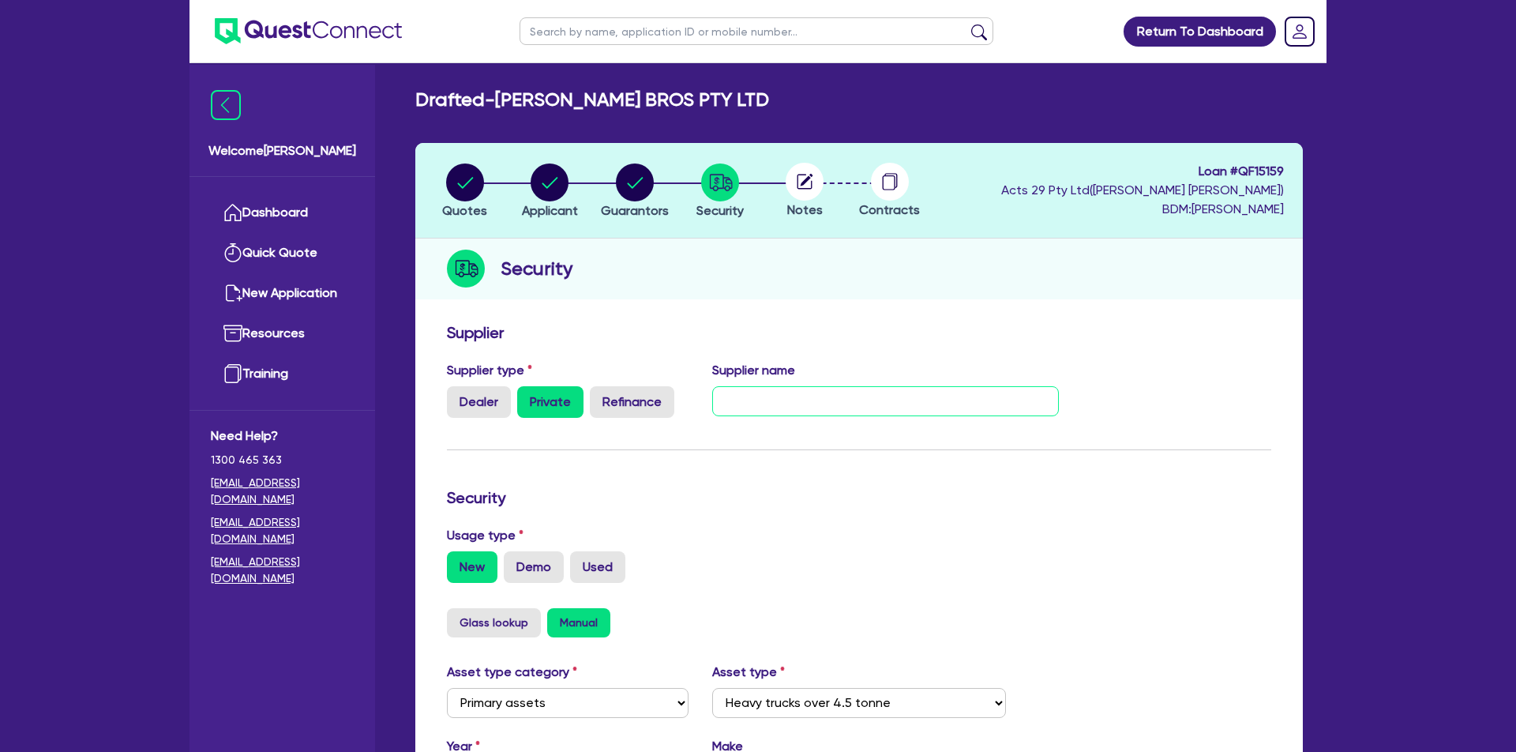
click at [884, 407] on input "text" at bounding box center [885, 401] width 347 height 30
drag, startPoint x: 850, startPoint y: 426, endPoint x: 888, endPoint y: 406, distance: 42.0
click at [888, 406] on input "tab" at bounding box center [885, 401] width 347 height 30
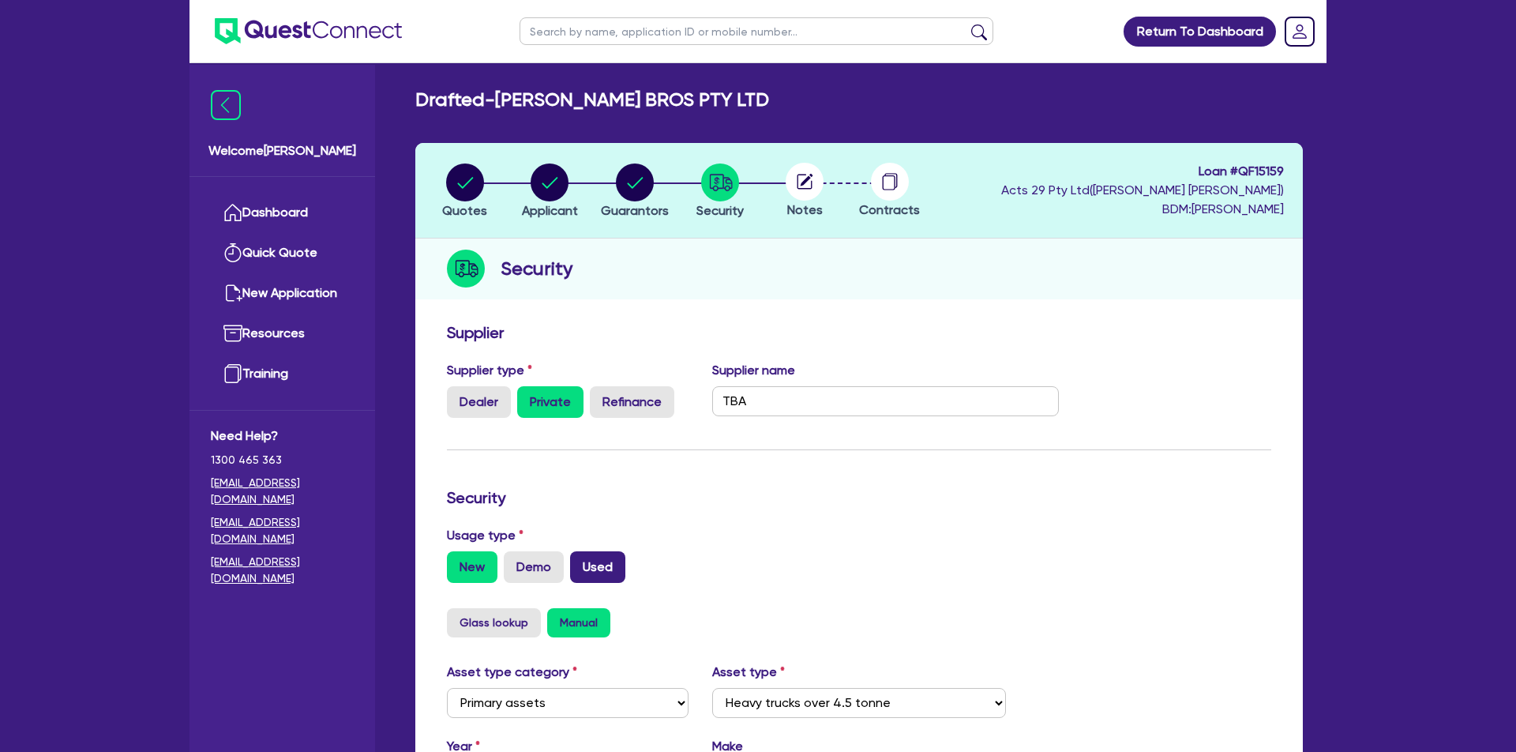
click at [599, 583] on label "Used" at bounding box center [597, 567] width 55 height 32
click at [580, 561] on input "Used" at bounding box center [575, 556] width 10 height 10
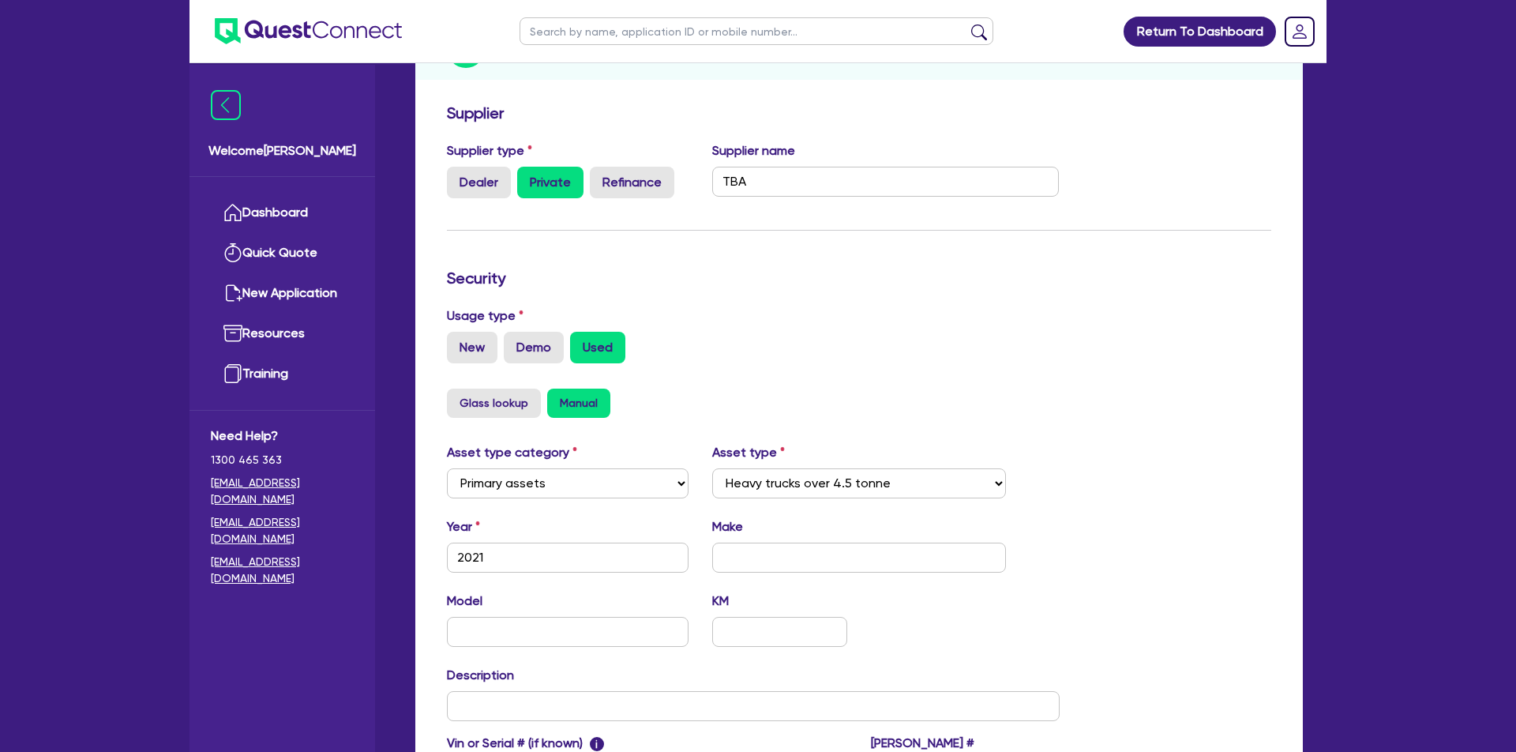
scroll to position [226, 0]
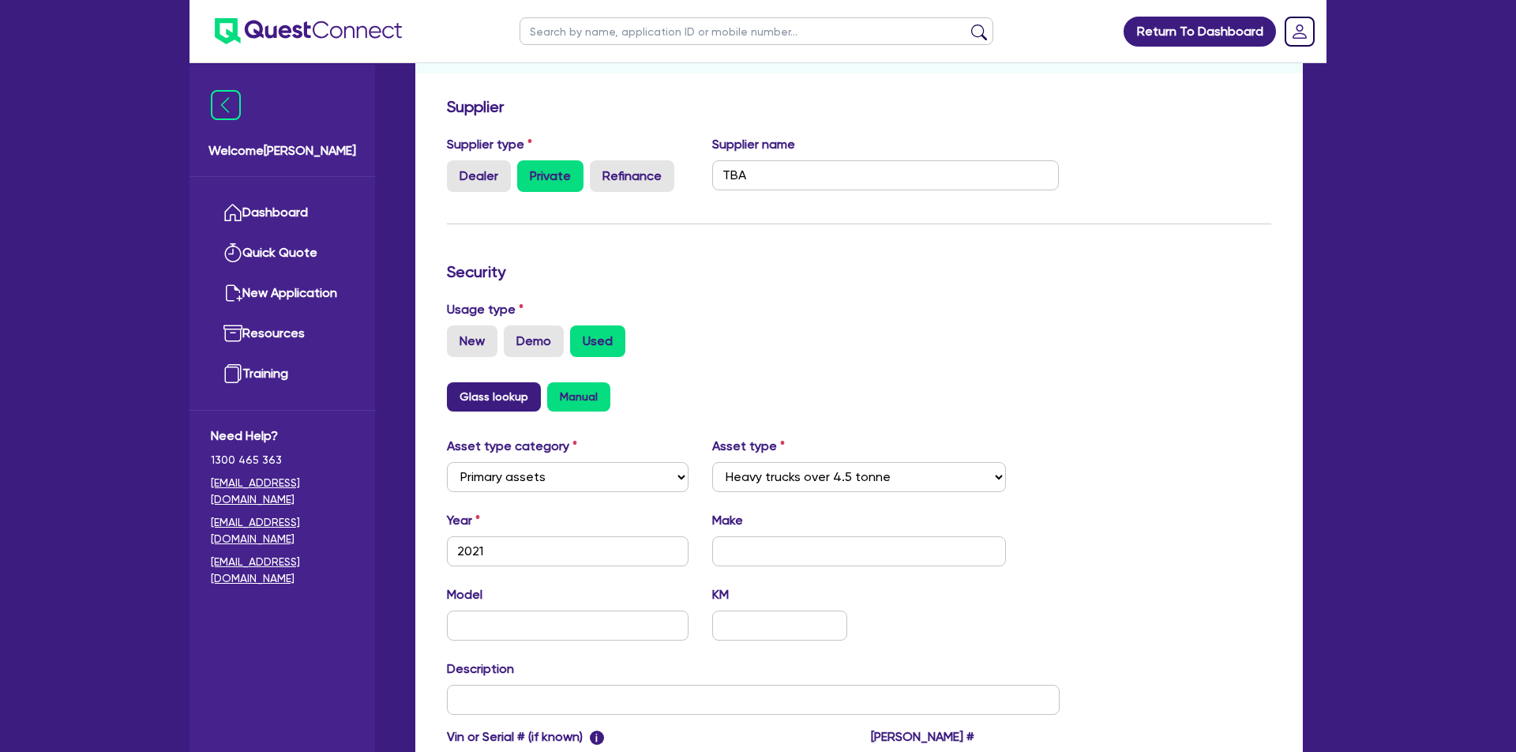
click at [492, 411] on button "Glass lookup" at bounding box center [494, 396] width 94 height 29
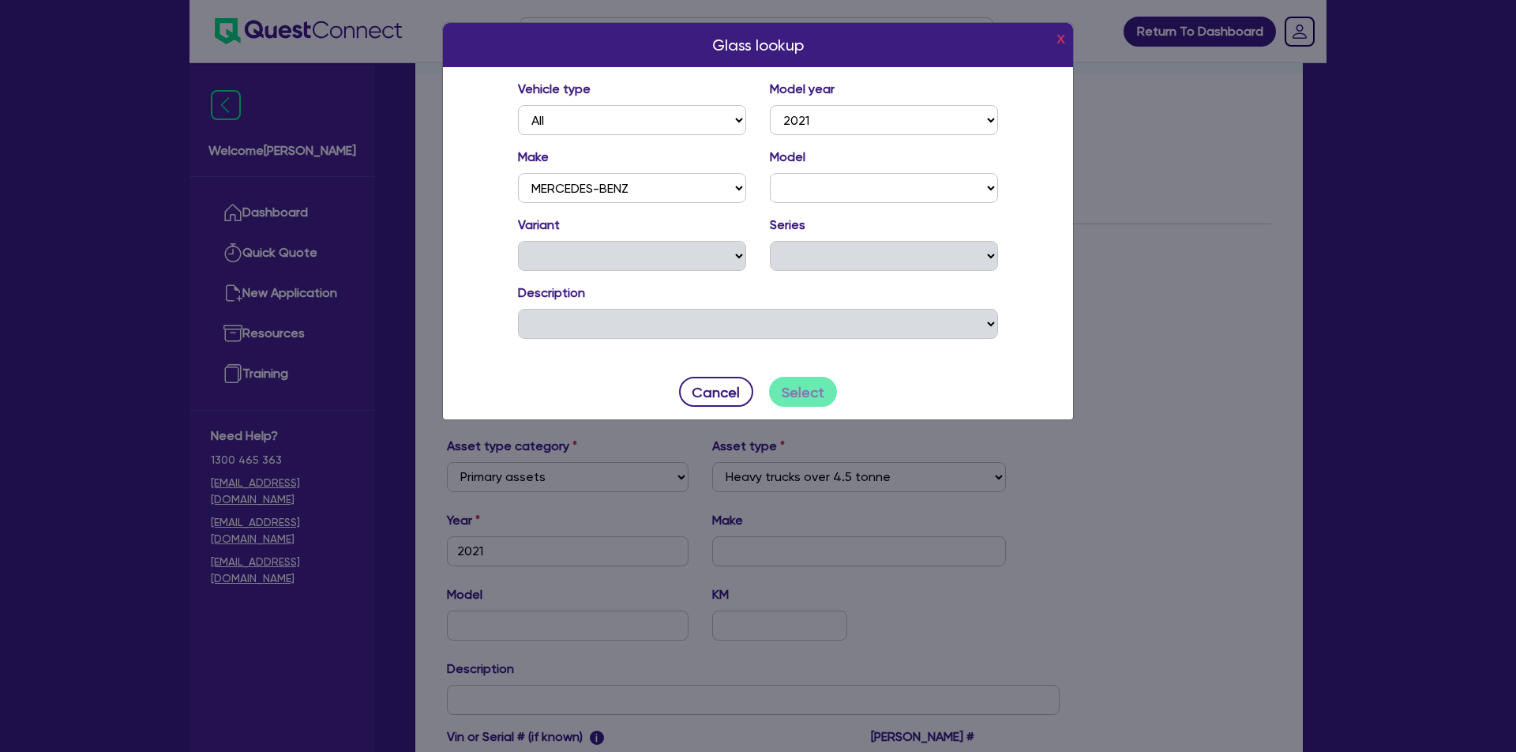
click at [834, 168] on div "Model A180 A250 B180 C200 C220 C300 CLS E200 E300 E350 E400 EQA EQB EQC G GLA G…" at bounding box center [884, 175] width 252 height 55
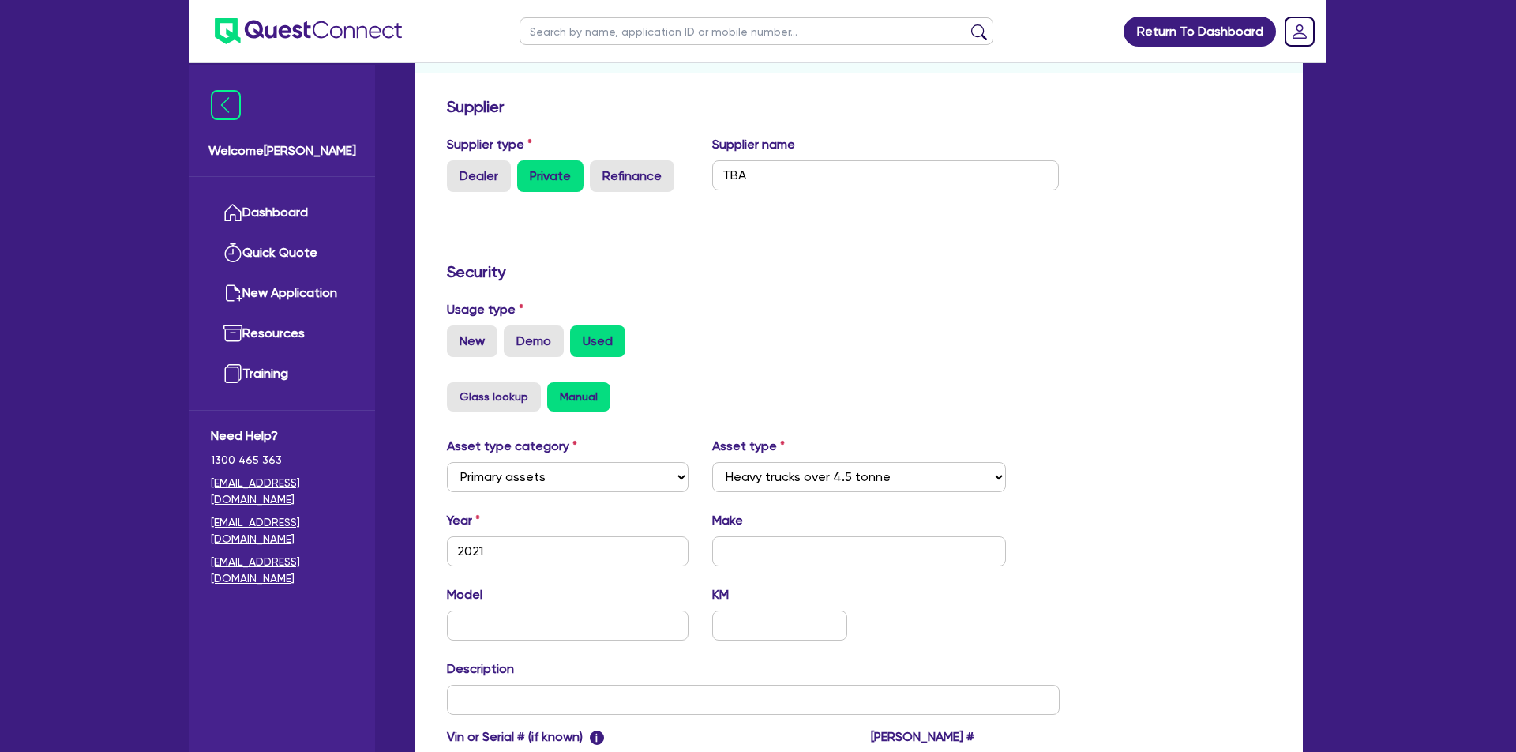
click at [877, 458] on form "Supplier Supplier type Dealer Private Refinance Supplier name TBA Security Usag…" at bounding box center [859, 473] width 824 height 753
click at [854, 566] on input "text" at bounding box center [859, 551] width 295 height 30
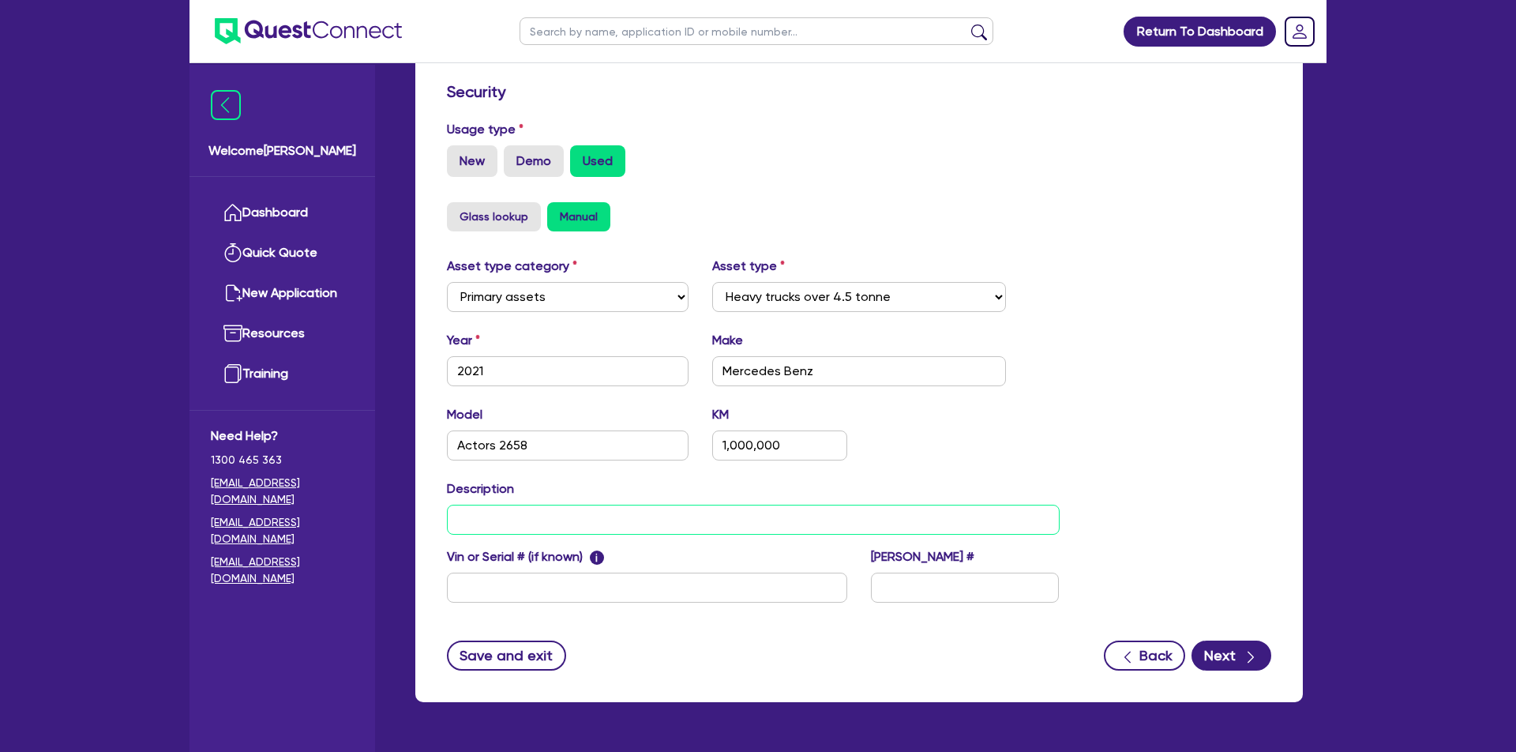
scroll to position [431, 0]
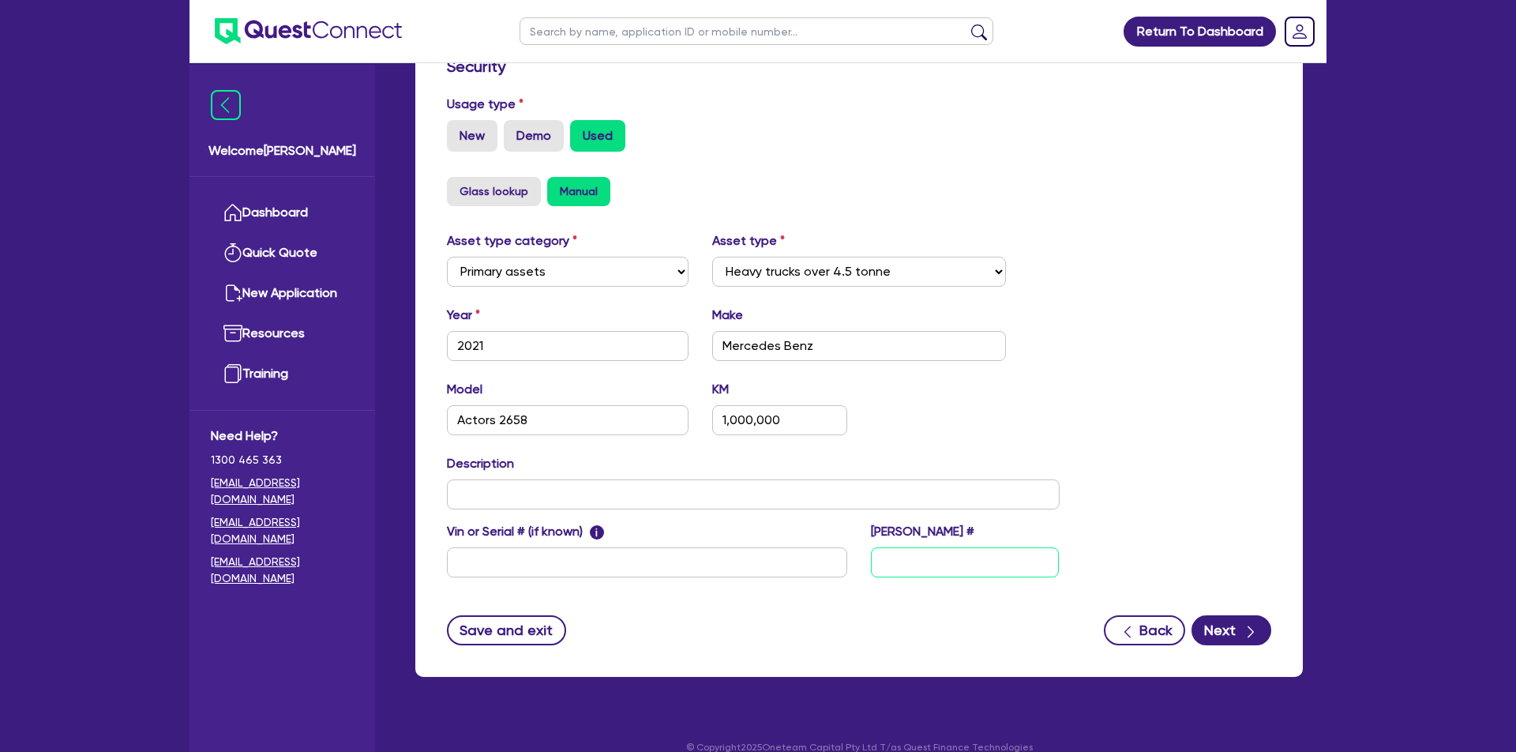
click at [986, 577] on input "text" at bounding box center [965, 562] width 188 height 30
paste input "XW38TH"
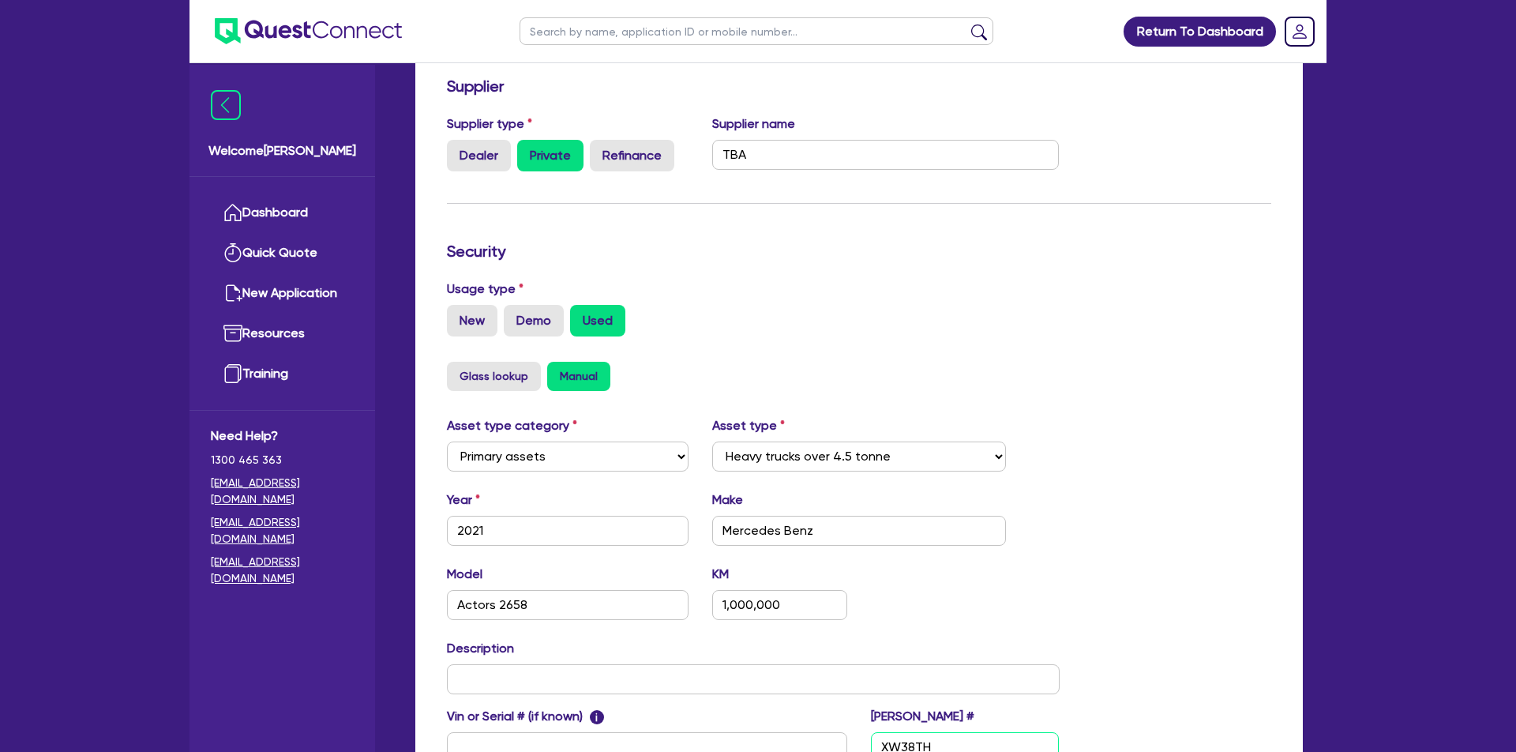
scroll to position [246, 0]
click at [856, 155] on input "TBA" at bounding box center [885, 156] width 347 height 30
click at [855, 155] on input "TBA" at bounding box center [885, 156] width 347 height 30
paste input "Arora transport pty Ltd"
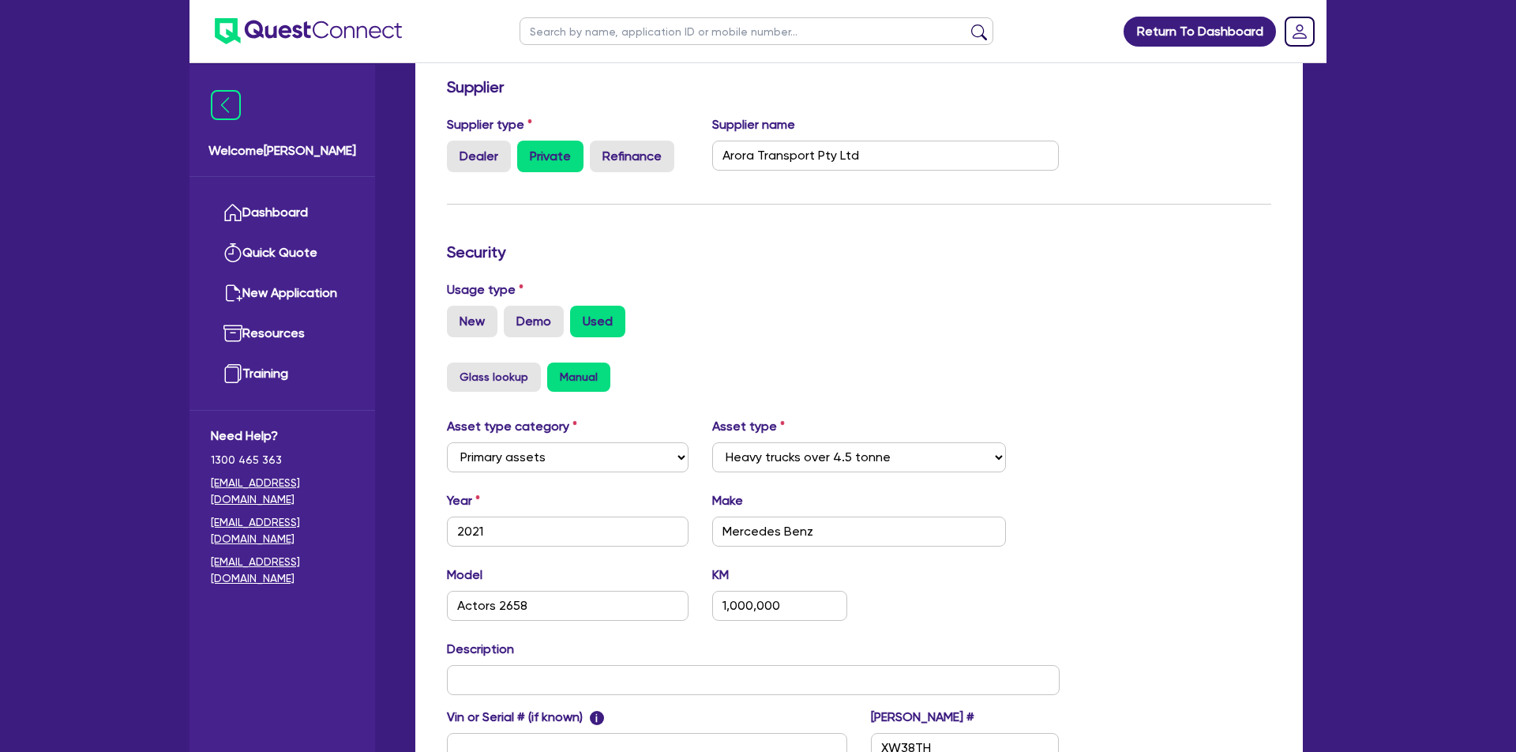
click at [1140, 350] on div "Usage type New Demo Used" at bounding box center [859, 314] width 848 height 69
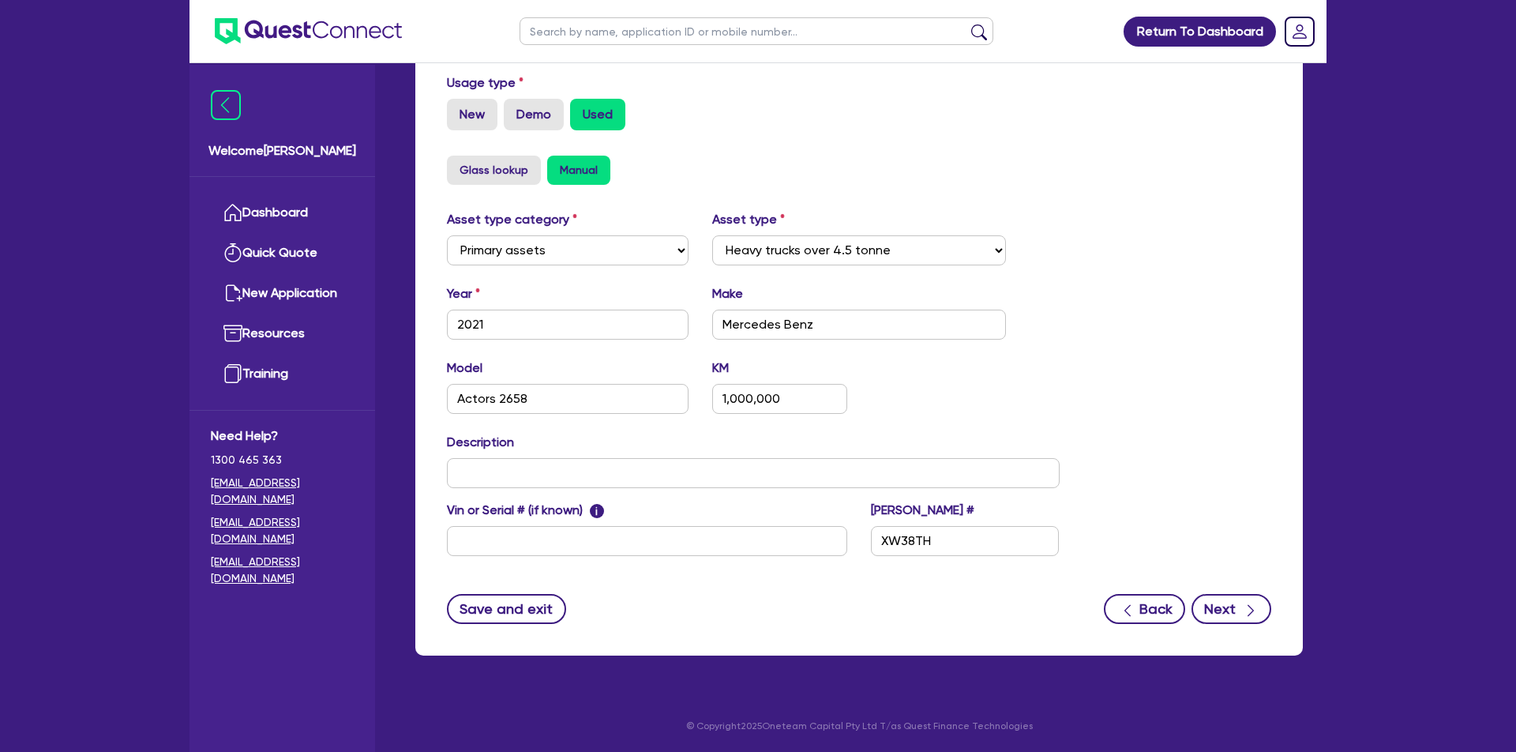
scroll to position [483, 0]
click at [1243, 603] on icon "button" at bounding box center [1251, 611] width 16 height 16
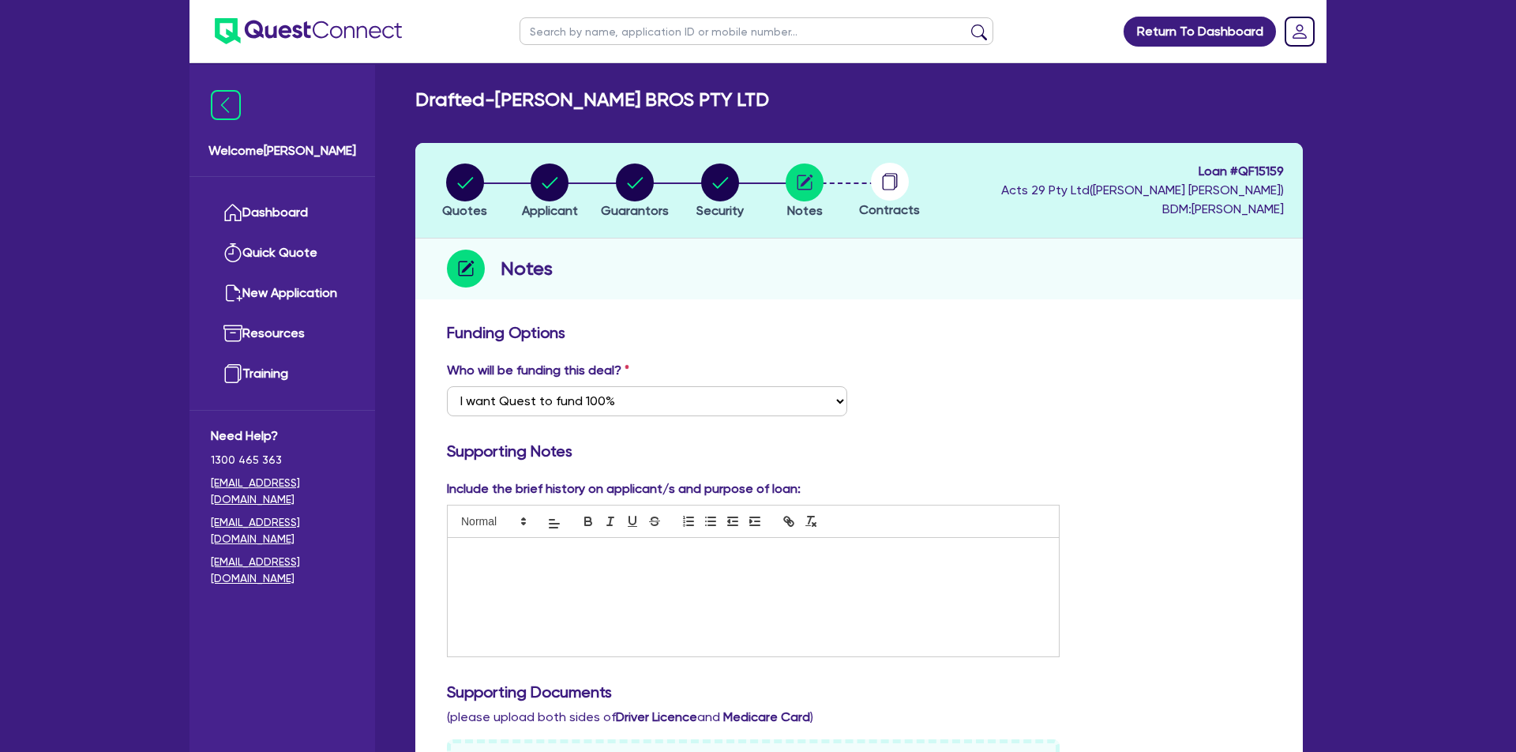
click at [780, 565] on div at bounding box center [753, 597] width 611 height 118
click at [702, 566] on div at bounding box center [753, 597] width 611 height 118
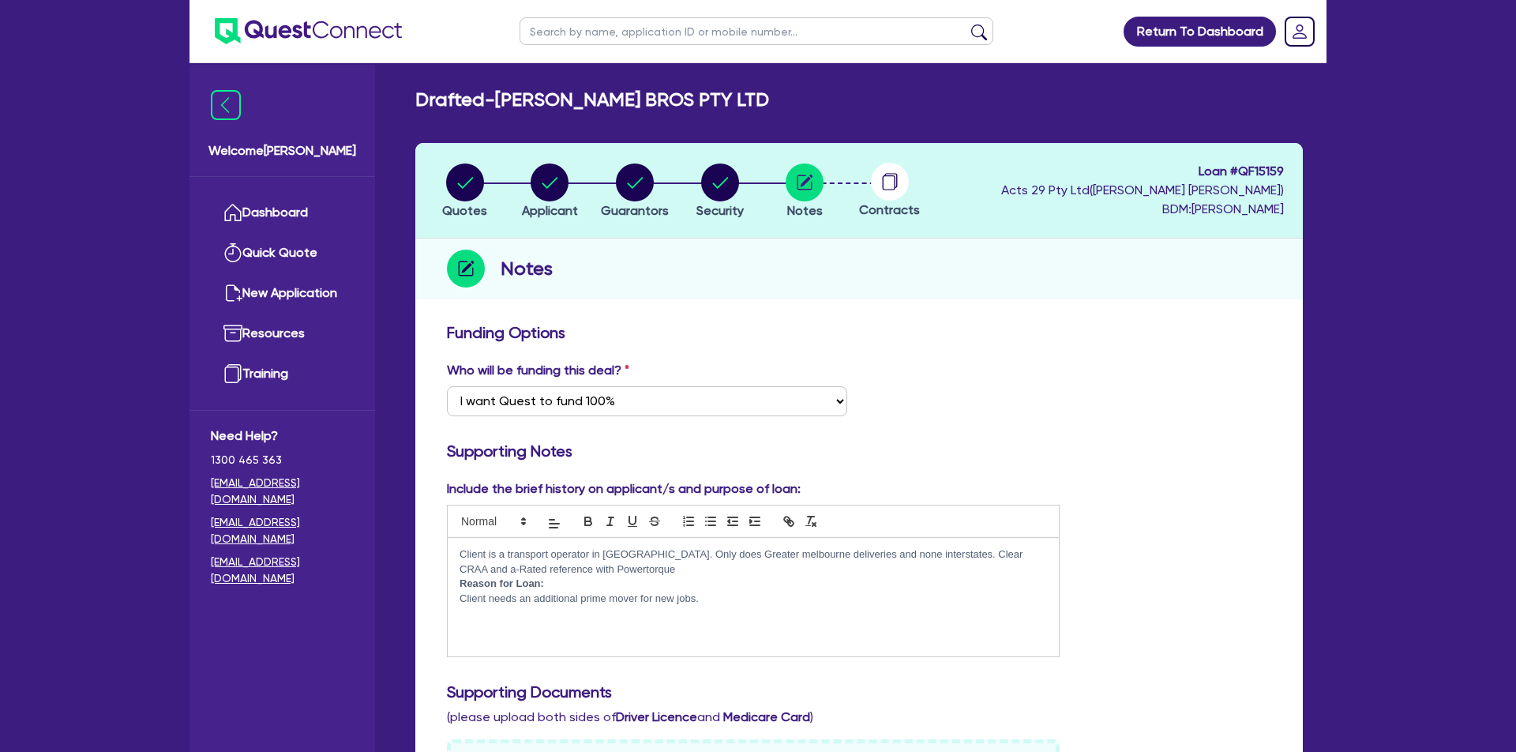
scroll to position [15, 0]
click at [602, 588] on p "Reason for Loan:" at bounding box center [753, 583] width 587 height 14
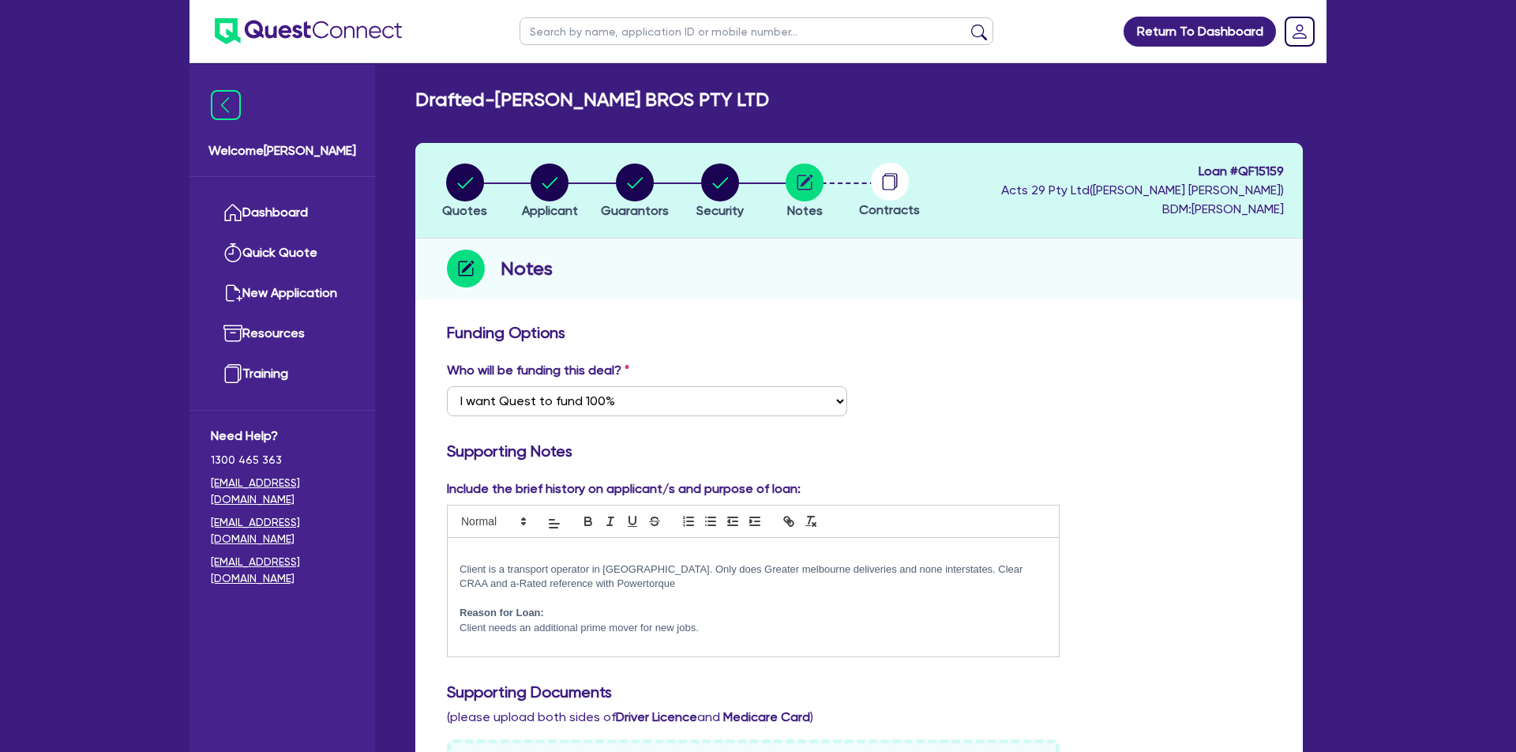
click at [663, 555] on p at bounding box center [753, 554] width 587 height 14
drag, startPoint x: 652, startPoint y: 586, endPoint x: 384, endPoint y: 583, distance: 268.5
click at [384, 583] on div "Welcome YAN Dashboard Quick Quote New Application Resources Training Need Help?…" at bounding box center [758, 705] width 1137 height 1410
drag, startPoint x: 694, startPoint y: 615, endPoint x: 812, endPoint y: 618, distance: 117.7
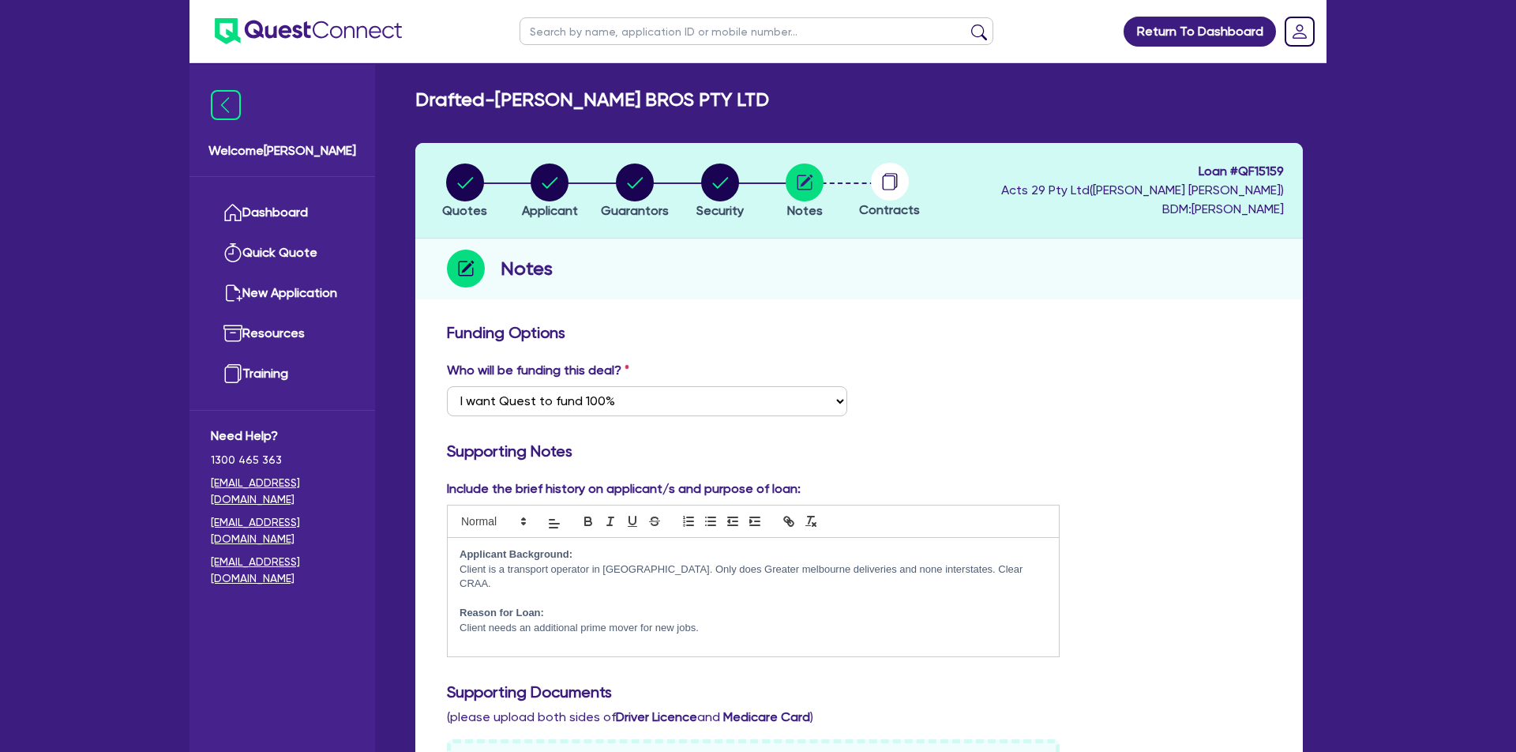
click at [695, 621] on p "Client needs an additional prime mover for new jobs." at bounding box center [753, 628] width 587 height 14
click at [812, 621] on p "Client needs an additional prime mover for new jobs." at bounding box center [753, 628] width 587 height 14
click at [1049, 569] on div "Applicant Background: Client is a transport operator in [GEOGRAPHIC_DATA]. Only…" at bounding box center [753, 597] width 611 height 118
click at [1125, 465] on div "Supporting Notes" at bounding box center [859, 453] width 848 height 25
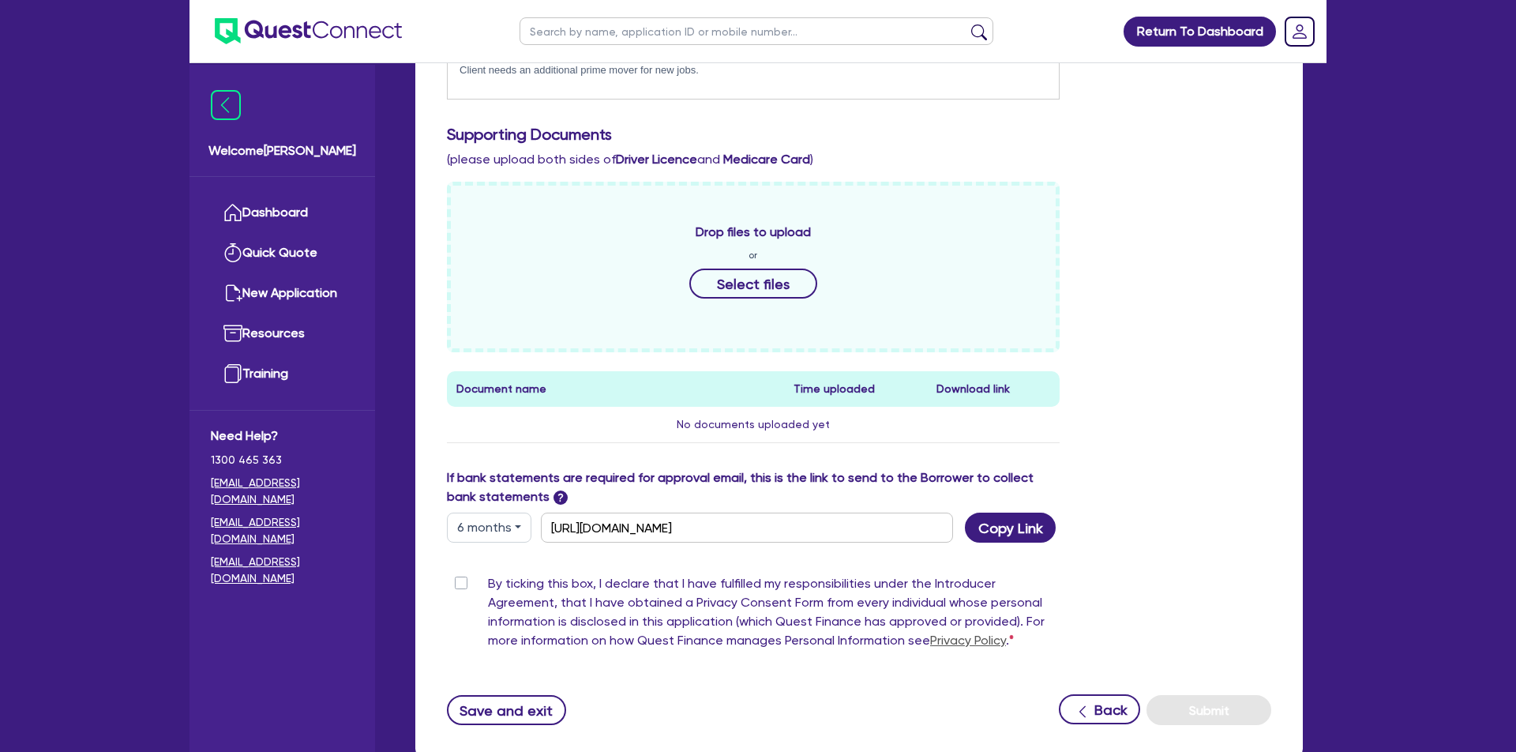
scroll to position [558, 0]
click at [493, 533] on button "6 months" at bounding box center [489, 527] width 84 height 30
click at [381, 603] on div "Welcome YAN Dashboard Quick Quote New Application Resources Training Need Help?…" at bounding box center [758, 147] width 1137 height 1410
click at [488, 580] on label "By ticking this box, I declare that I have fulfilled my responsibilities under …" at bounding box center [774, 614] width 572 height 82
click at [460, 580] on input "By ticking this box, I declare that I have fulfilled my responsibilities under …" at bounding box center [453, 580] width 13 height 15
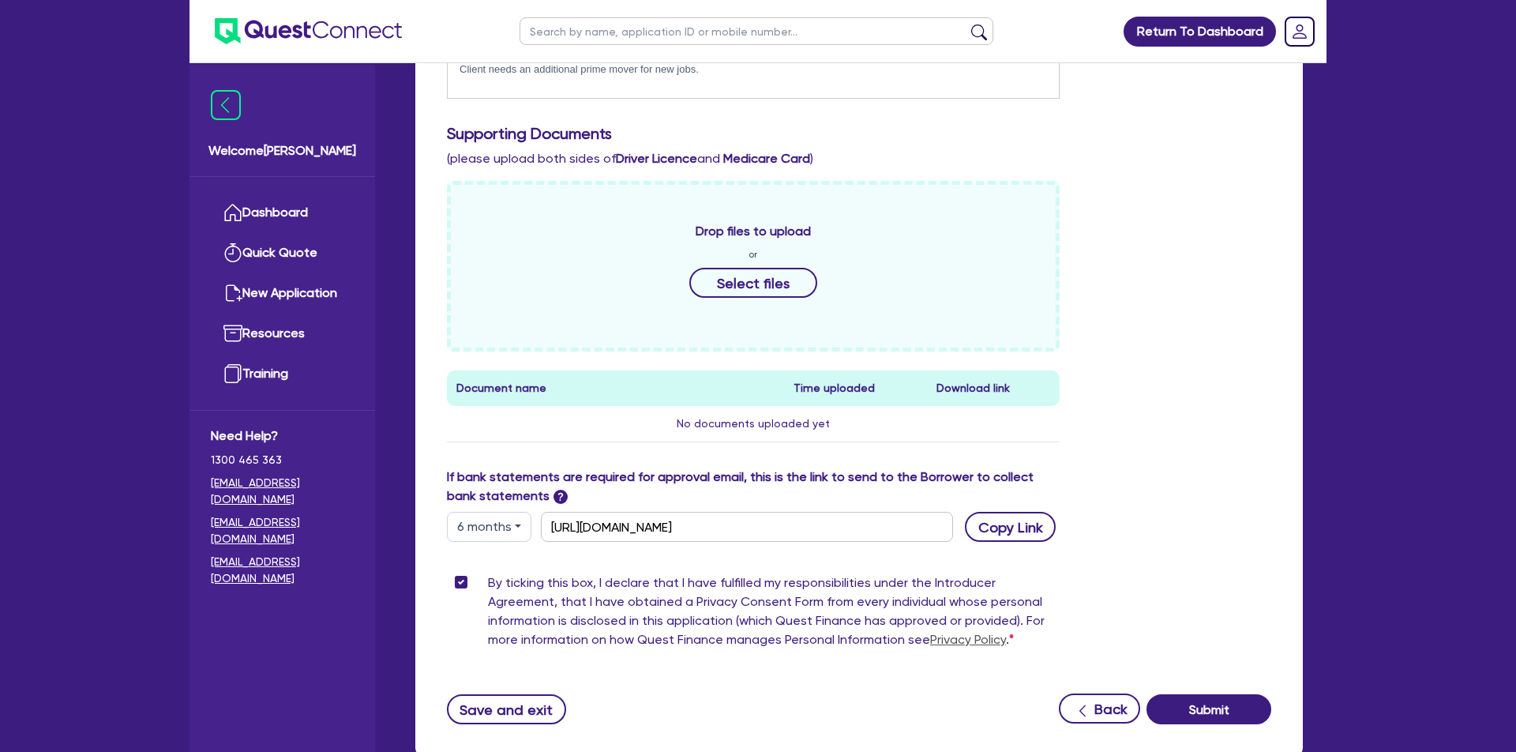
click at [1028, 525] on button "Copy Link" at bounding box center [1010, 527] width 91 height 30
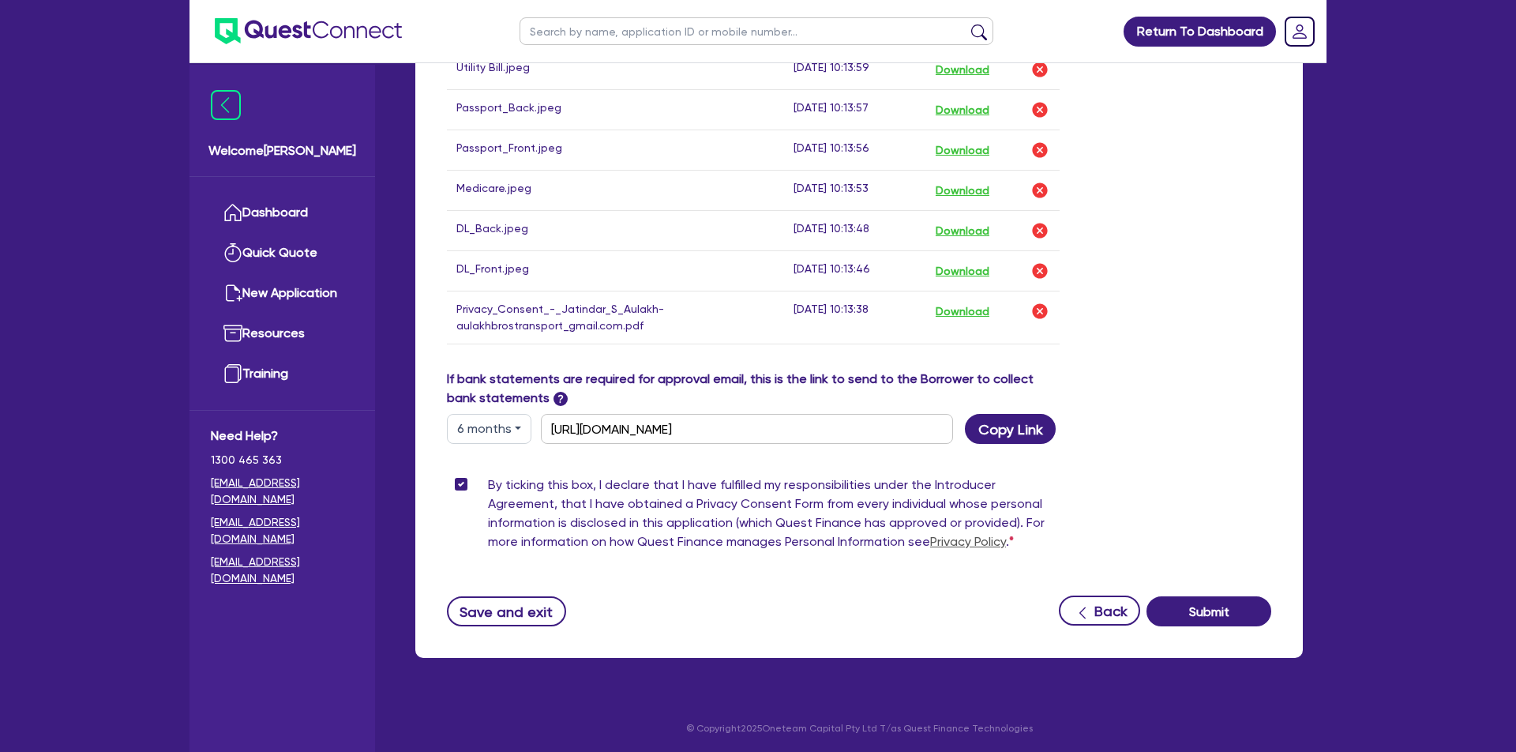
scroll to position [914, 0]
click at [1205, 603] on button "Submit" at bounding box center [1209, 612] width 125 height 30
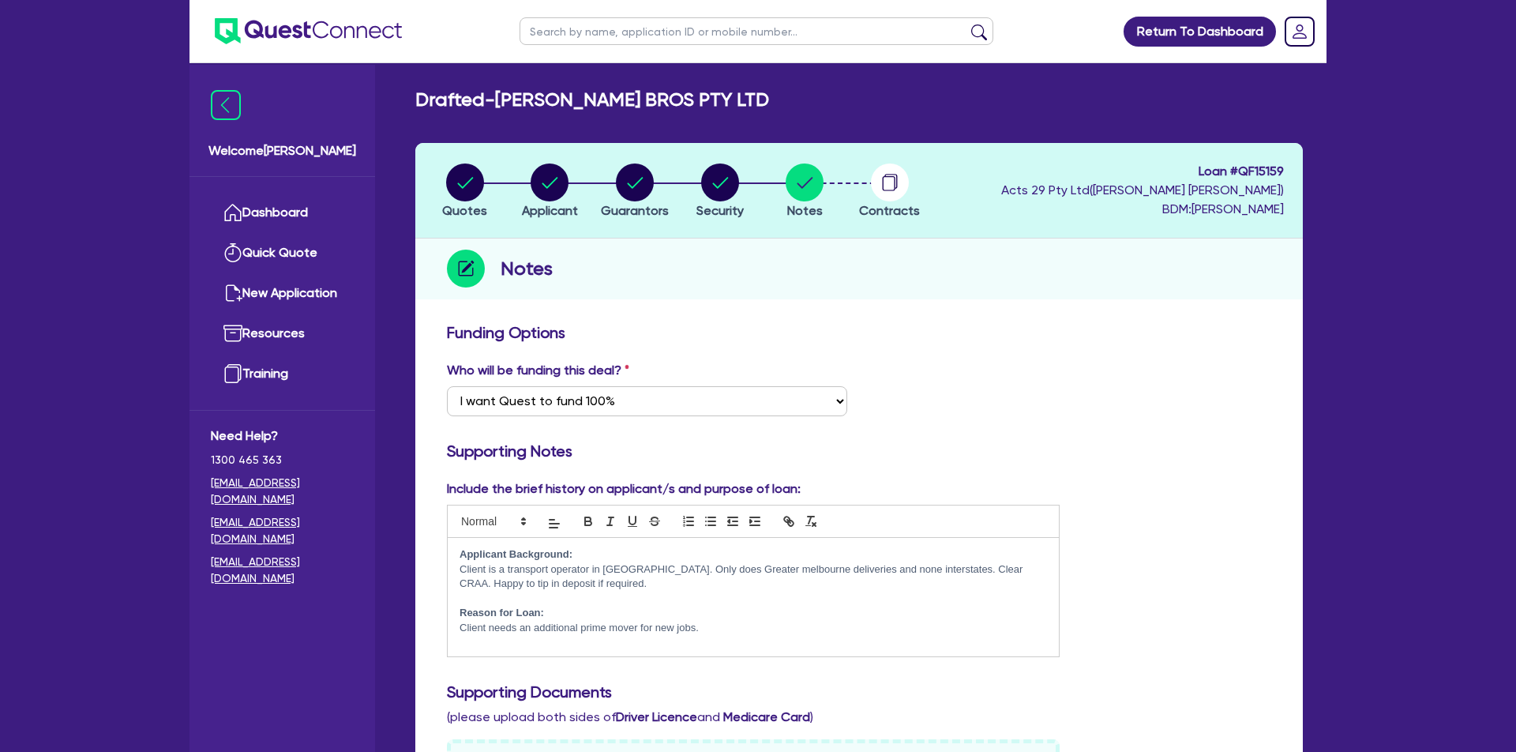
select select "Quest Finance - Own Book"
click at [1043, 362] on div "Who will be funding this deal? Select I want Quest to fund 100% I will fund 100…" at bounding box center [859, 395] width 848 height 68
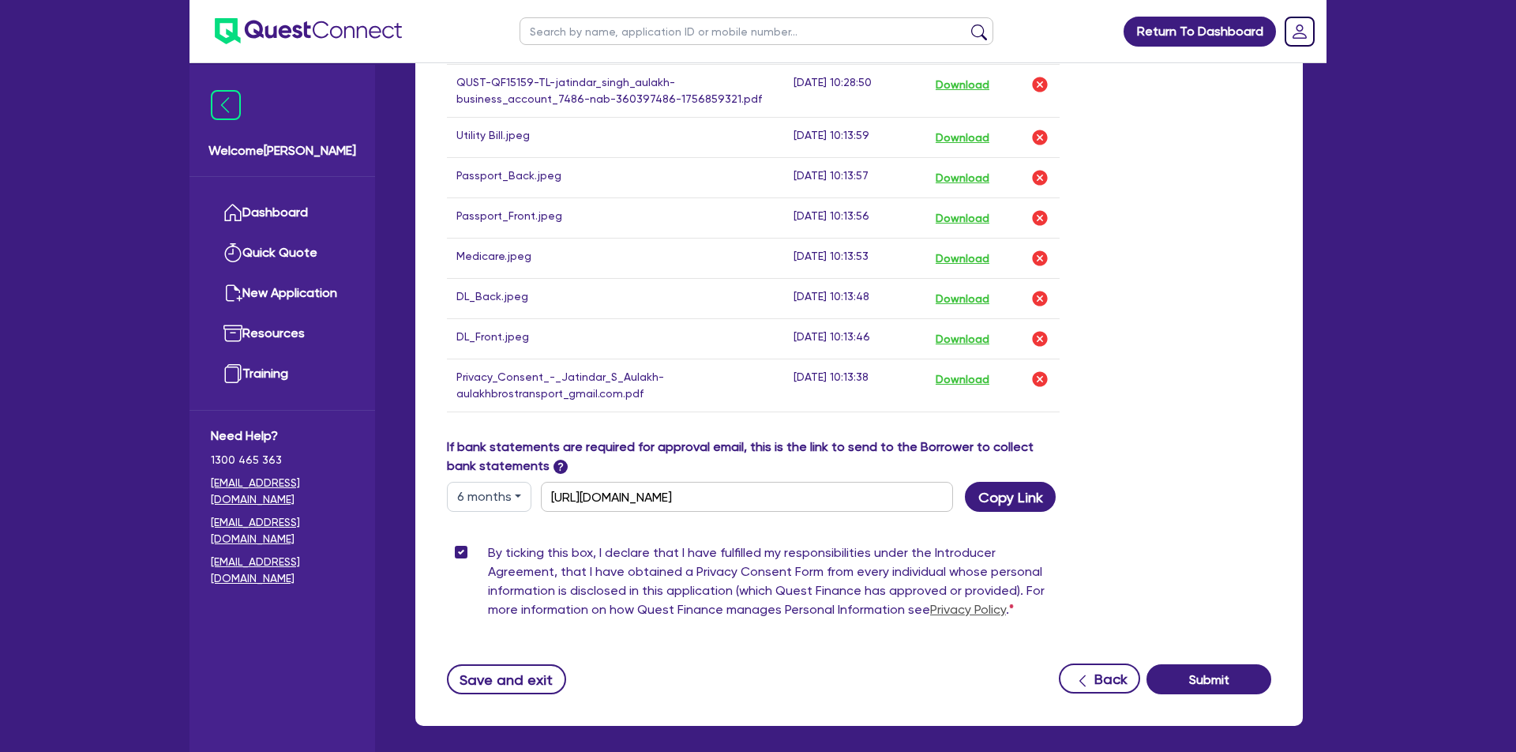
scroll to position [1138, 0]
click at [971, 86] on button "Download" at bounding box center [962, 85] width 55 height 21
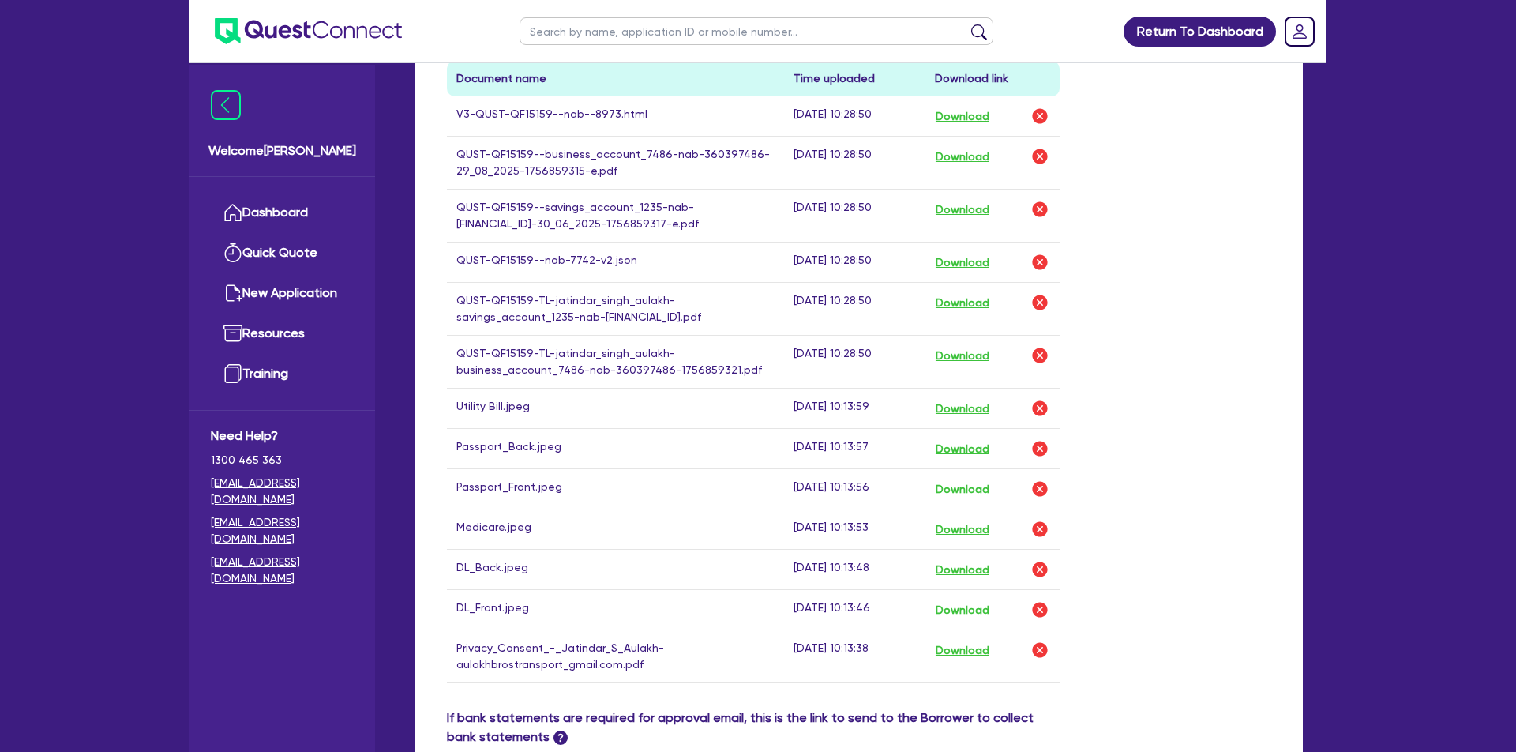
scroll to position [849, 0]
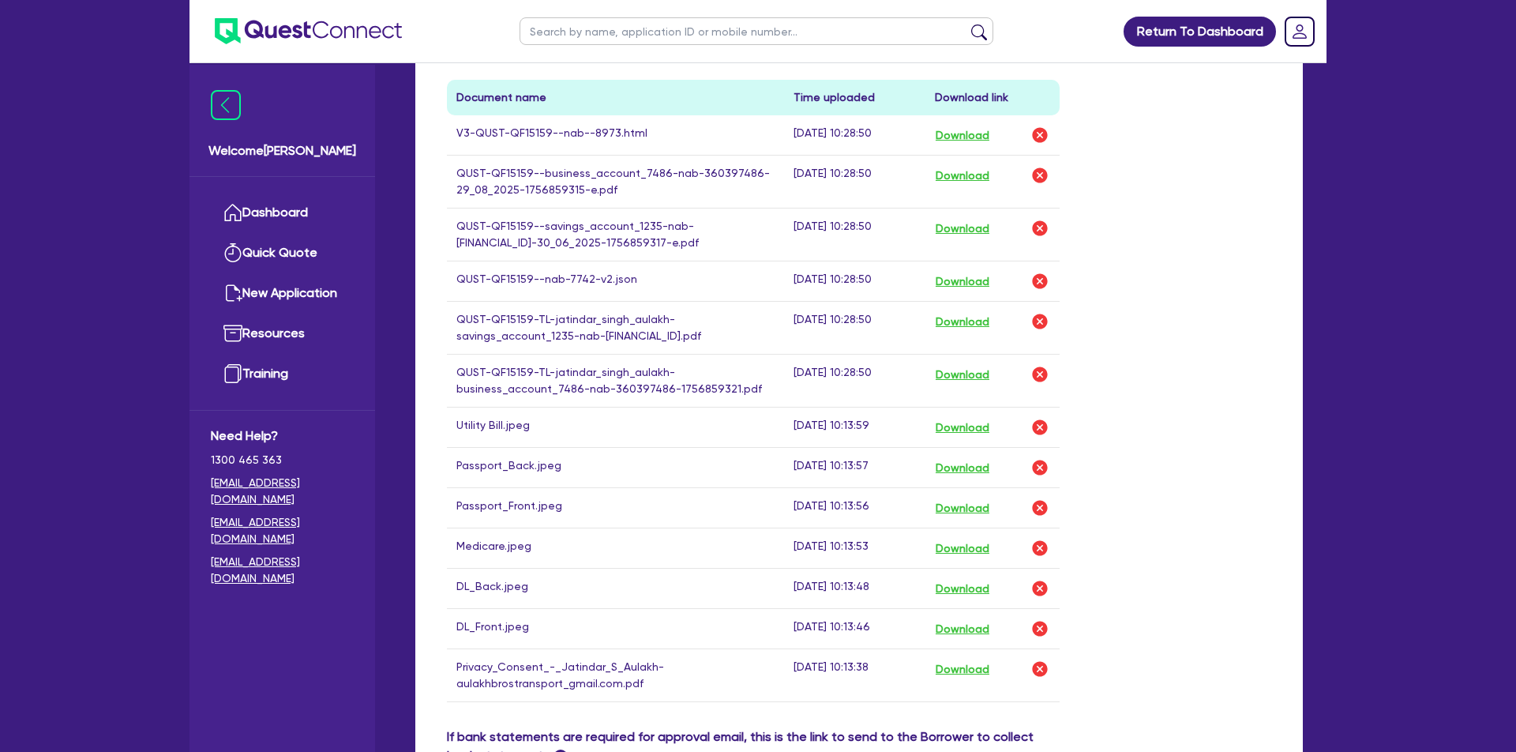
click at [988, 139] on button "Download" at bounding box center [962, 135] width 55 height 21
click at [1237, 201] on div "Drop files to upload or Select files Document name Time uploaded Download link …" at bounding box center [859, 308] width 848 height 837
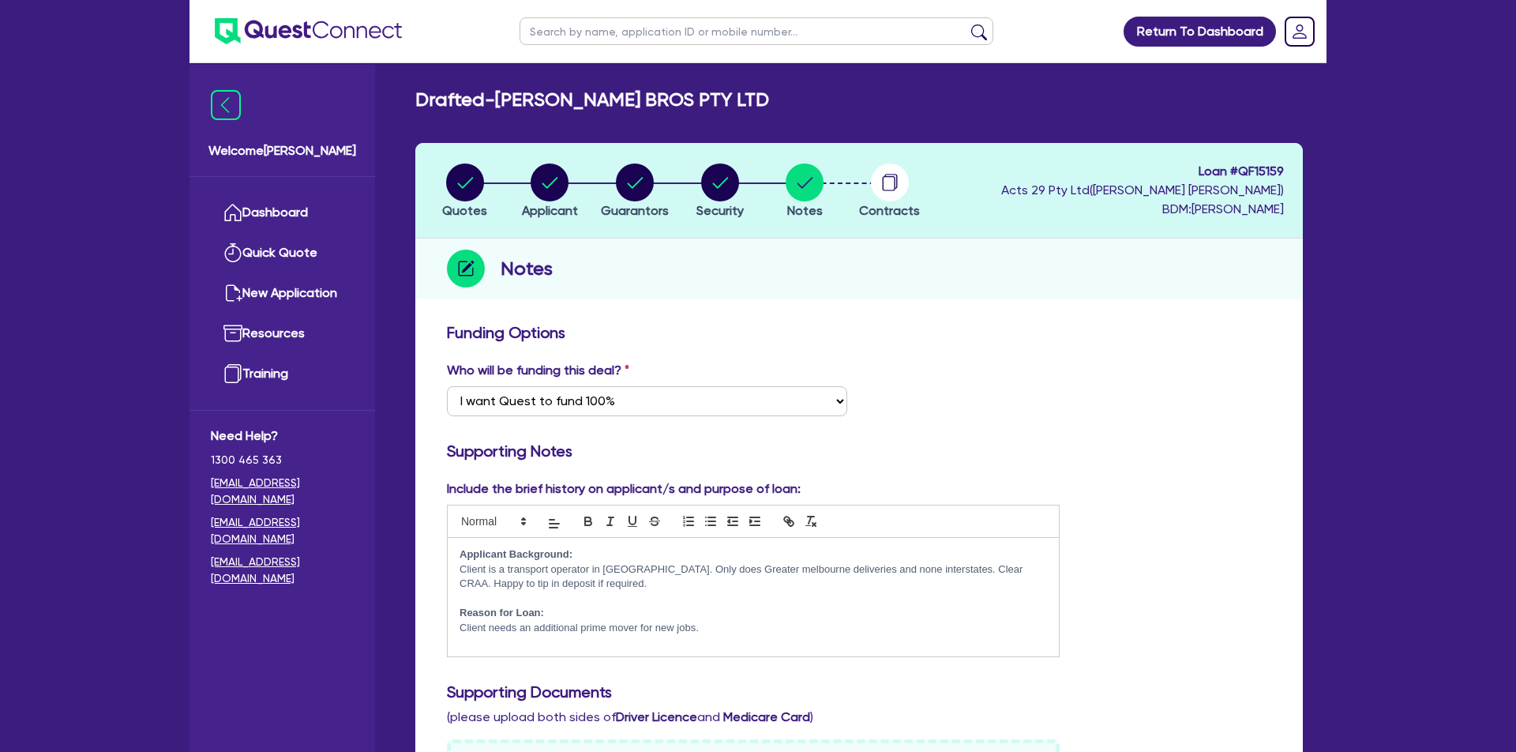
scroll to position [0, 0]
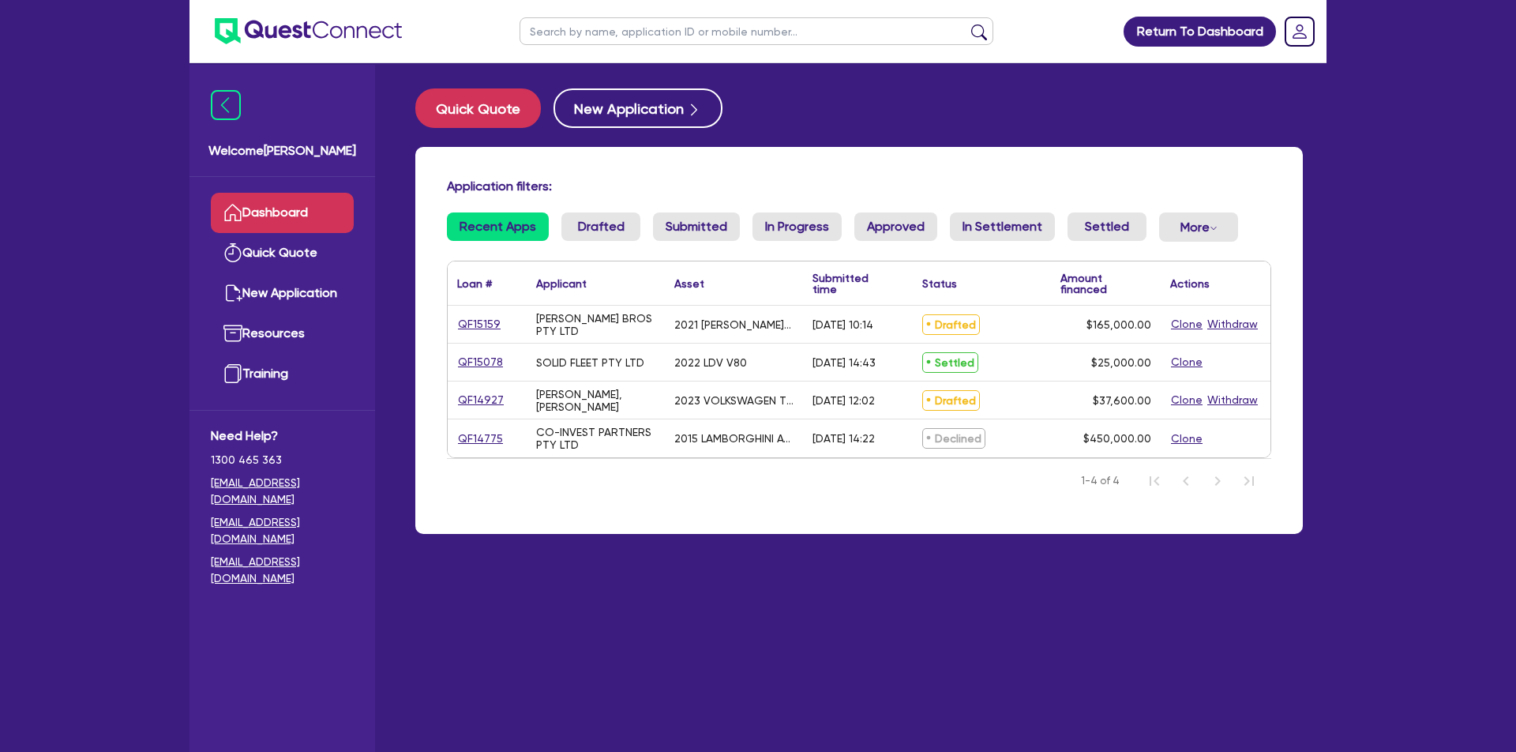
click at [480, 333] on link "QF15159" at bounding box center [479, 324] width 44 height 18
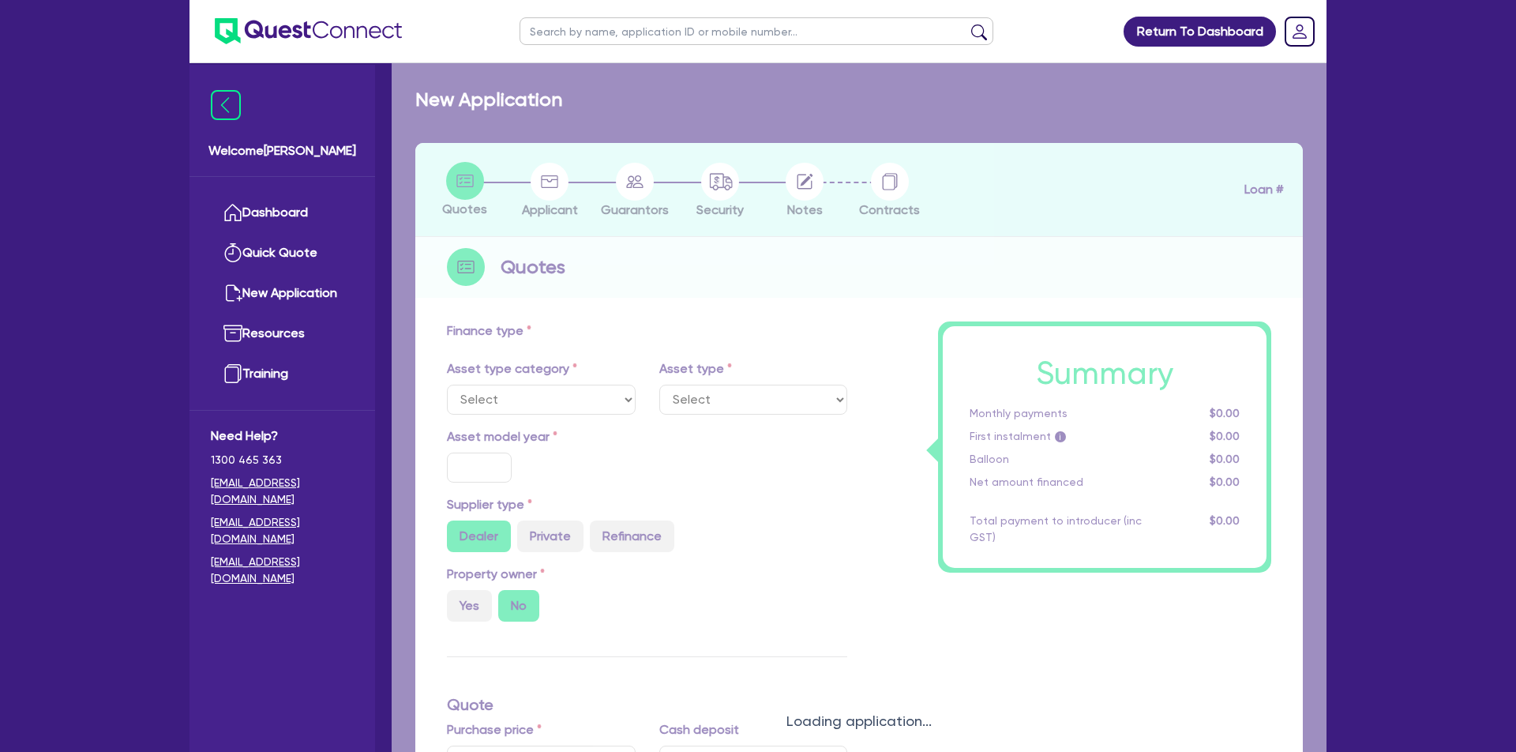
select select "PRIMARY_ASSETS"
type input "2021"
radio input "false"
radio input "true"
type input "165,000"
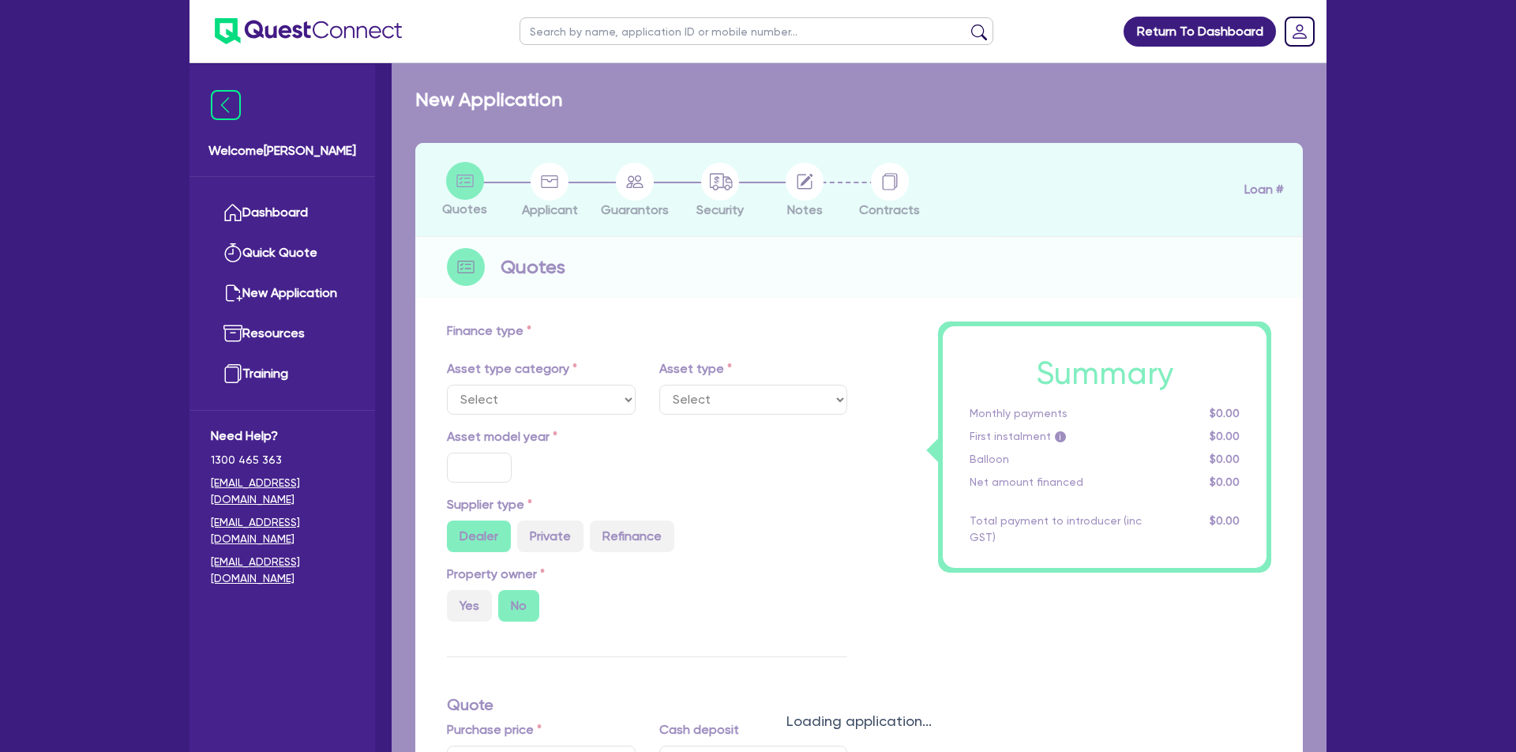
type input "30"
type input "49,500"
type input "5"
type input "8,250"
type input "12"
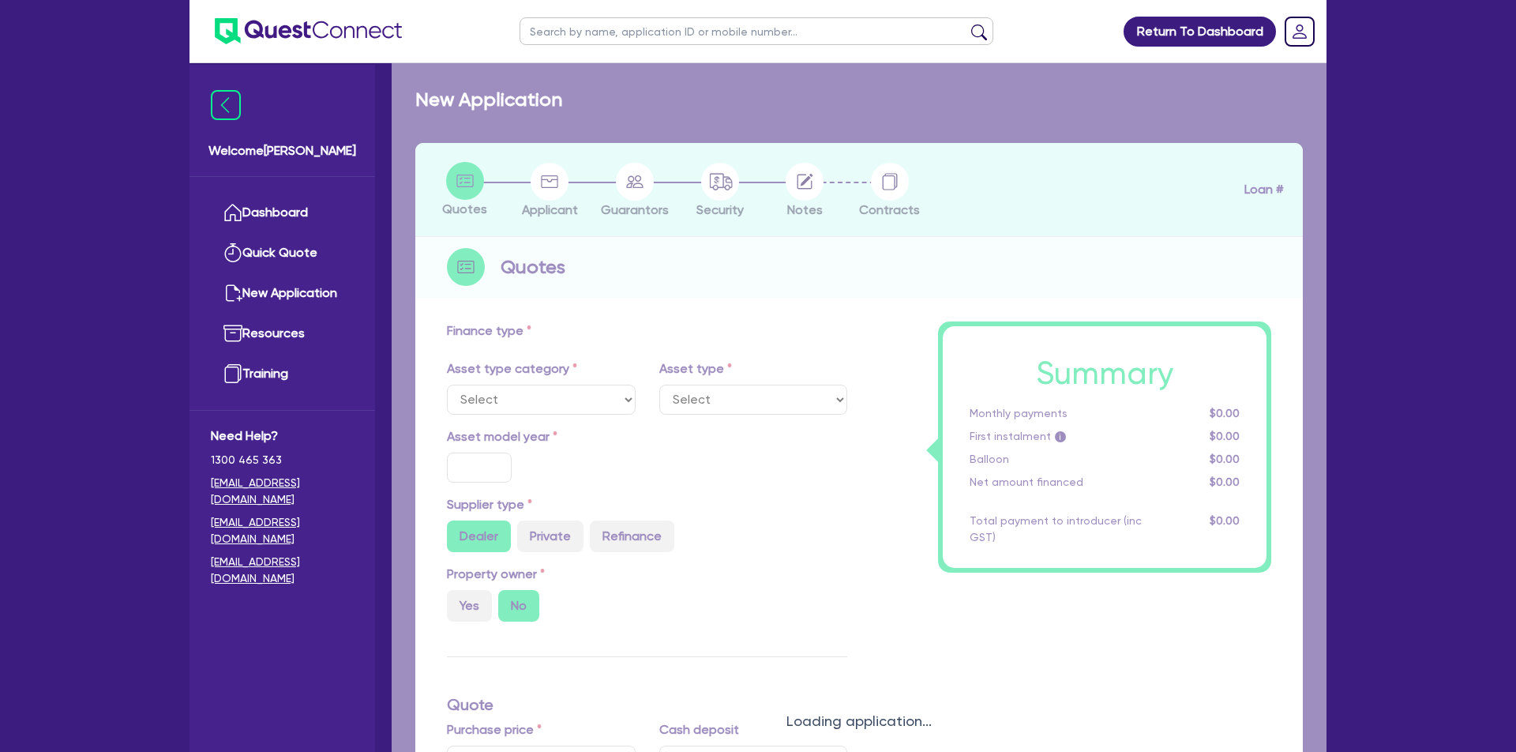
type input "990"
select select "HEAVY_TRUCKS"
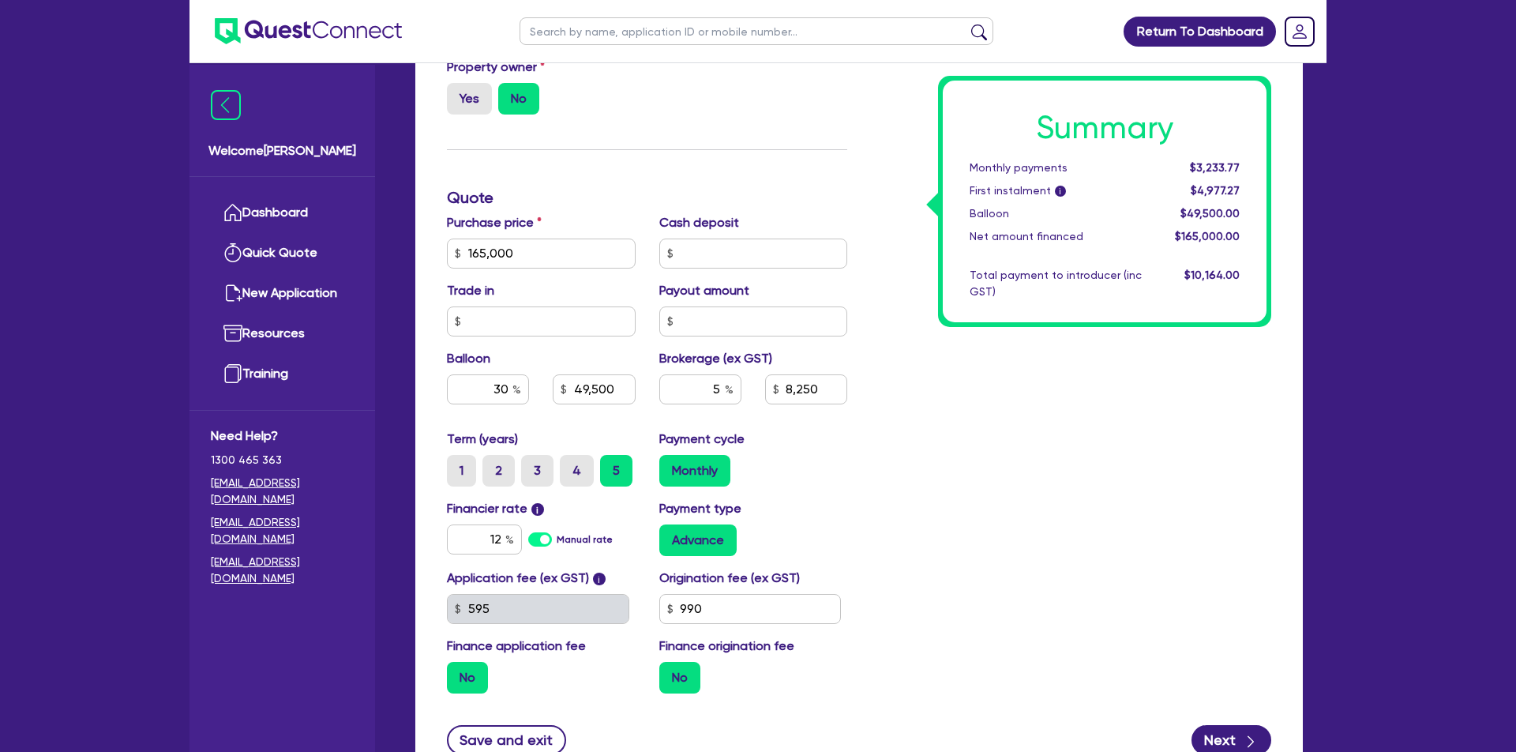
scroll to position [550, 0]
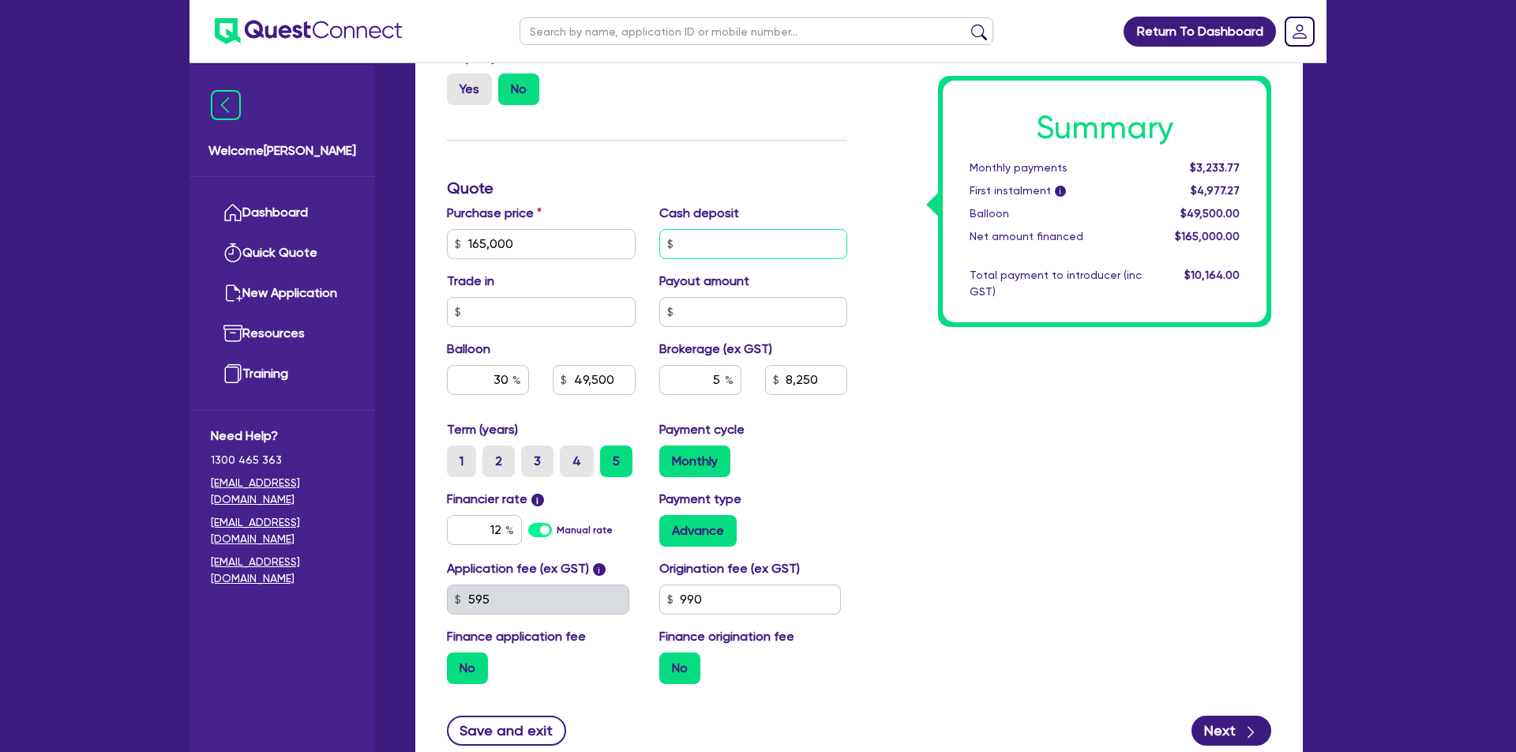
click at [757, 244] on input "text" at bounding box center [753, 244] width 189 height 30
type input "25,000"
type input "165,000"
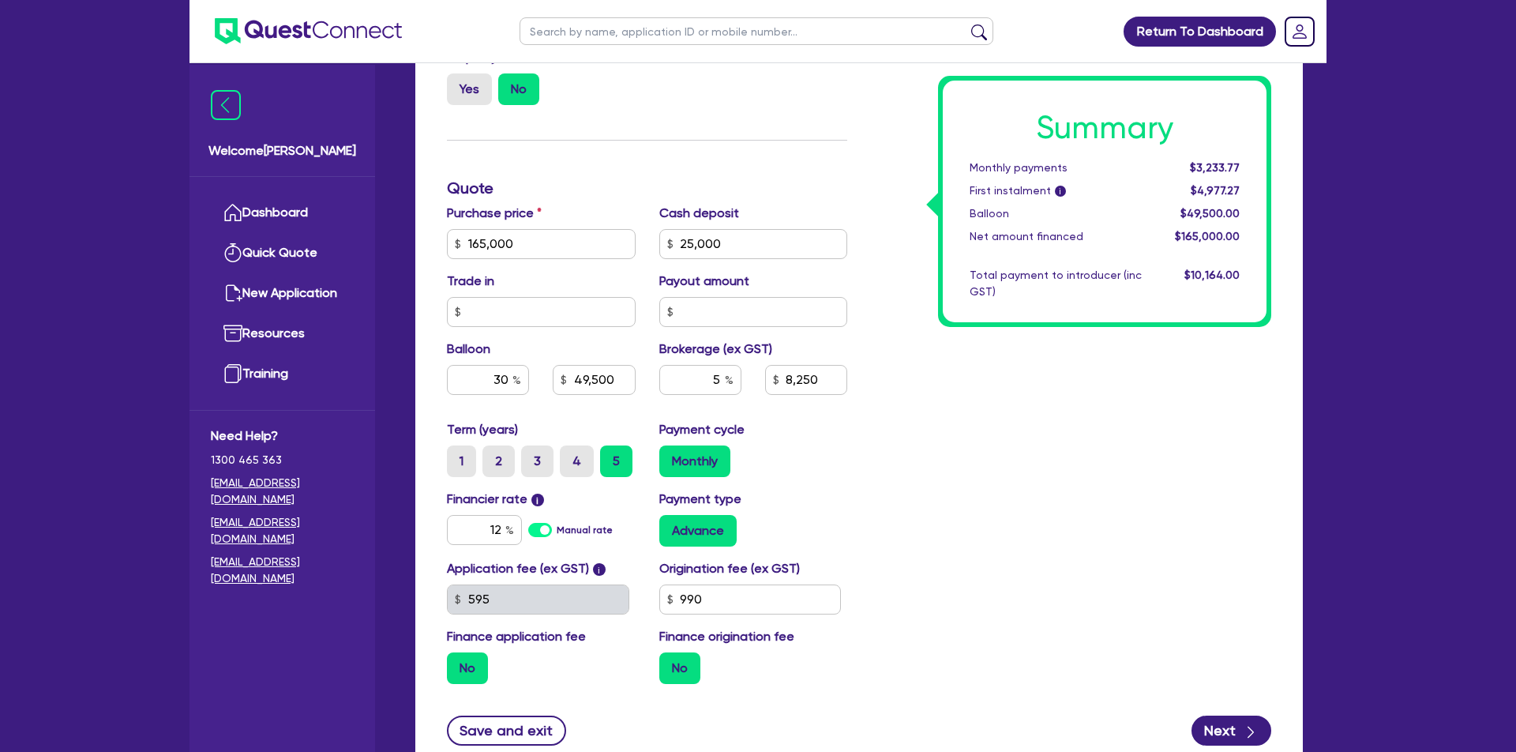
type input "49,500"
type input "8,250"
type input "165,000"
type input "49,500"
type input "7,000"
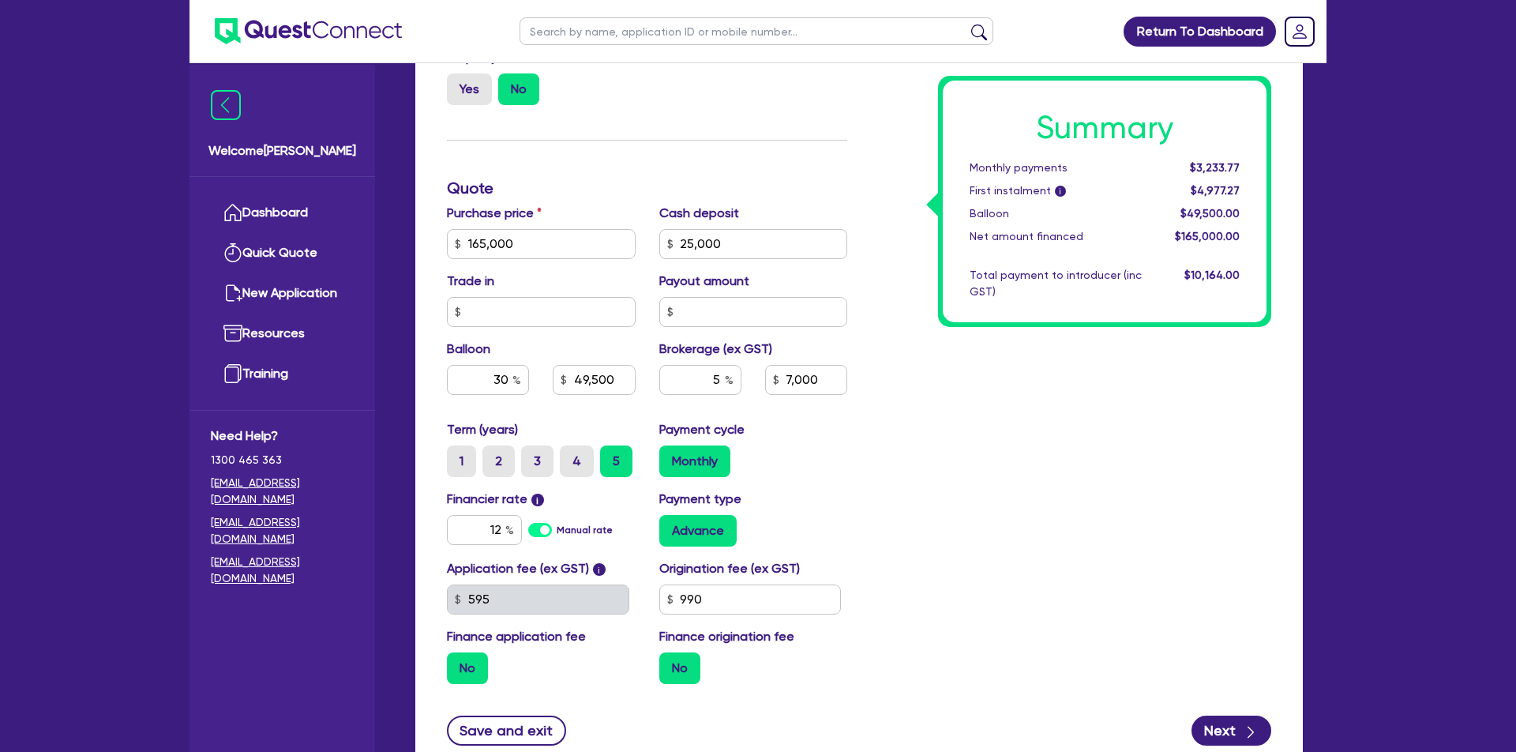
drag, startPoint x: 1041, startPoint y: 415, endPoint x: 1030, endPoint y: 408, distance: 12.1
click at [1041, 415] on div "Summary Monthly payments $3,233.77 First instalment i $4,977.27 Balloon $49,500…" at bounding box center [1071, 234] width 424 height 923
click at [1225, 730] on button "Next" at bounding box center [1232, 730] width 80 height 30
type input "165,000"
type input "49,500"
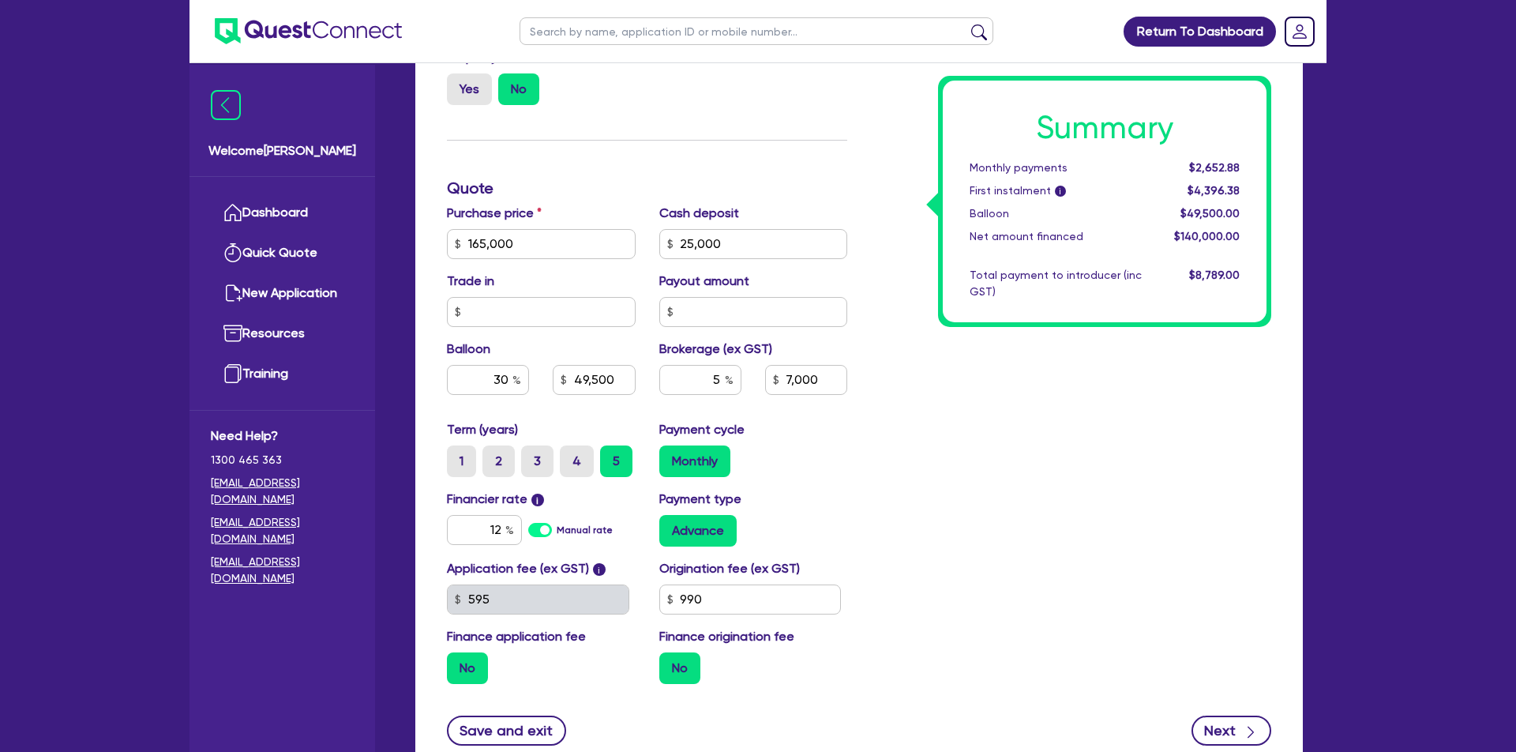
type input "7,000"
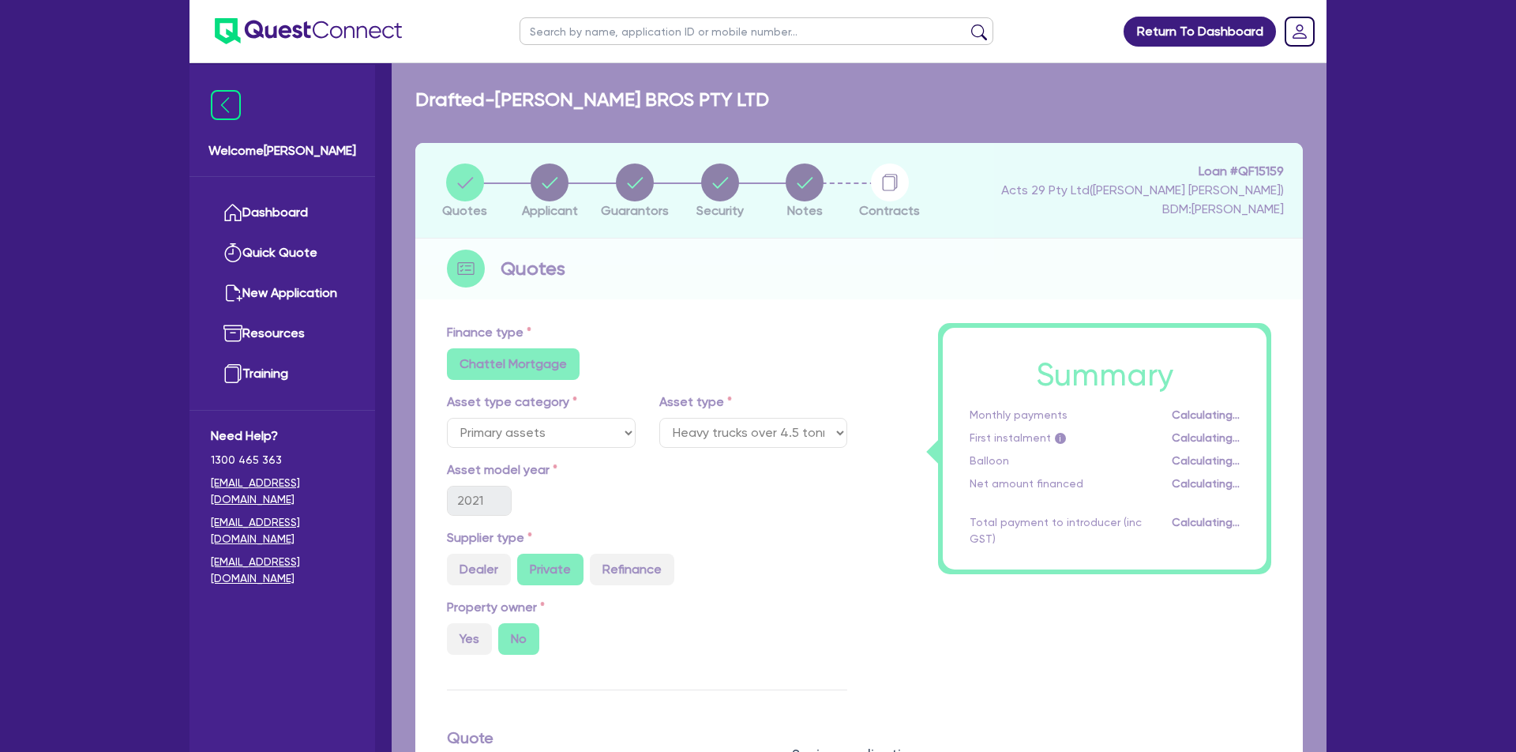
select select "COMPANY"
select select "TRANSPORT_WAREHOUSING"
select select "WAREHOUSING"
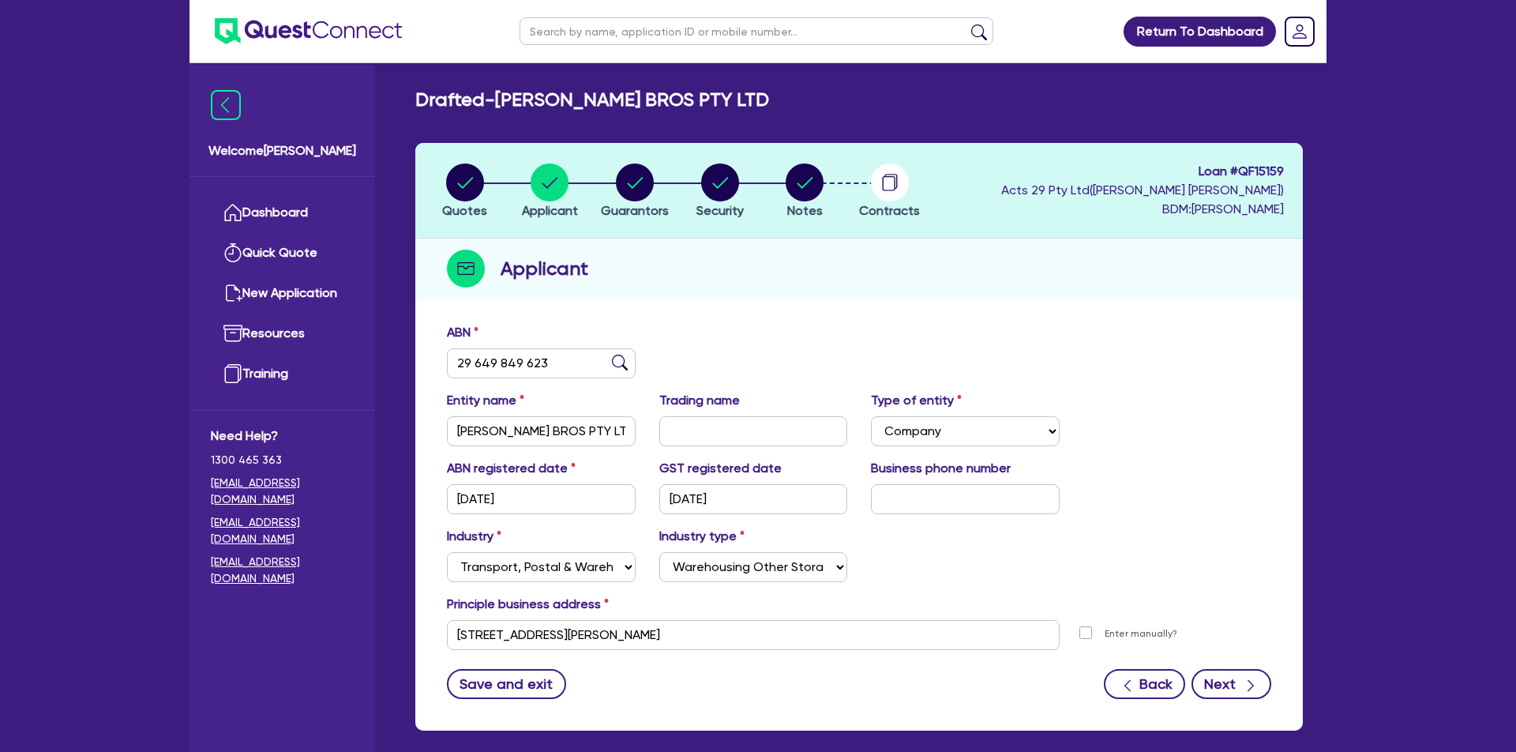
click at [1236, 693] on button "Next" at bounding box center [1232, 684] width 80 height 30
select select "MR"
select select "VIC"
select select "SINGLE"
select select "CASH"
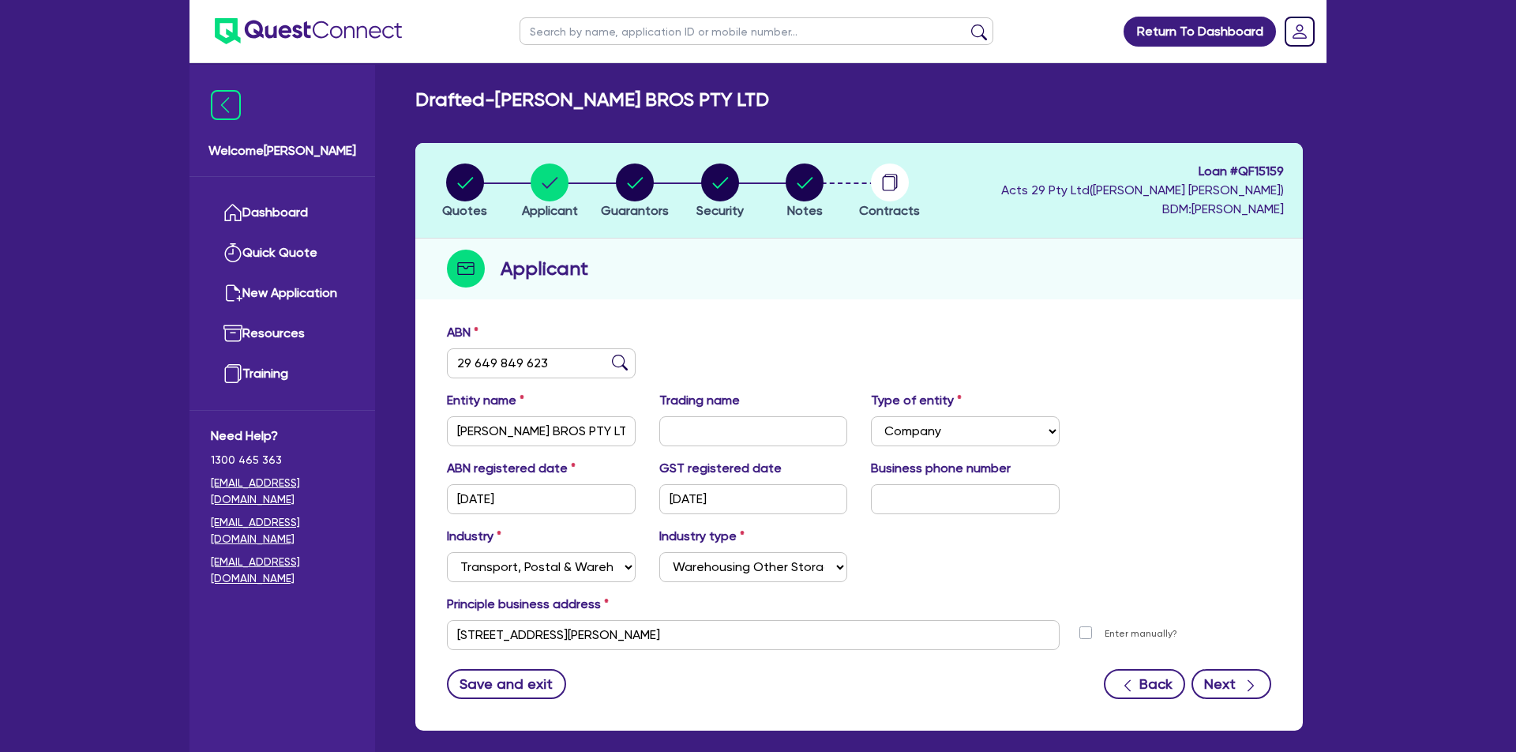
select select "EQUIPMENT"
select select "VEHICLE"
select select "HOUSEHOLD_PERSONAL"
select select "VEHICLE_LOAN"
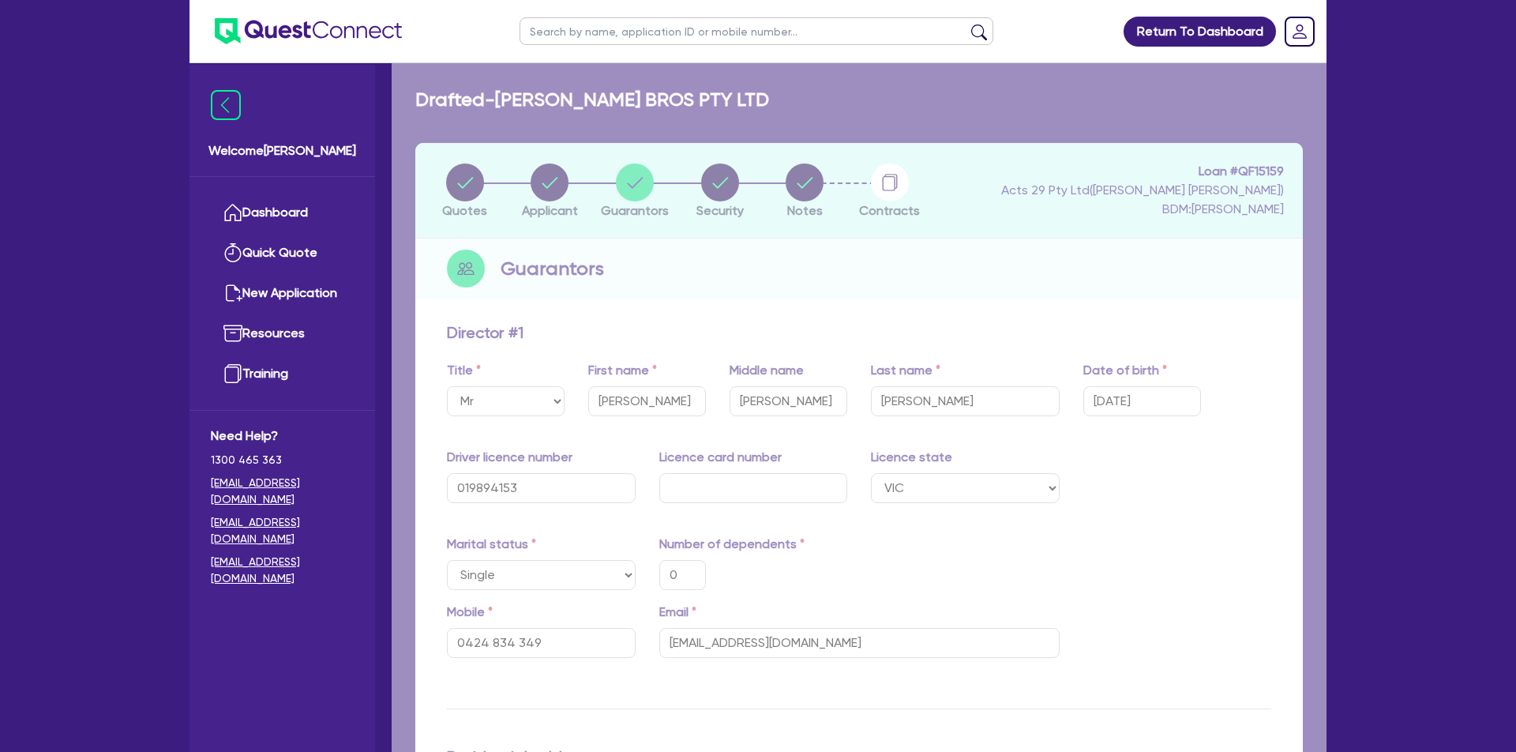
type input "0"
type input "0424 834 349"
type input "10,000"
type input "25,000"
type input "120,000"
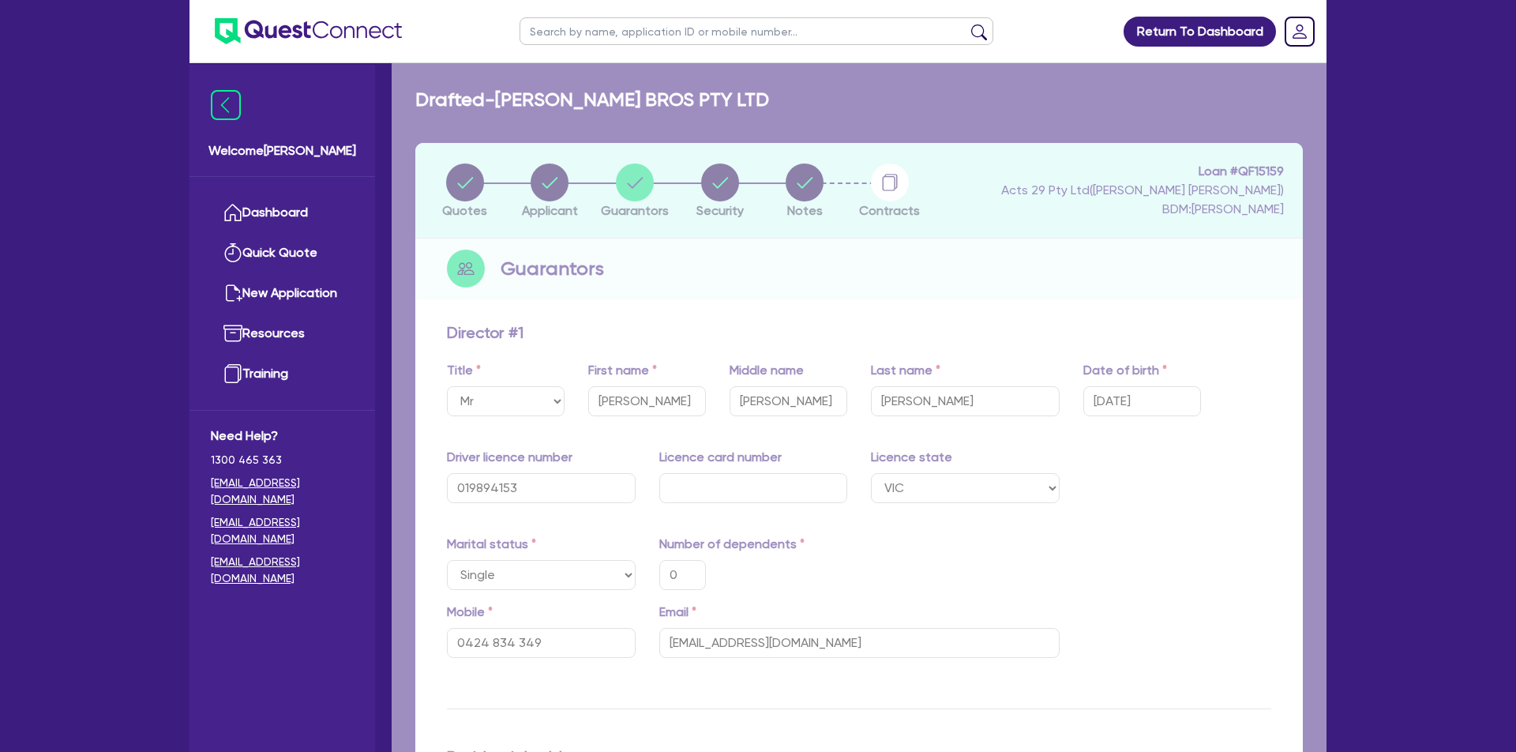
type input "20,000"
type input "80,000"
type input "1,796.2"
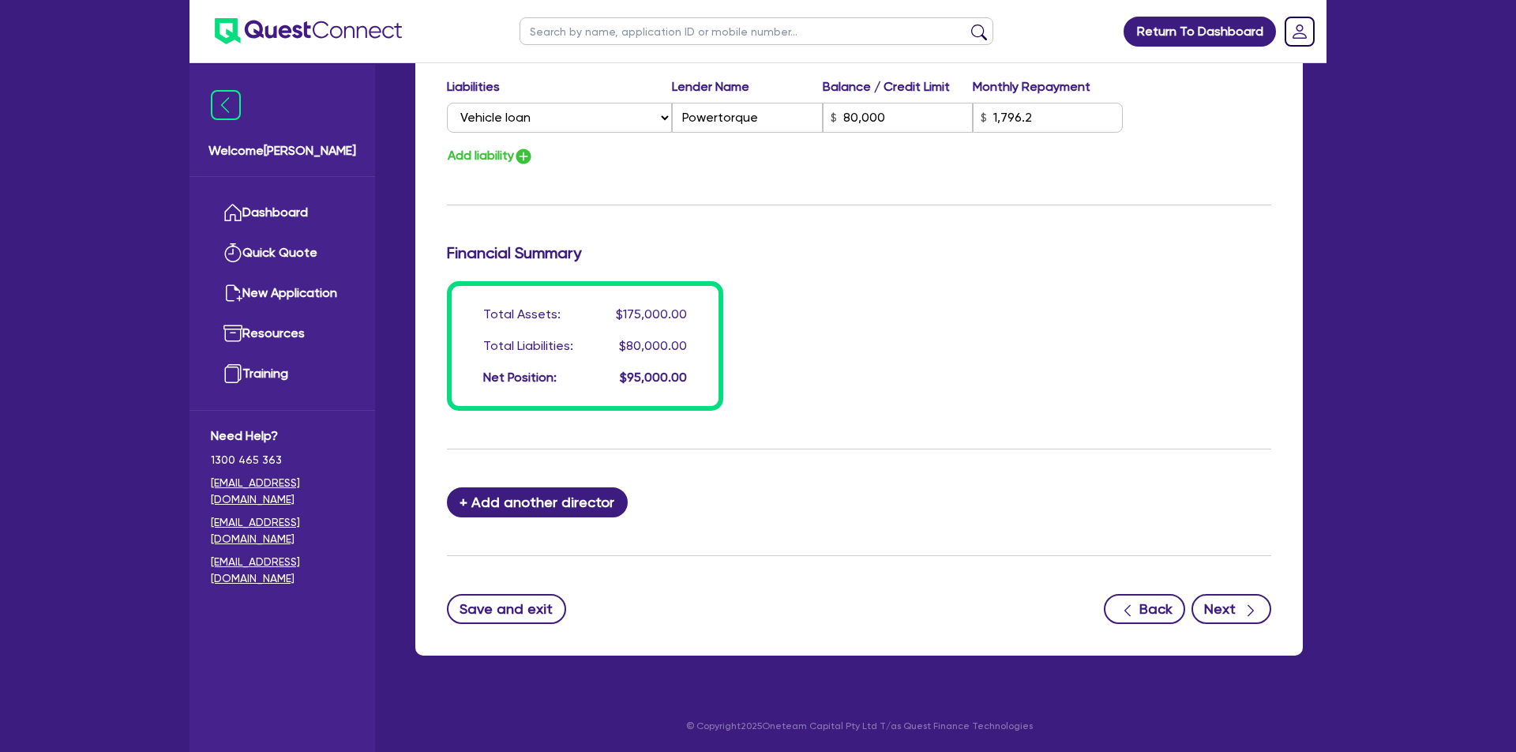
scroll to position [1188, 0]
click at [1243, 611] on icon "button" at bounding box center [1251, 611] width 16 height 16
select select "PRIMARY_ASSETS"
select select "HEAVY_TRUCKS"
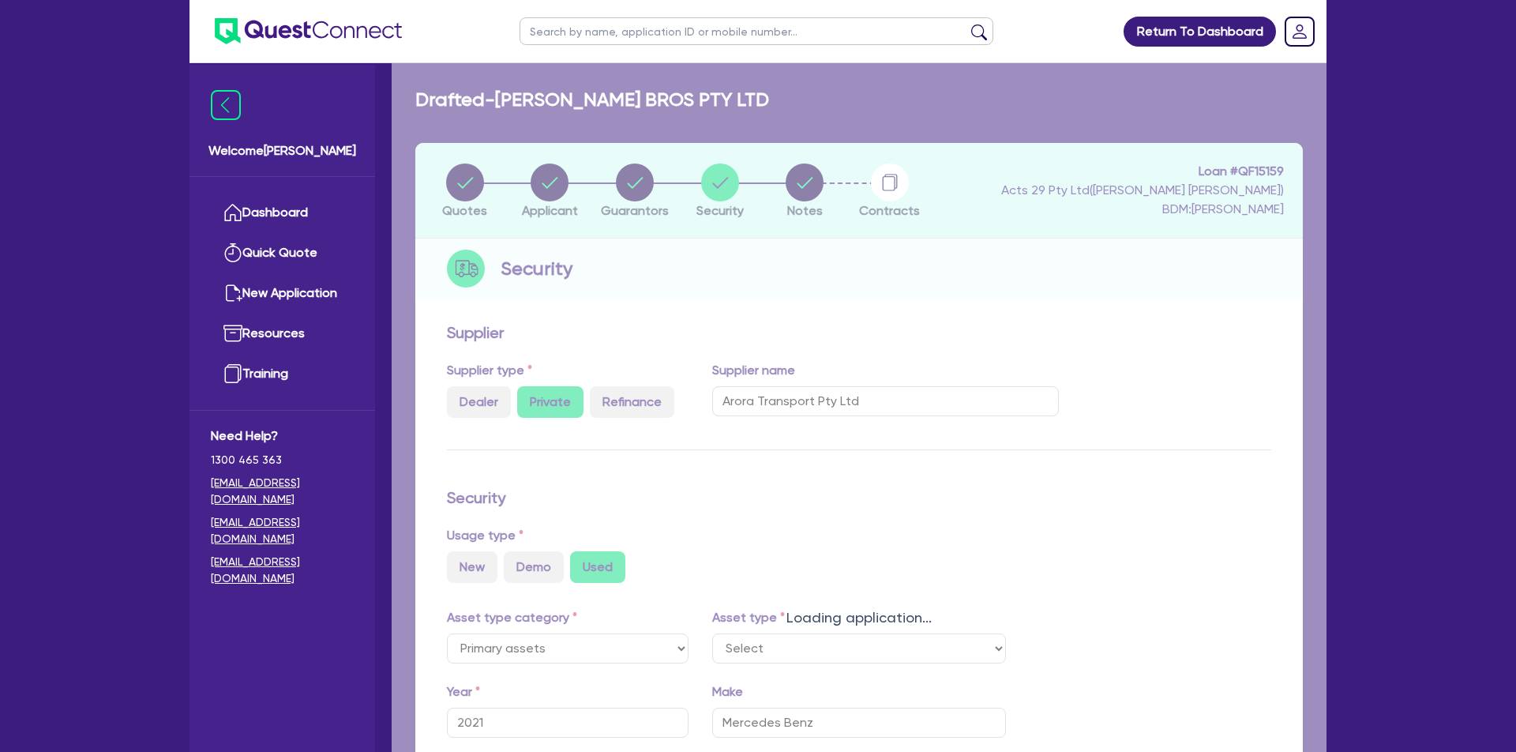
select select "HEAVY_TRUCKS"
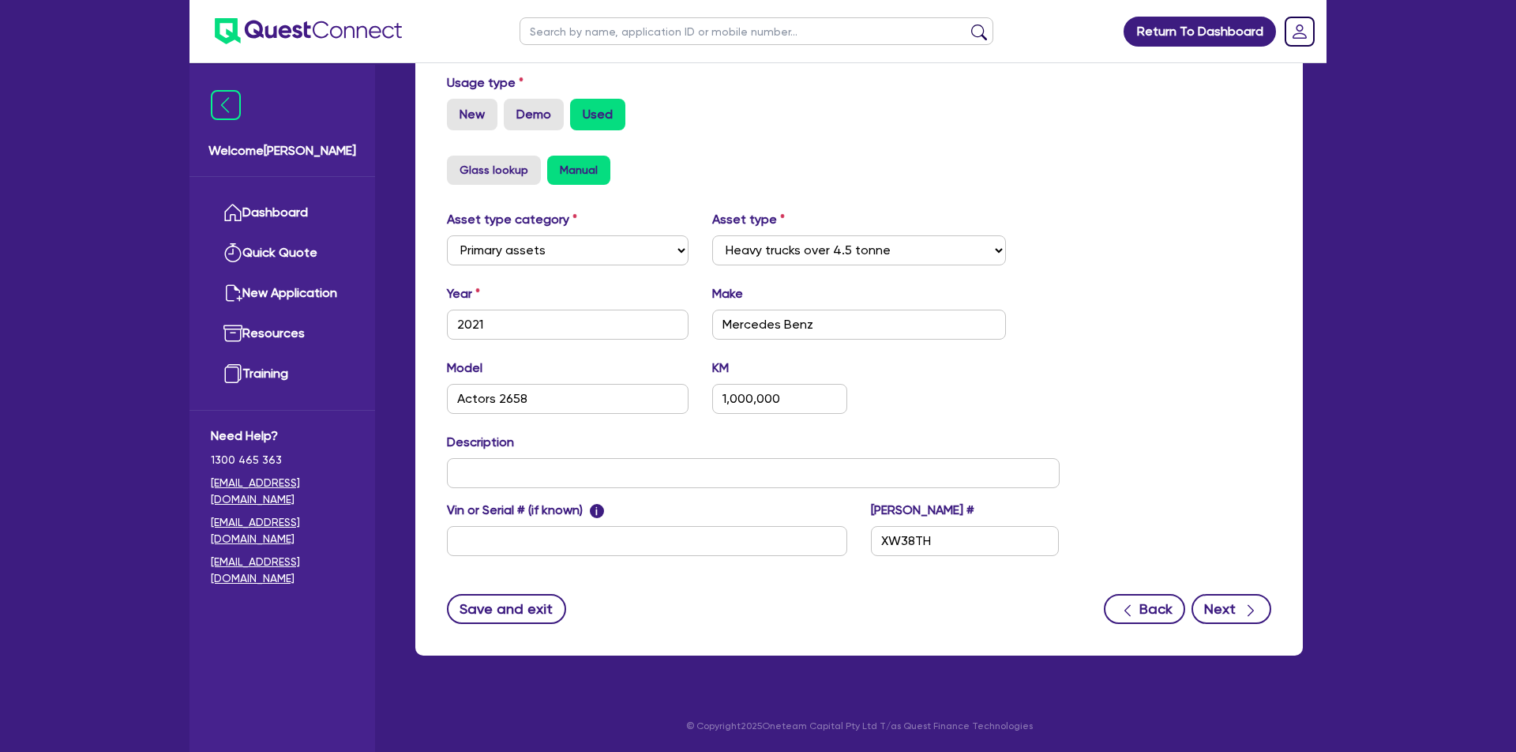
click at [1237, 614] on button "Next" at bounding box center [1232, 609] width 80 height 30
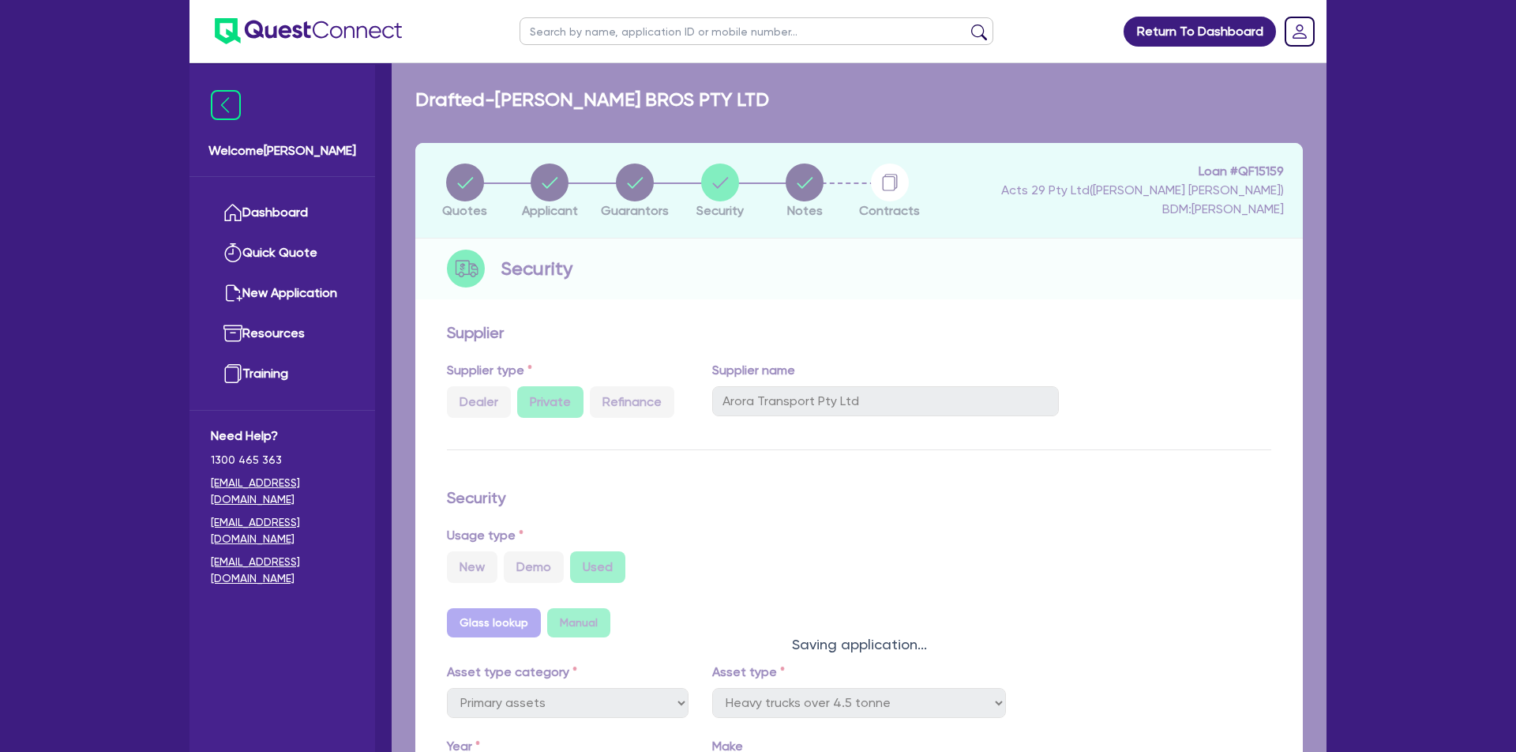
select select "Quest Finance - Own Book"
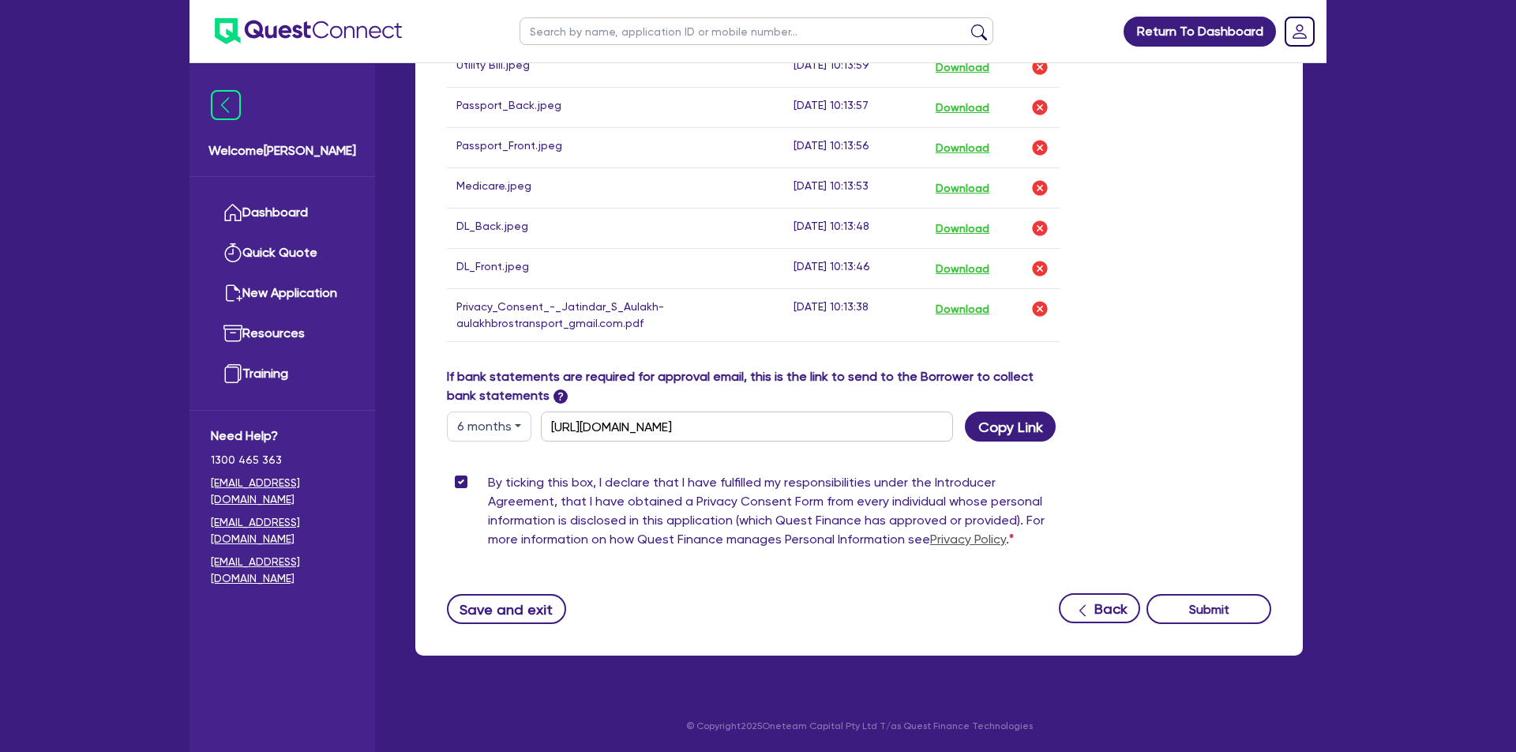
scroll to position [1210, 0]
click at [1232, 606] on button "Submit" at bounding box center [1209, 609] width 125 height 30
